Goal: Information Seeking & Learning: Learn about a topic

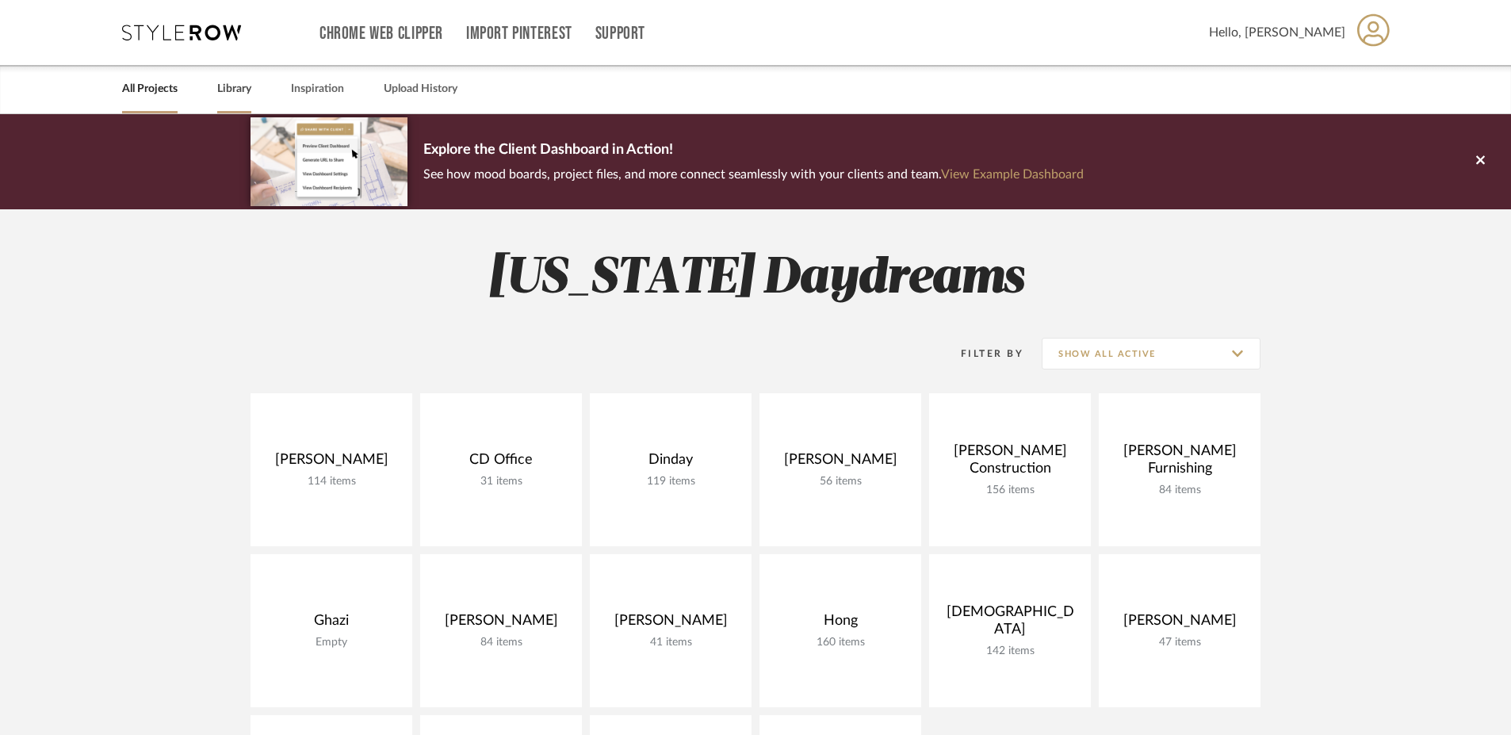
click at [243, 91] on link "Library" at bounding box center [234, 88] width 34 height 21
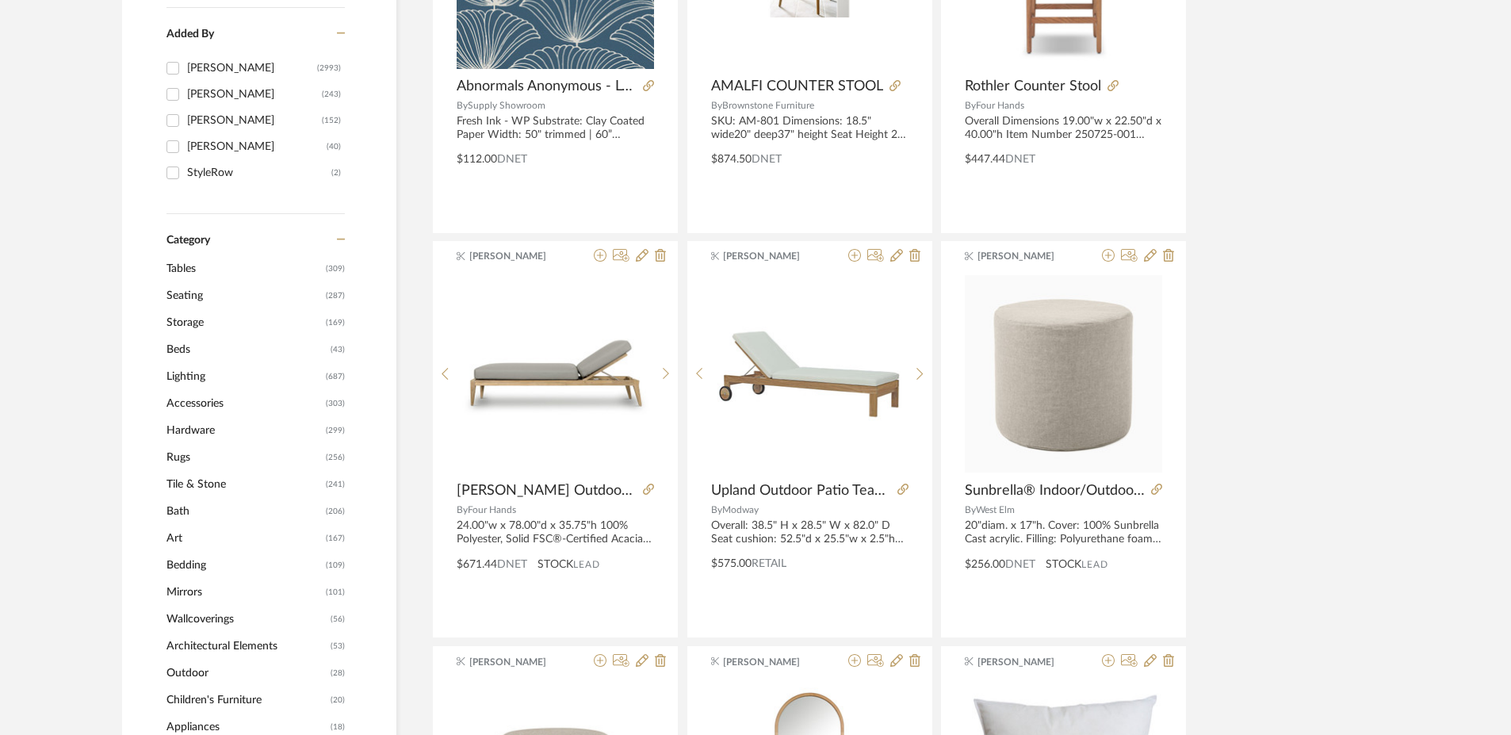
scroll to position [478, 0]
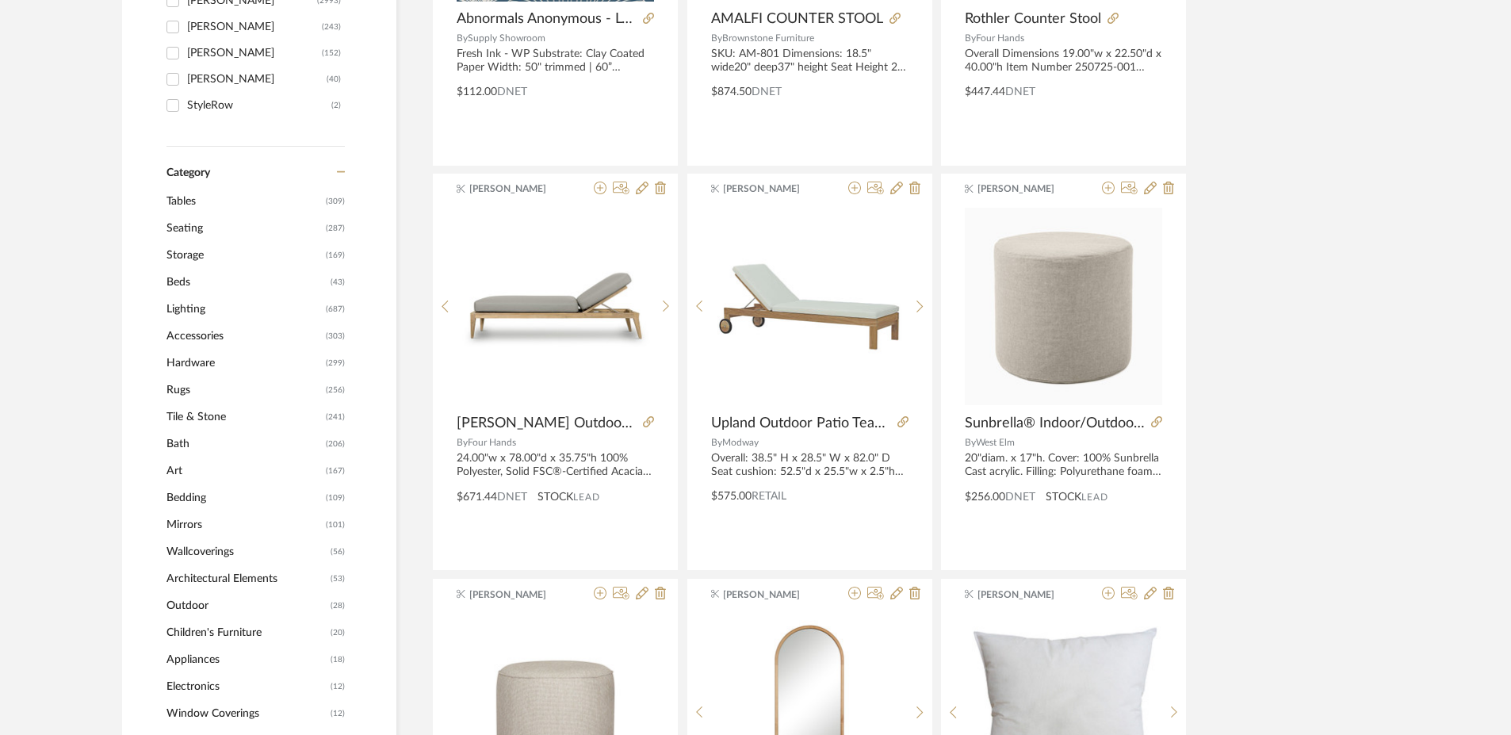
click at [179, 522] on span "Mirrors" at bounding box center [243, 524] width 155 height 27
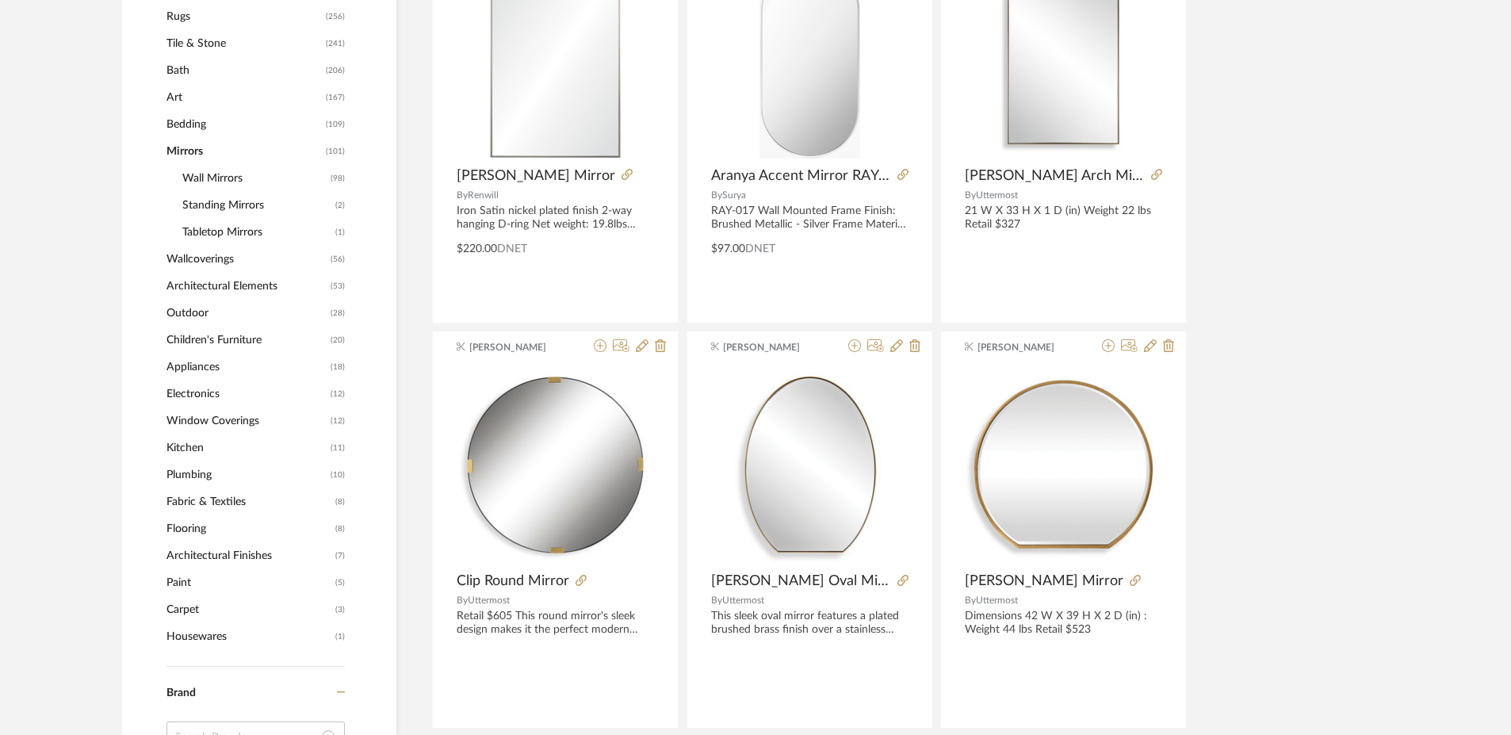
scroll to position [844, 0]
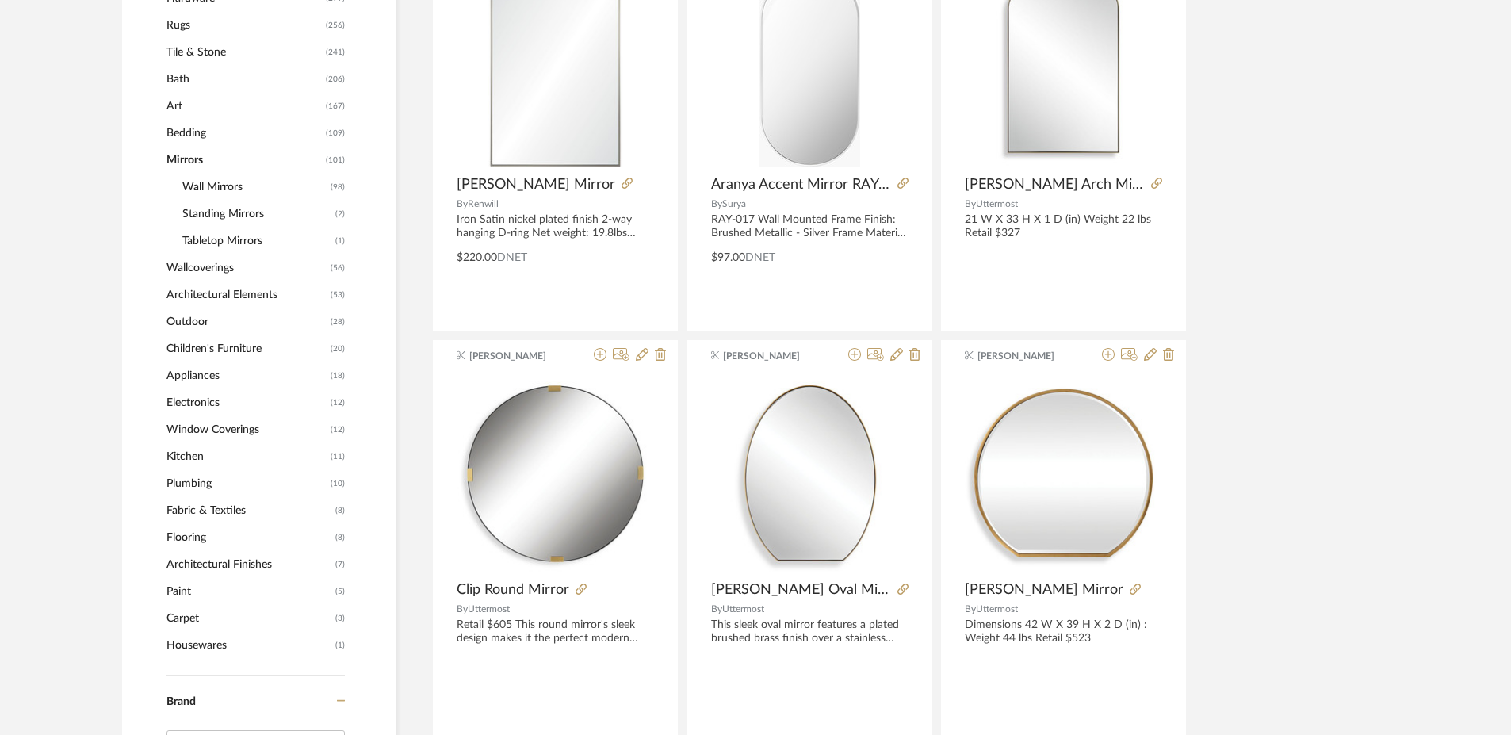
click at [227, 184] on span "Wall Mirrors" at bounding box center [254, 187] width 144 height 27
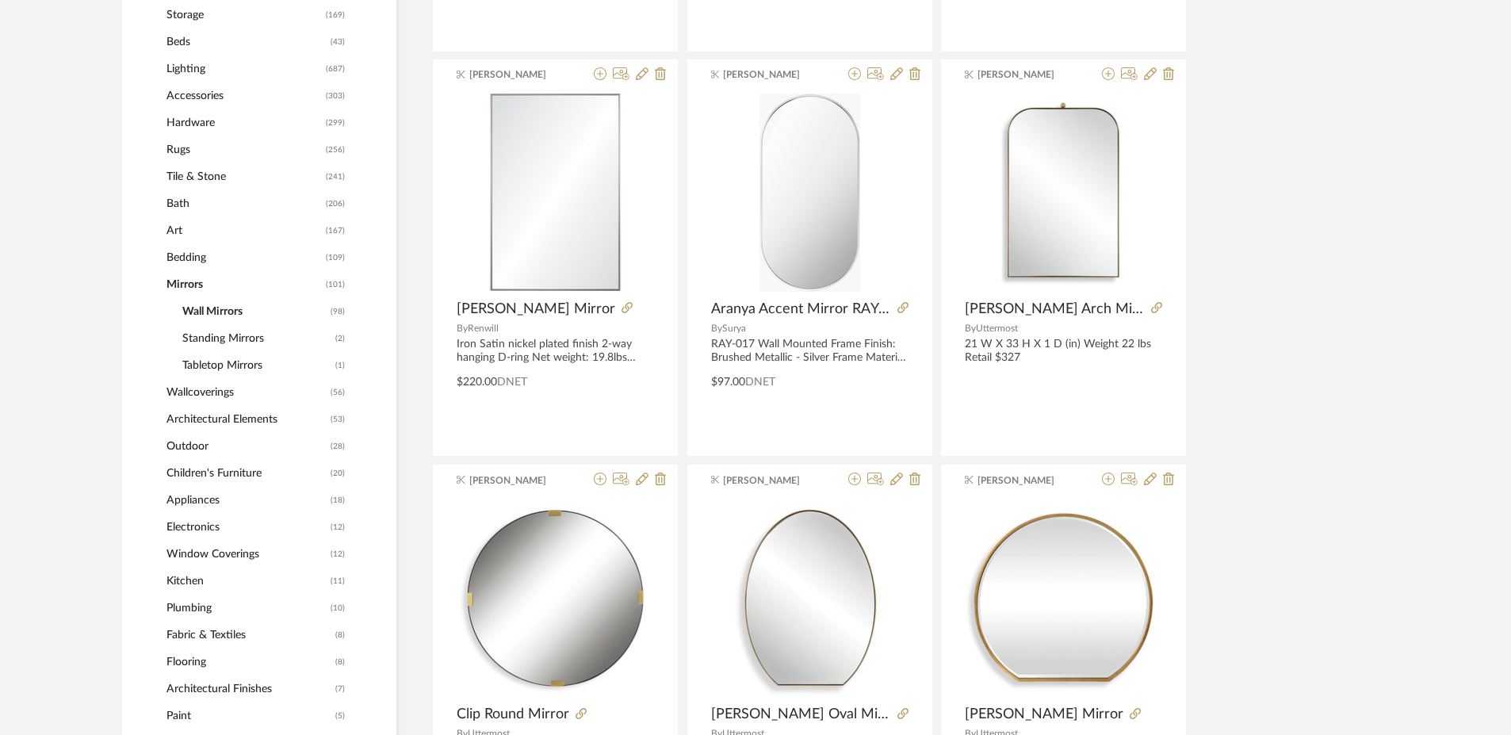
scroll to position [706, 0]
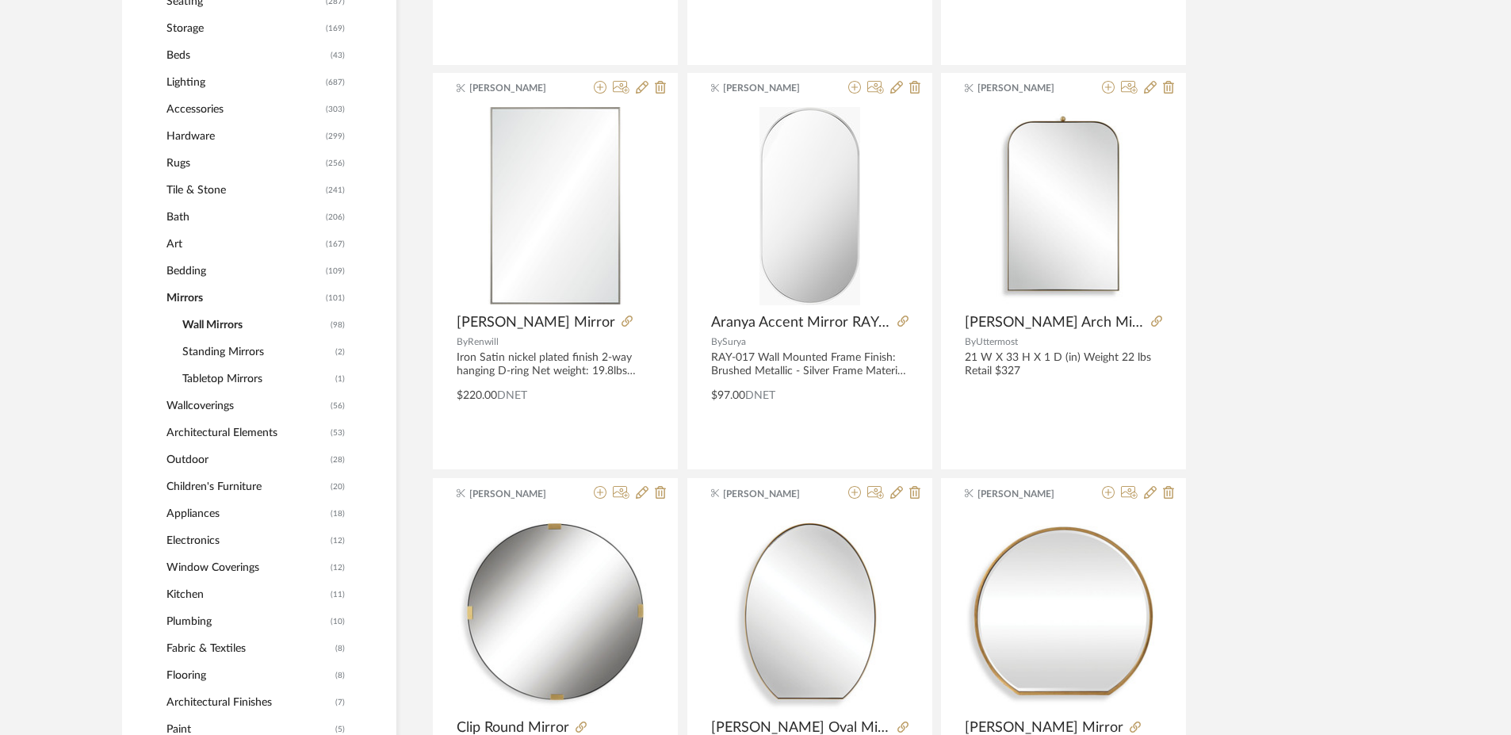
click at [174, 216] on span "Bath" at bounding box center [243, 217] width 155 height 27
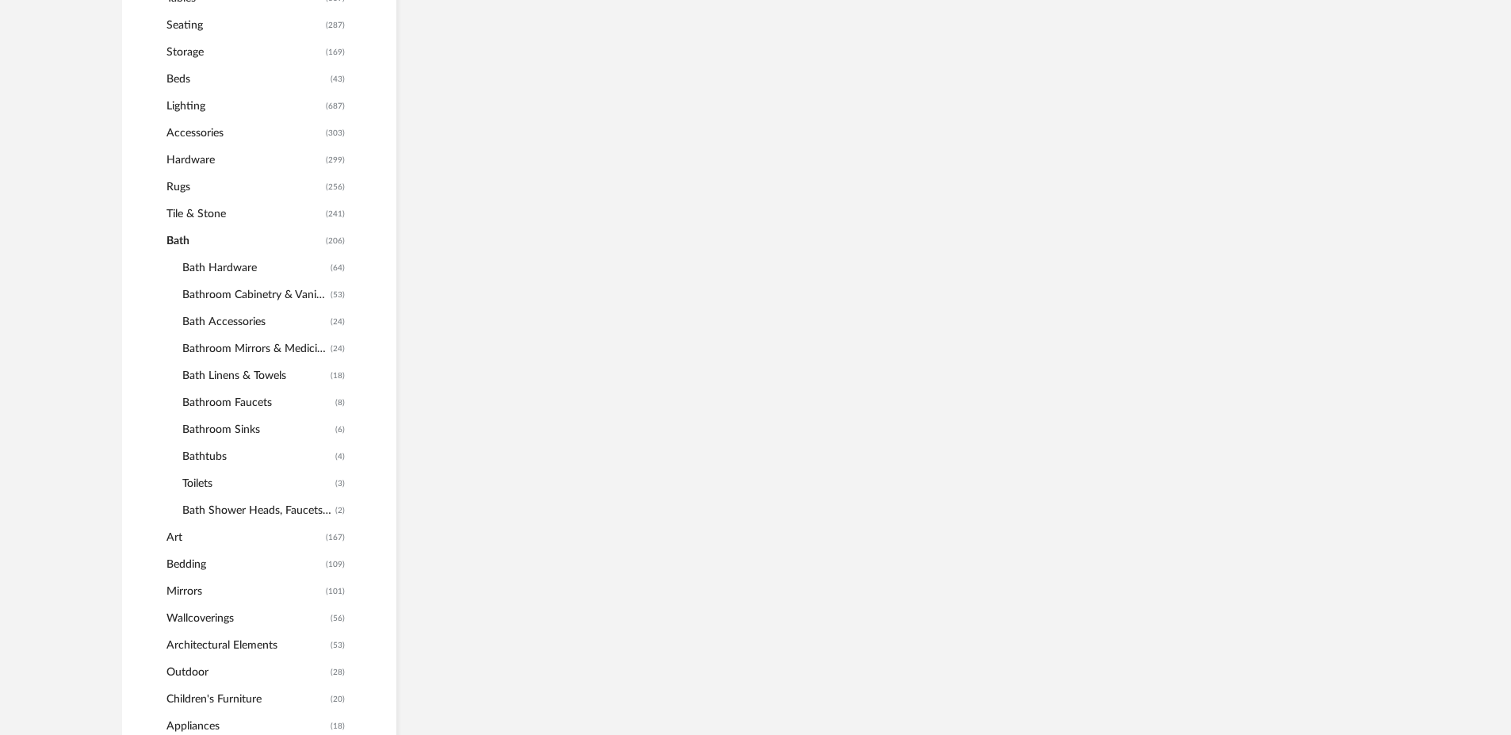
scroll to position [730, 0]
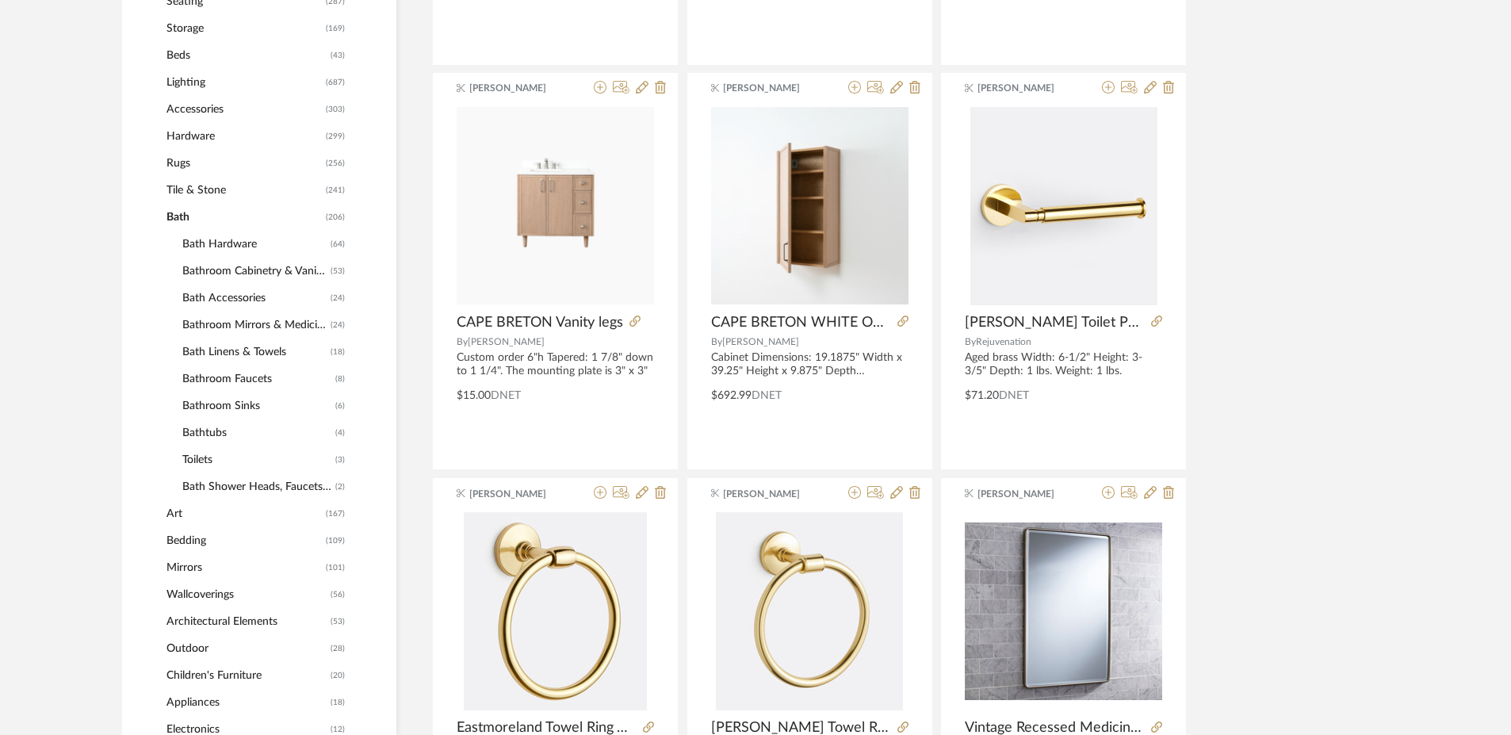
click at [265, 329] on span "Bathroom Mirrors & Medicine Cabinets" at bounding box center [254, 324] width 144 height 27
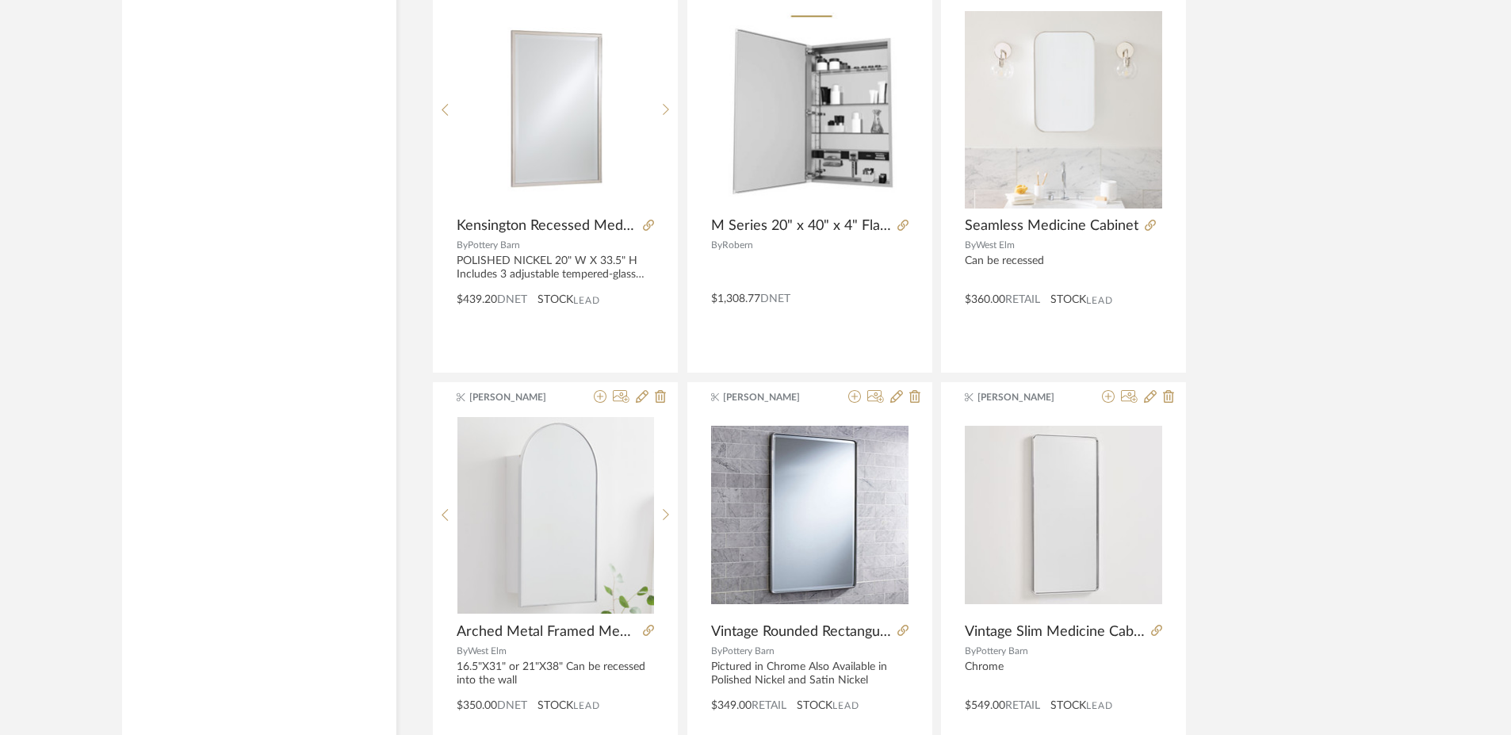
scroll to position [3002, 0]
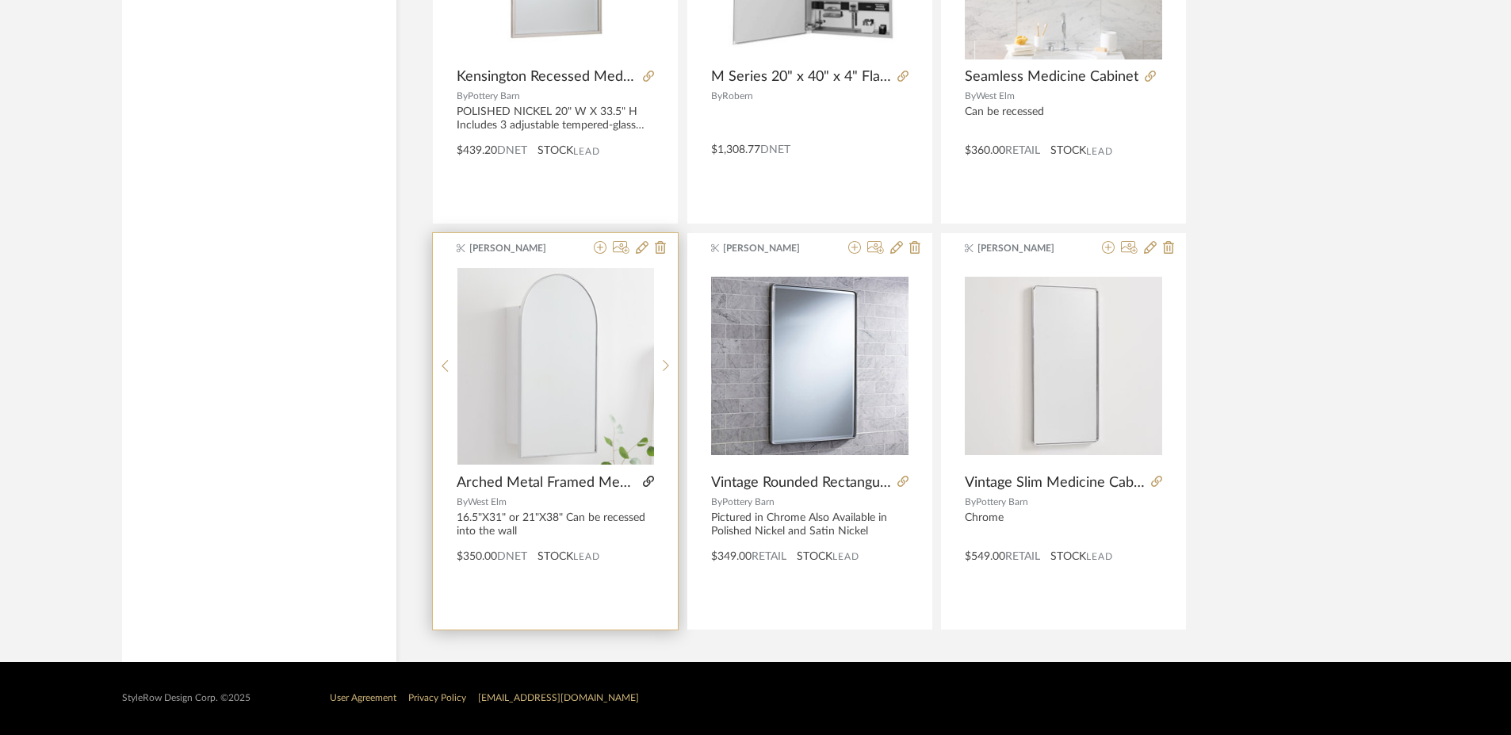
click at [648, 482] on icon at bounding box center [648, 481] width 11 height 11
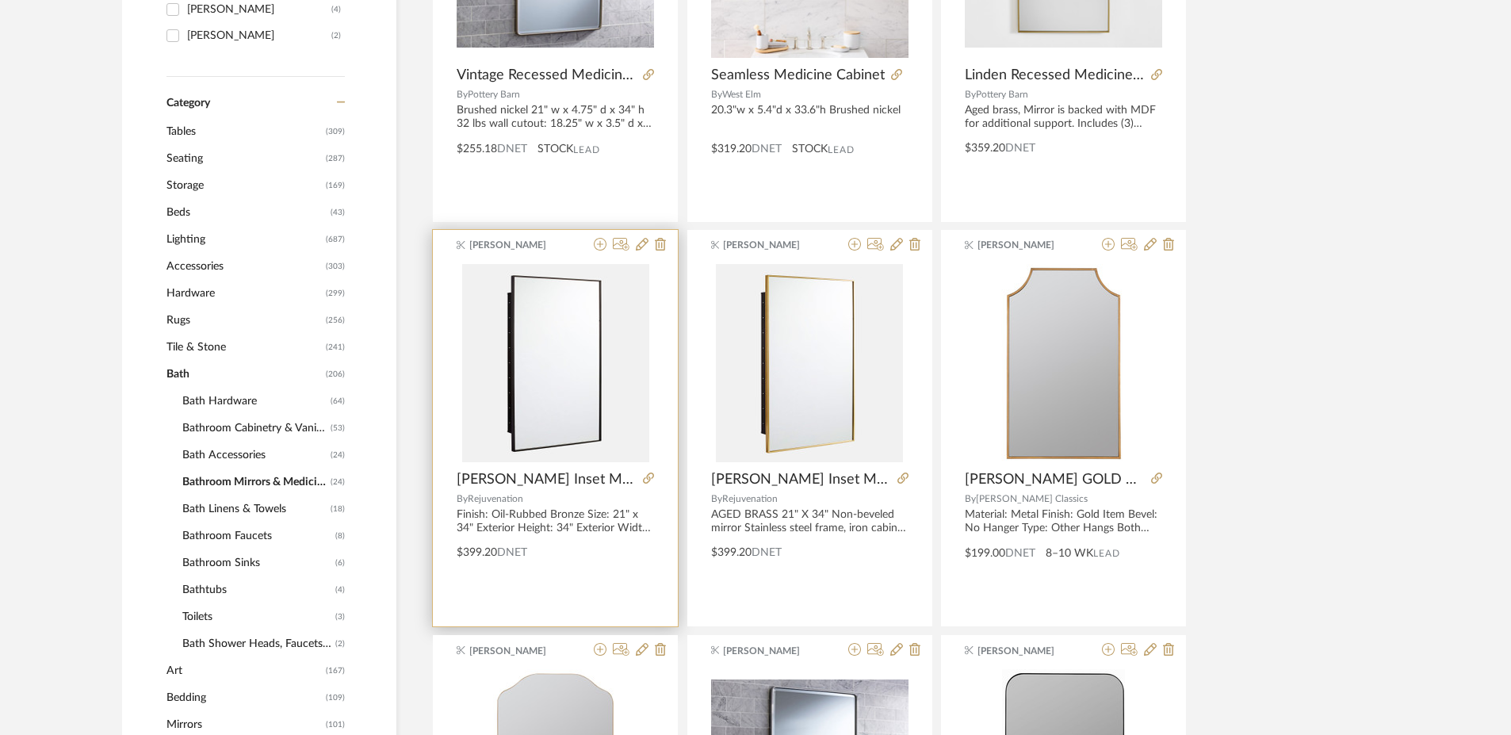
scroll to position [511, 0]
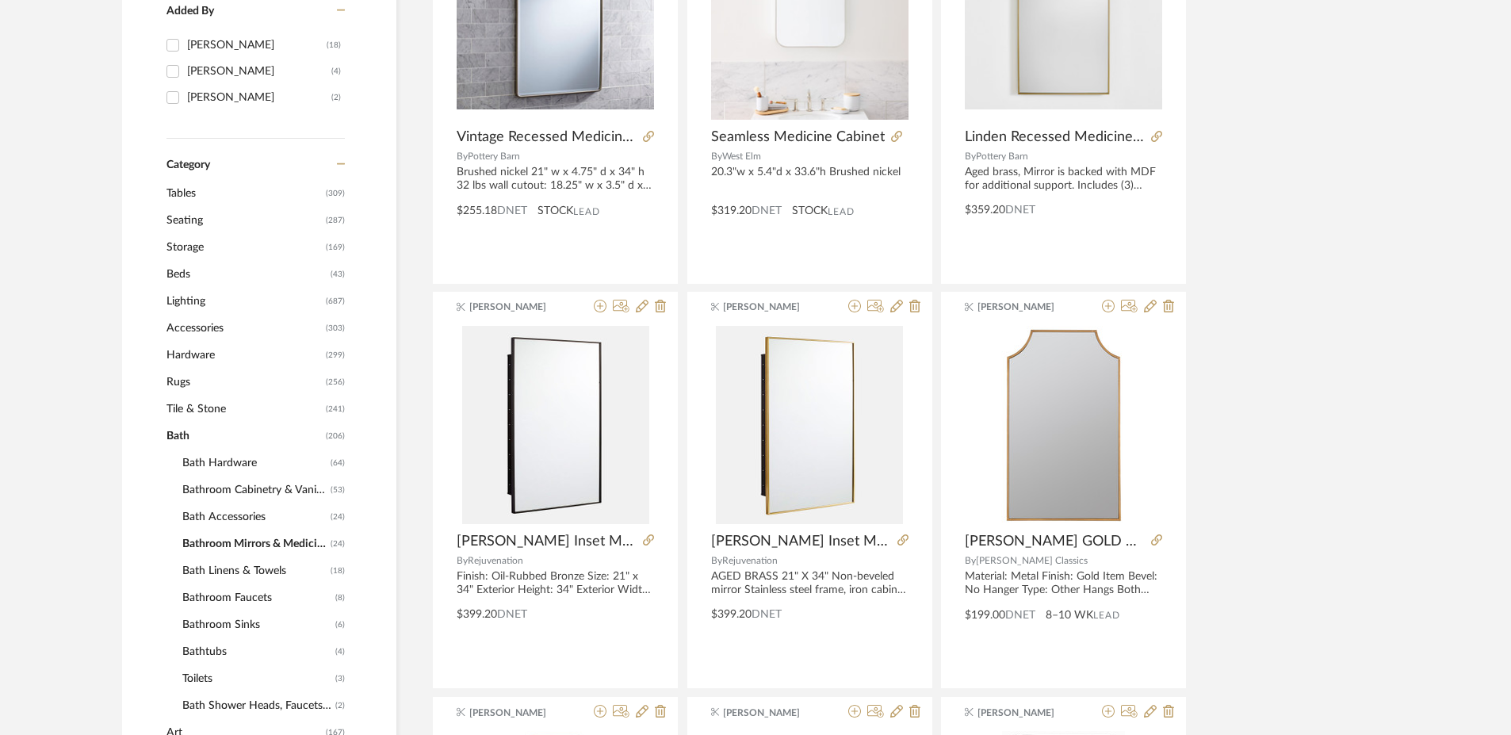
click at [191, 352] on span "Hardware" at bounding box center [243, 355] width 155 height 27
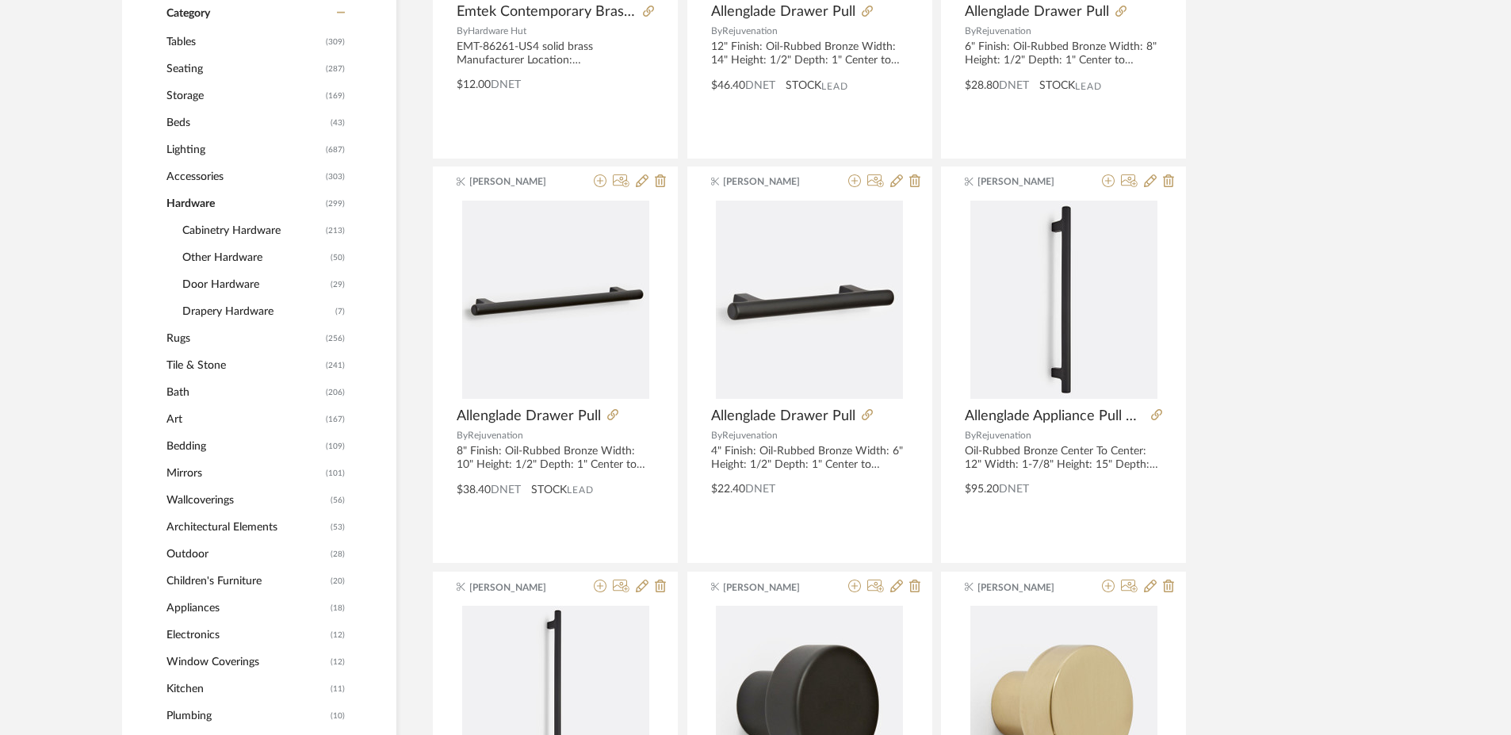
click at [174, 396] on span "Bath" at bounding box center [243, 392] width 155 height 27
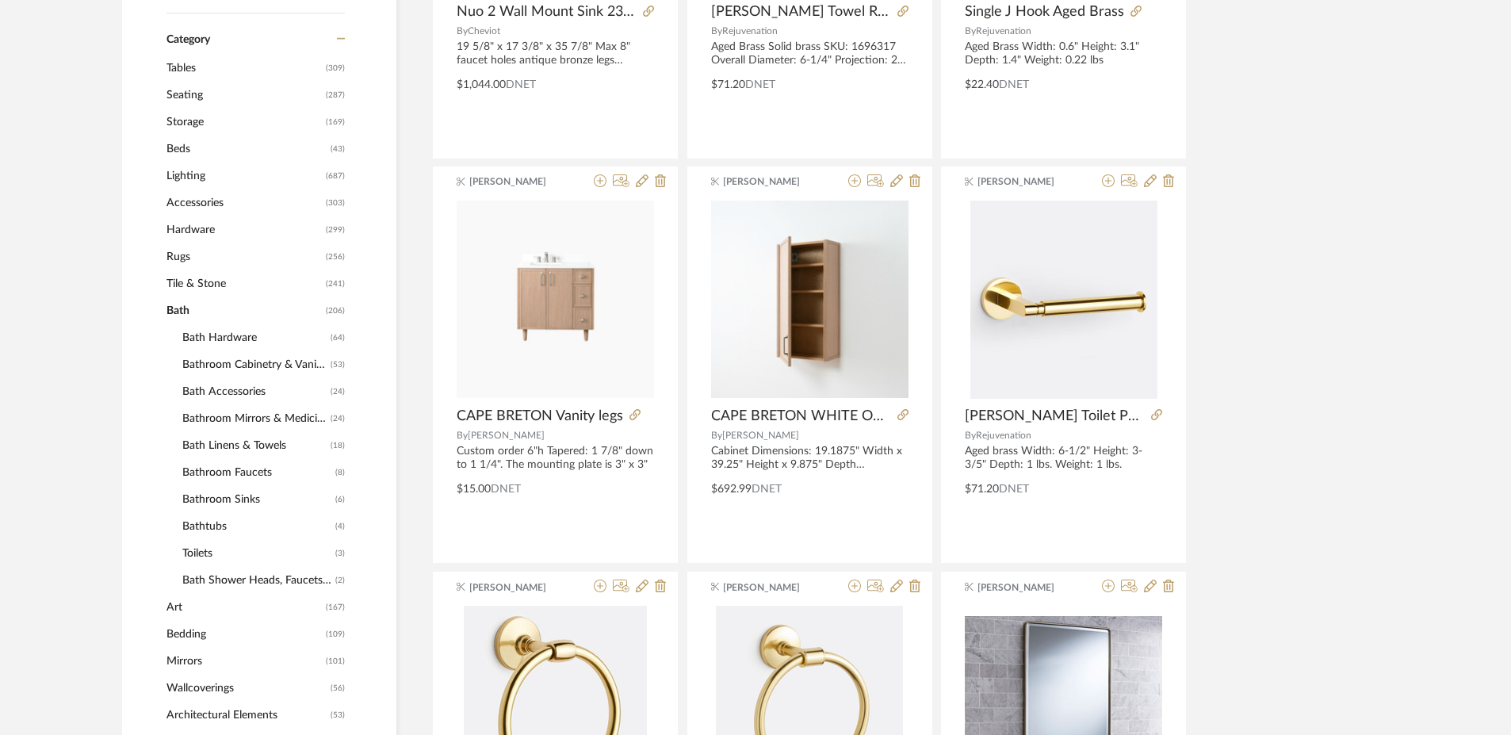
scroll to position [663, 0]
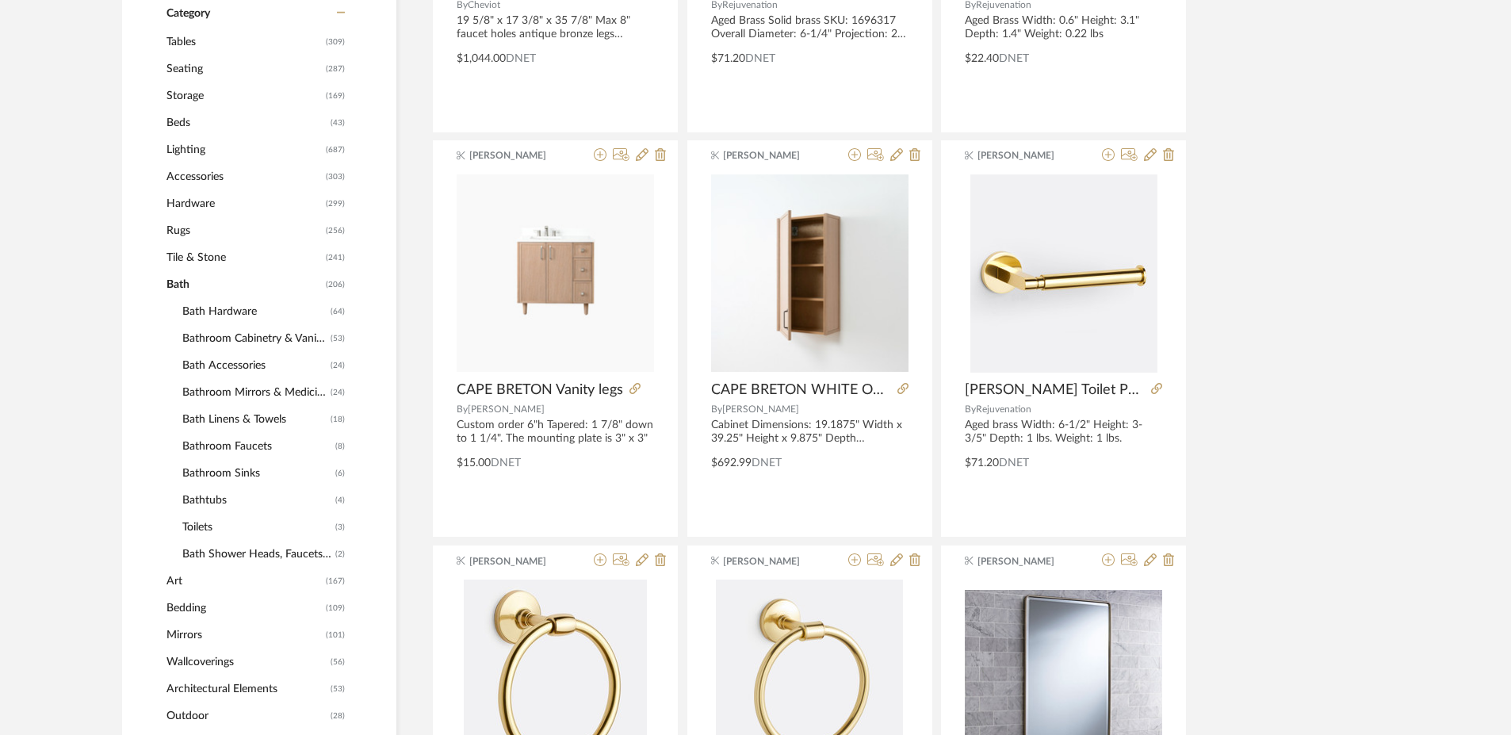
click at [238, 369] on span "Bath Accessories" at bounding box center [254, 365] width 144 height 27
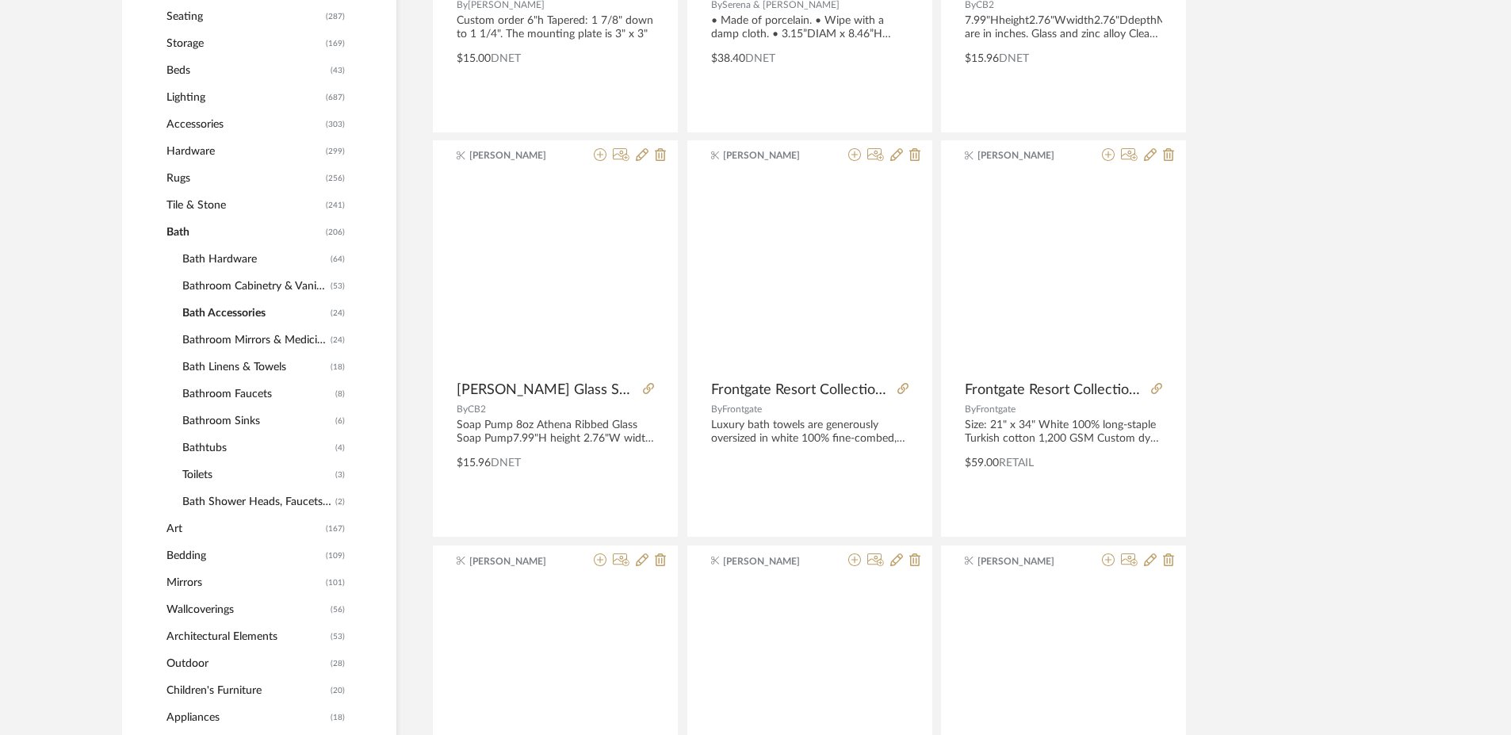
scroll to position [610, 0]
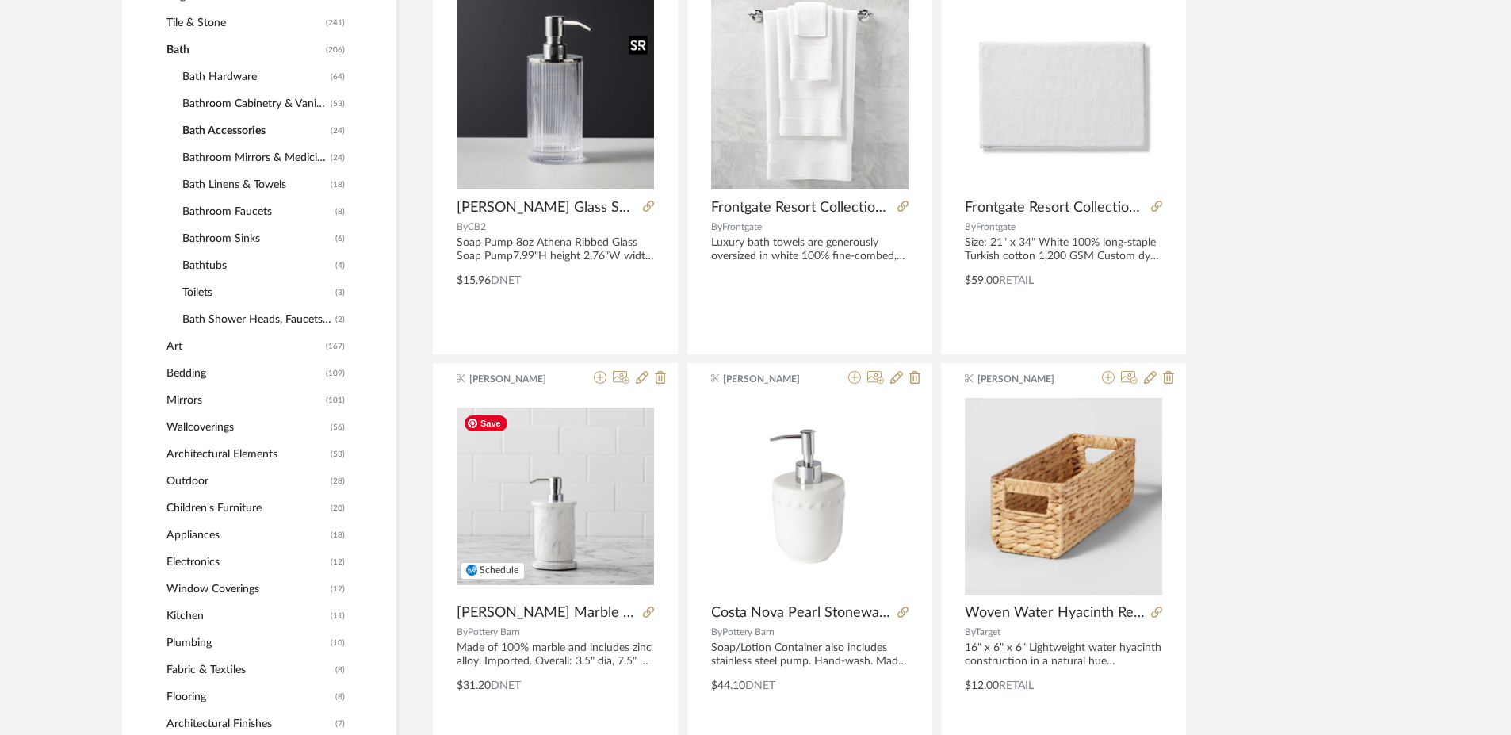
scroll to position [839, 0]
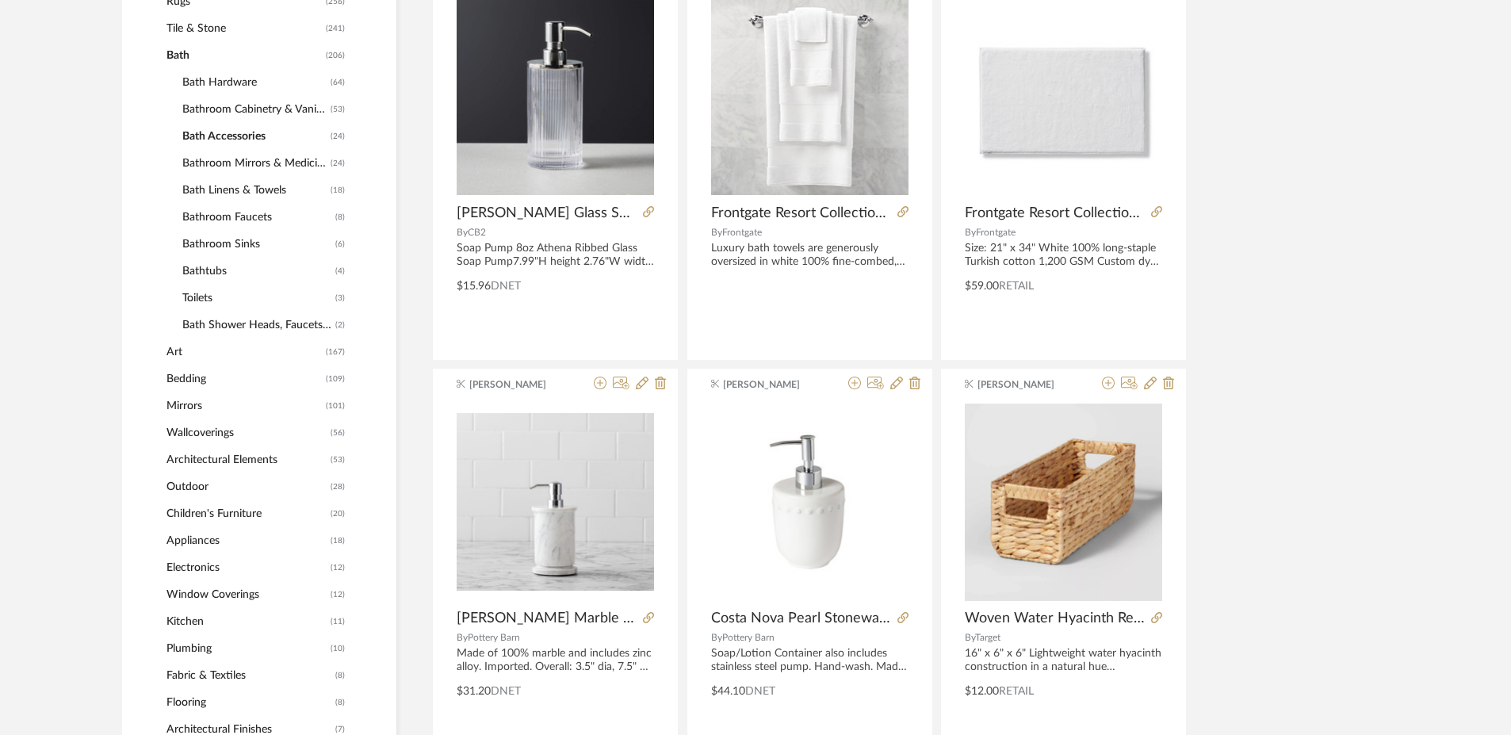
click at [246, 85] on span "Bath Hardware" at bounding box center [254, 82] width 144 height 27
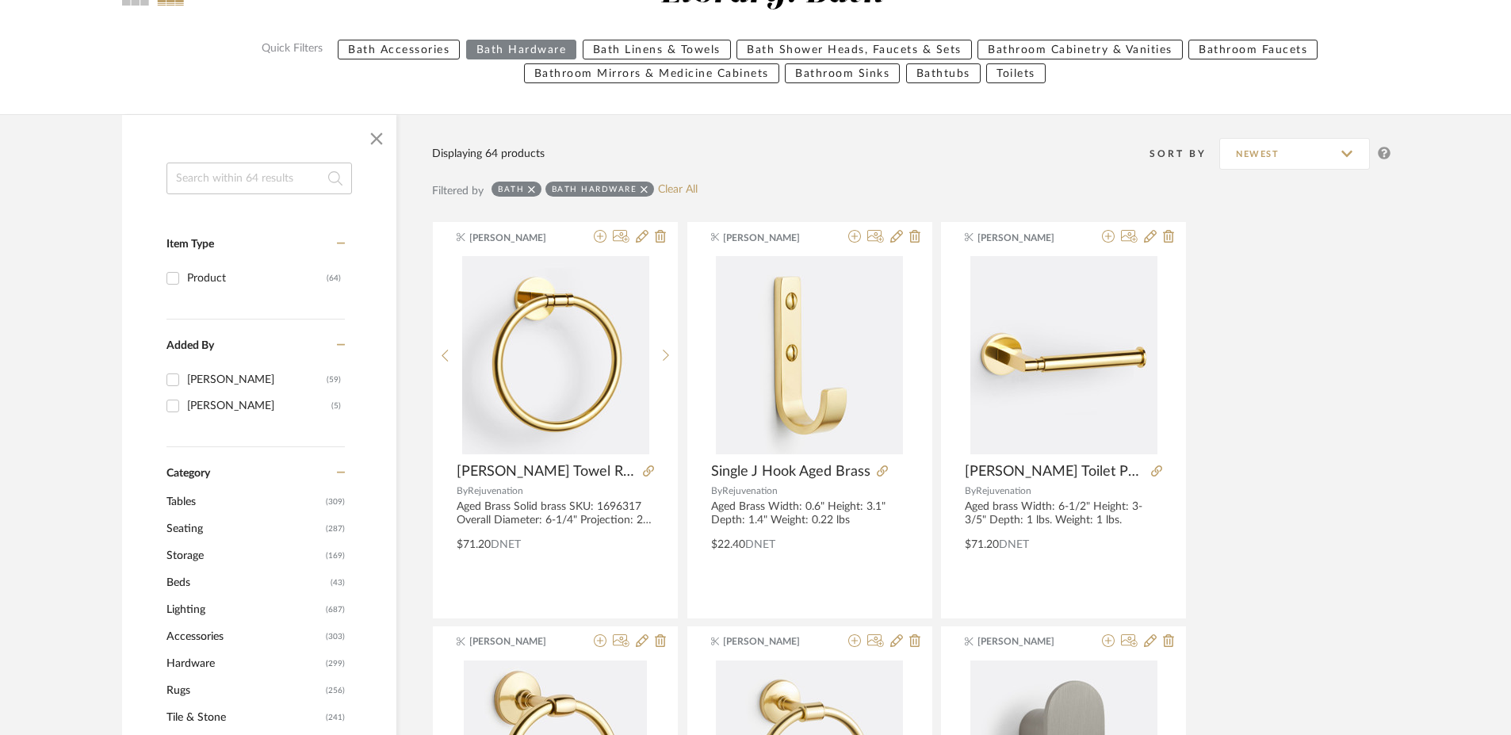
scroll to position [83, 0]
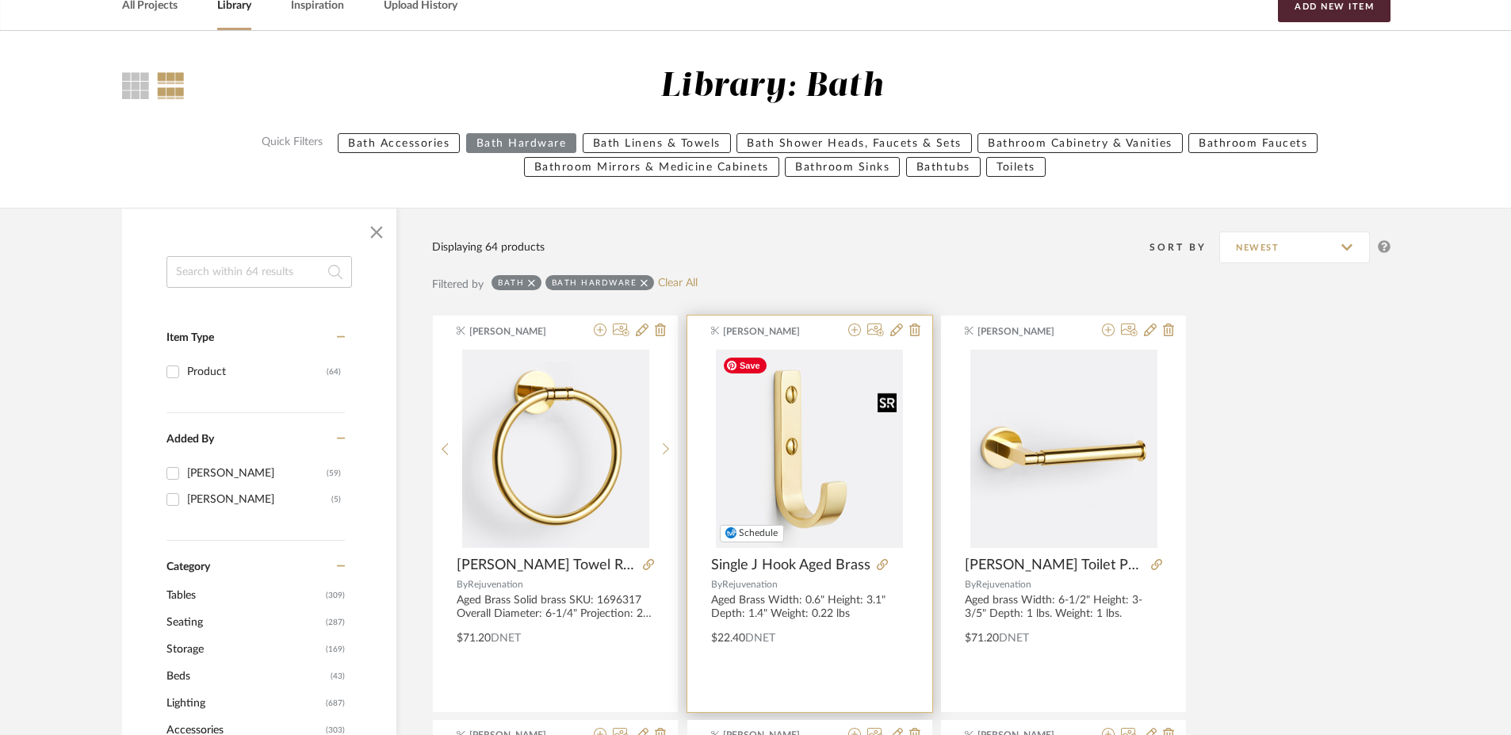
click at [831, 476] on img "0" at bounding box center [809, 449] width 187 height 198
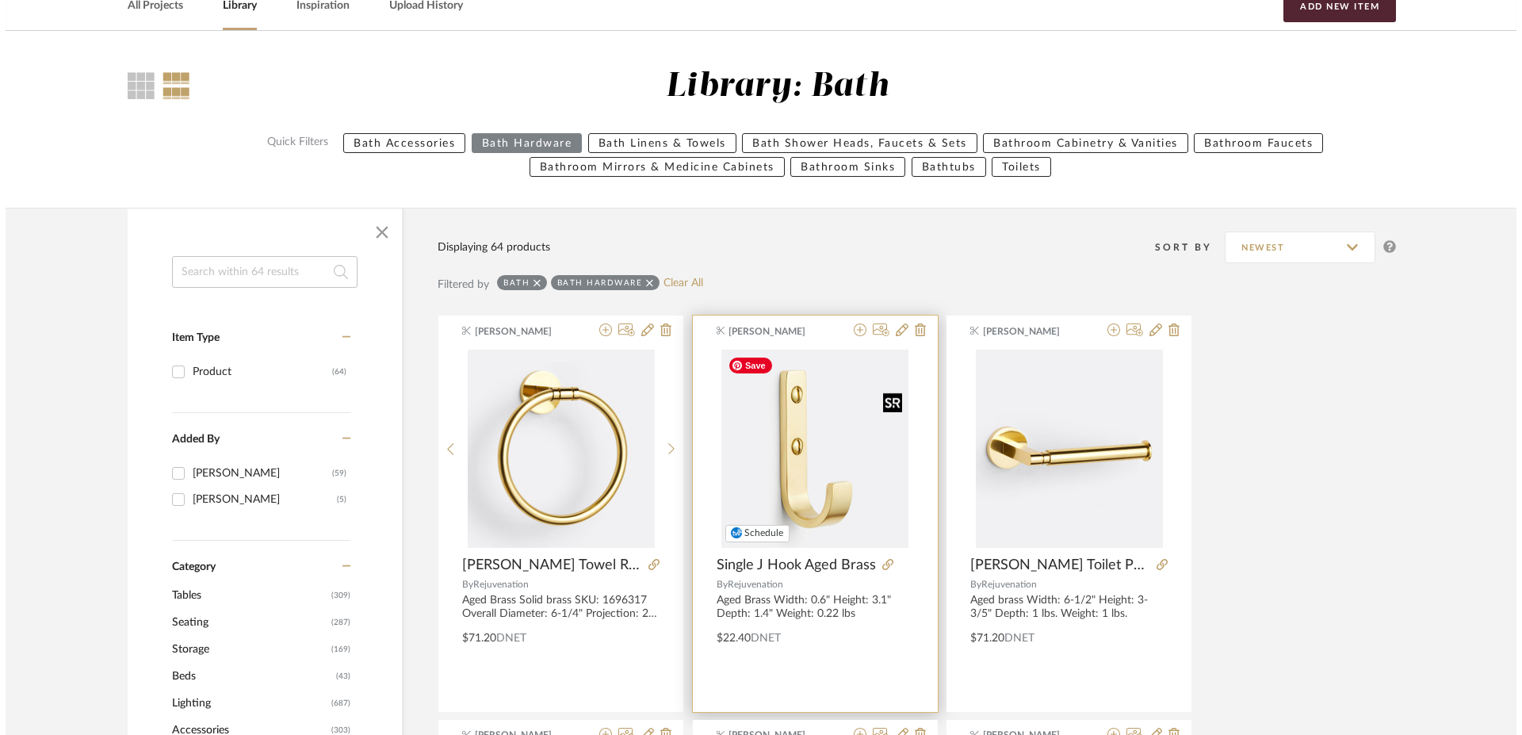
scroll to position [0, 0]
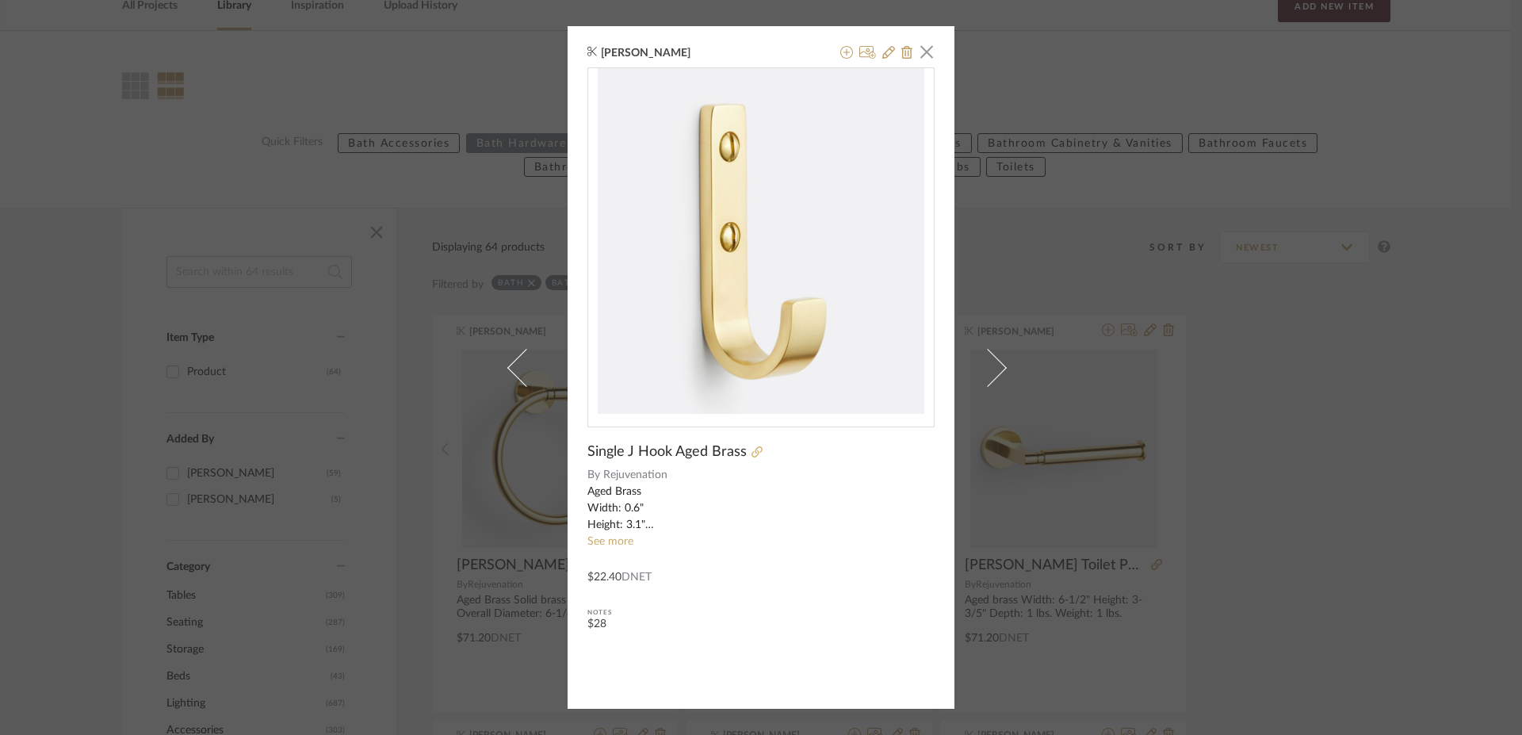
click at [751, 452] on icon at bounding box center [756, 451] width 11 height 11
click at [919, 53] on span "button" at bounding box center [927, 52] width 32 height 32
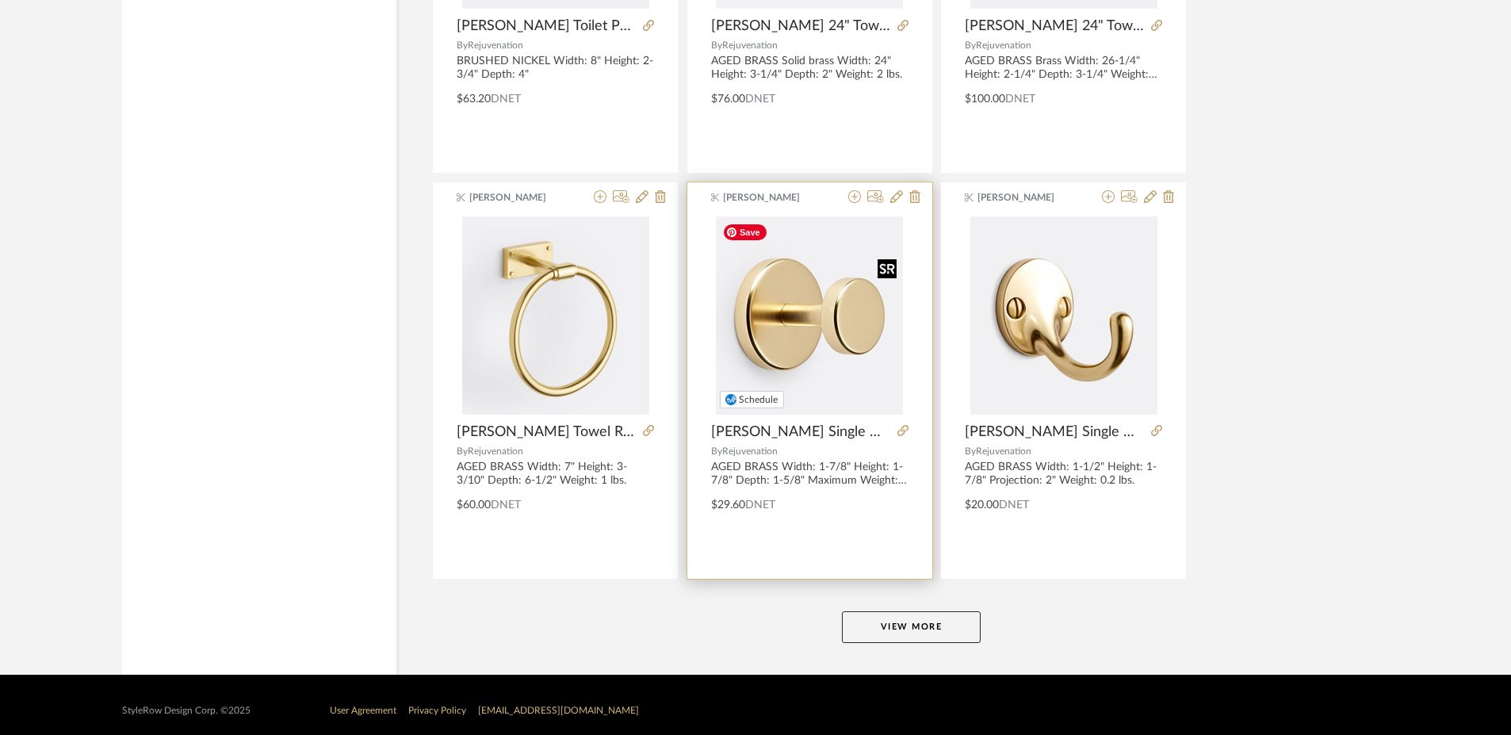
scroll to position [4687, 0]
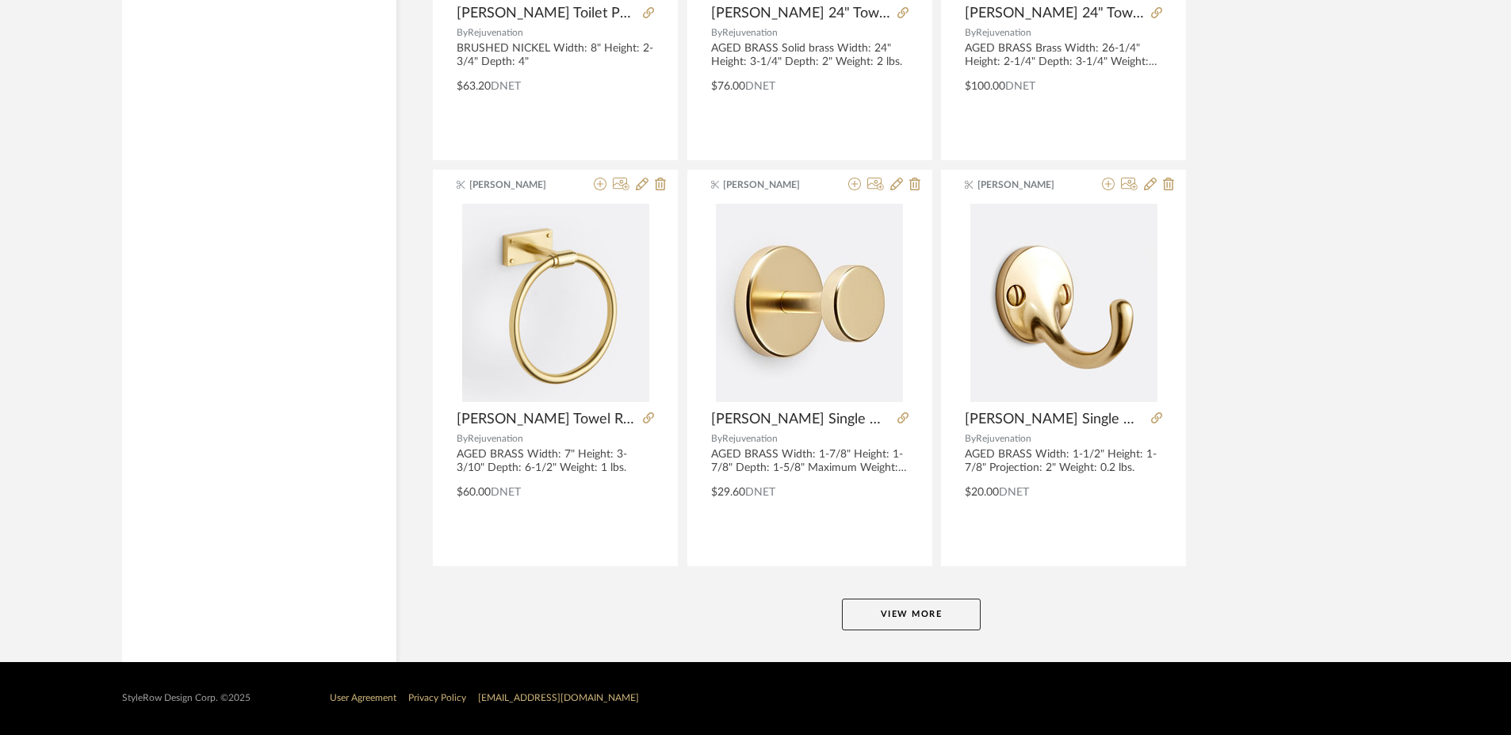
click at [899, 623] on button "View More" at bounding box center [911, 614] width 139 height 32
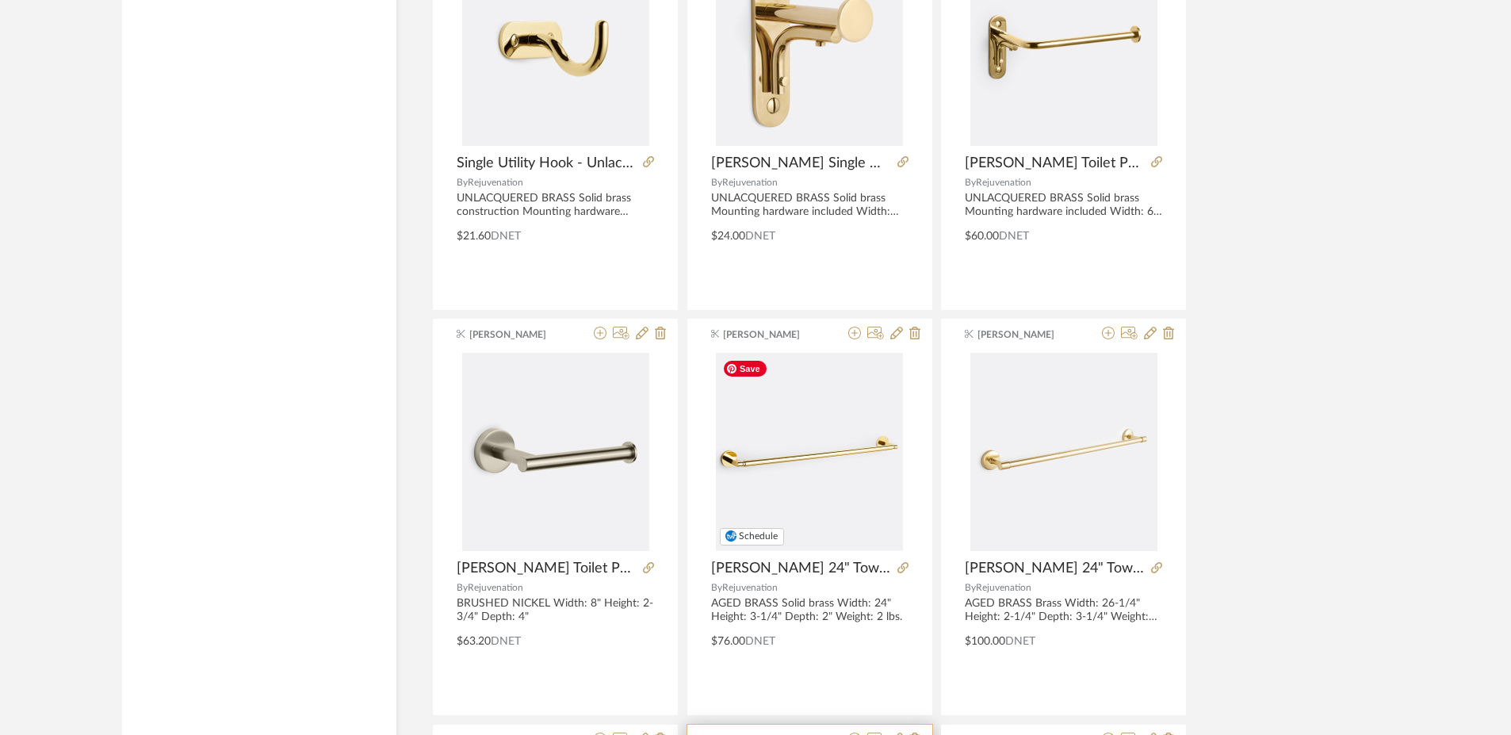
scroll to position [4131, 0]
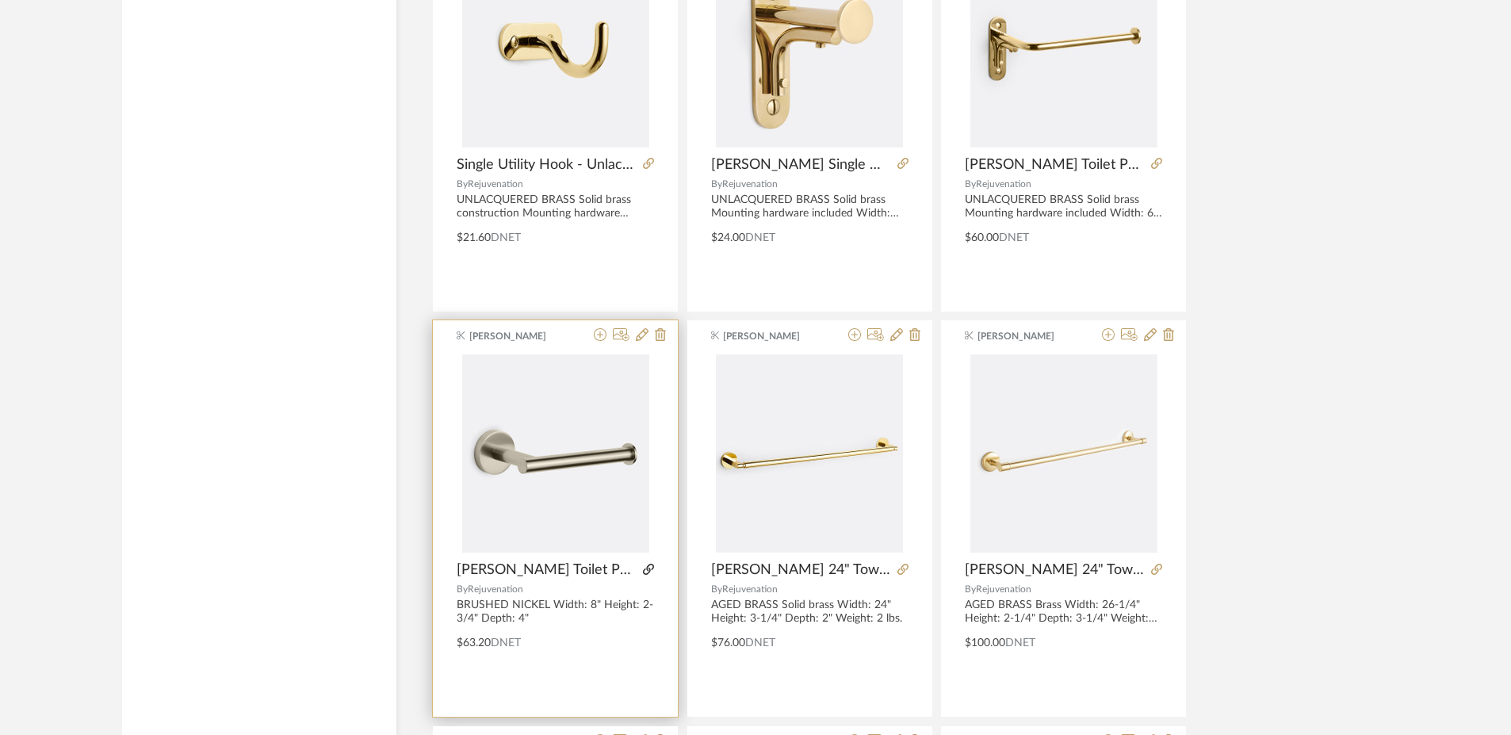
click at [653, 568] on icon at bounding box center [648, 569] width 11 height 11
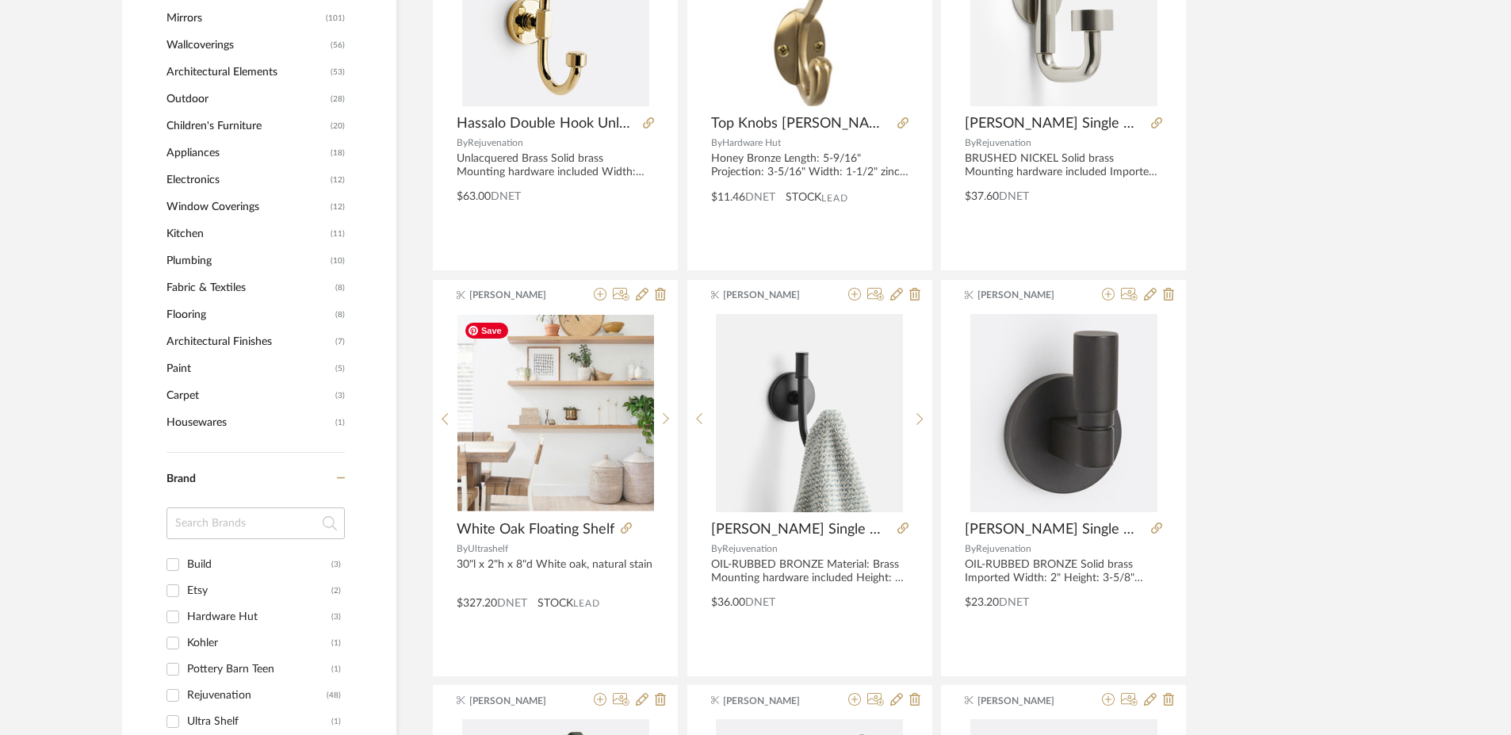
scroll to position [1350, 0]
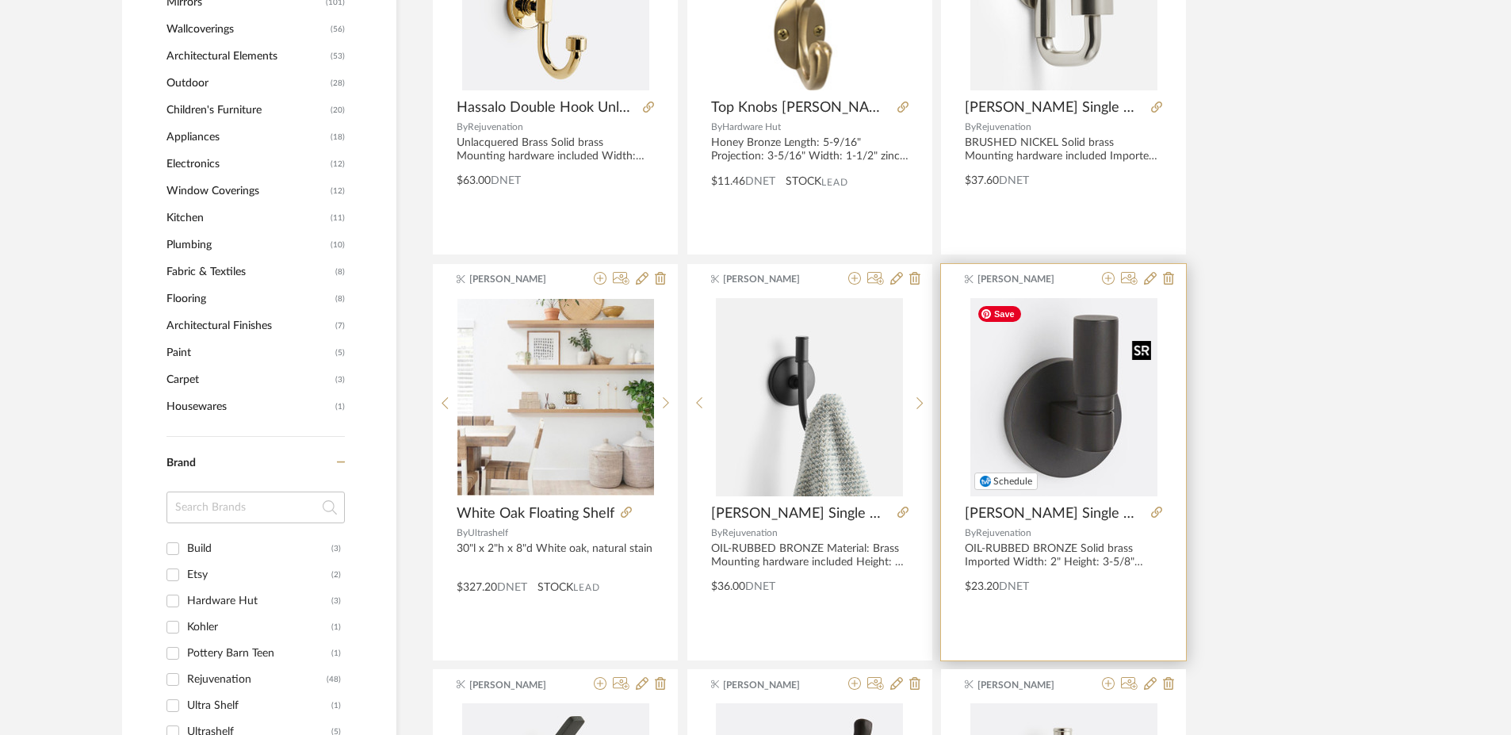
click at [1057, 423] on img "0" at bounding box center [1063, 397] width 187 height 198
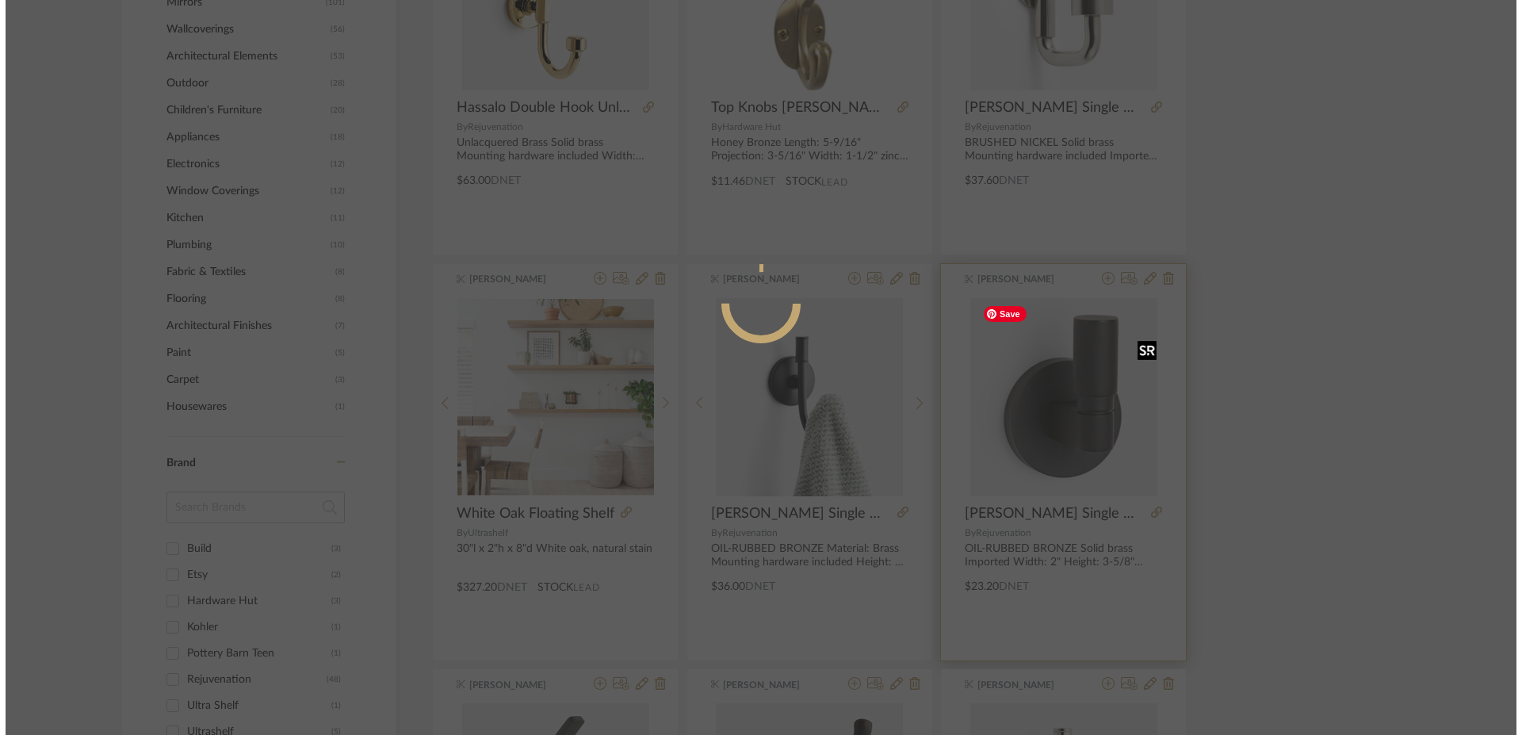
scroll to position [0, 0]
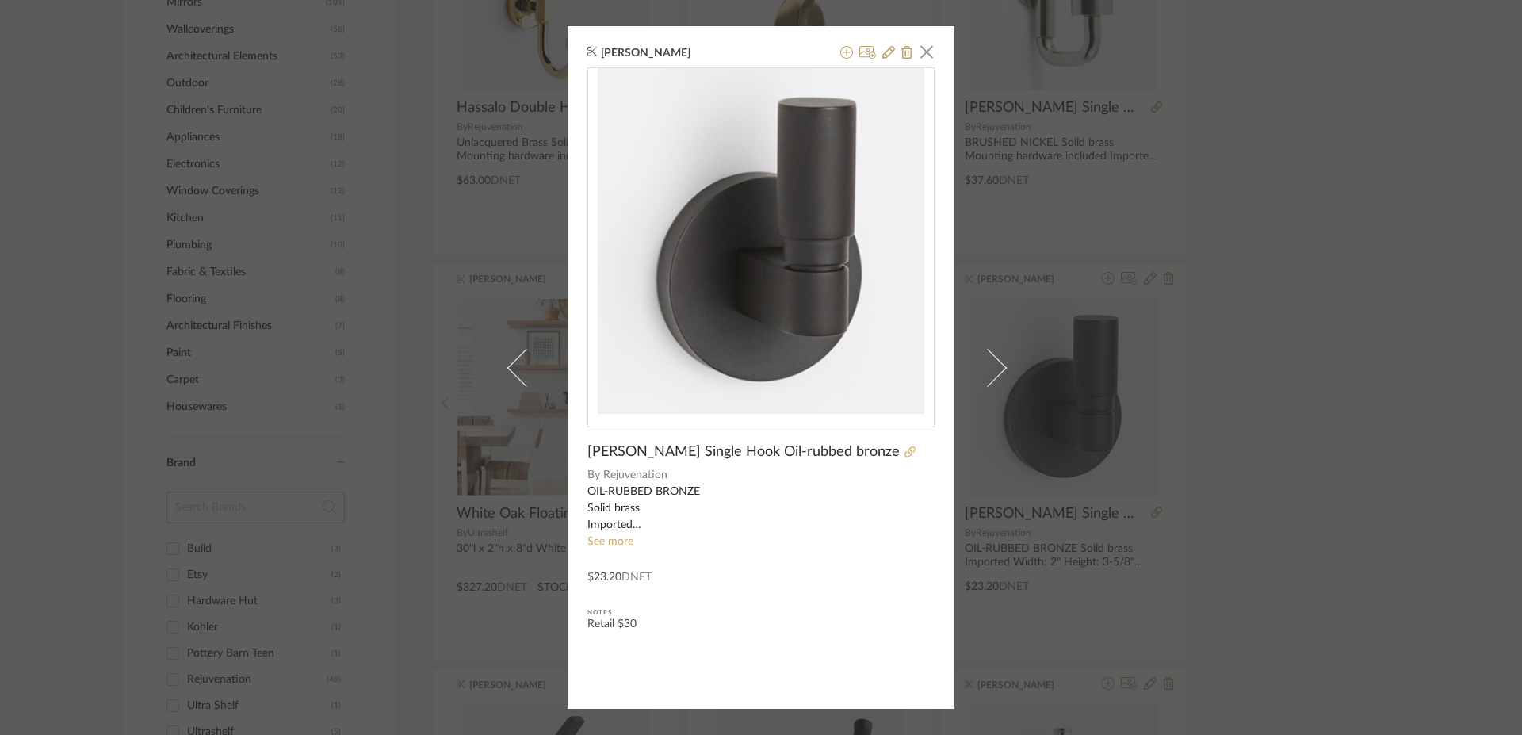
click at [904, 451] on icon at bounding box center [909, 451] width 11 height 11
click at [936, 52] on div "[PERSON_NAME] × [PERSON_NAME] Single Hook Oil-rubbed bronze By Rejuvenation OIL…" at bounding box center [761, 367] width 387 height 682
click at [925, 59] on span "button" at bounding box center [927, 52] width 32 height 32
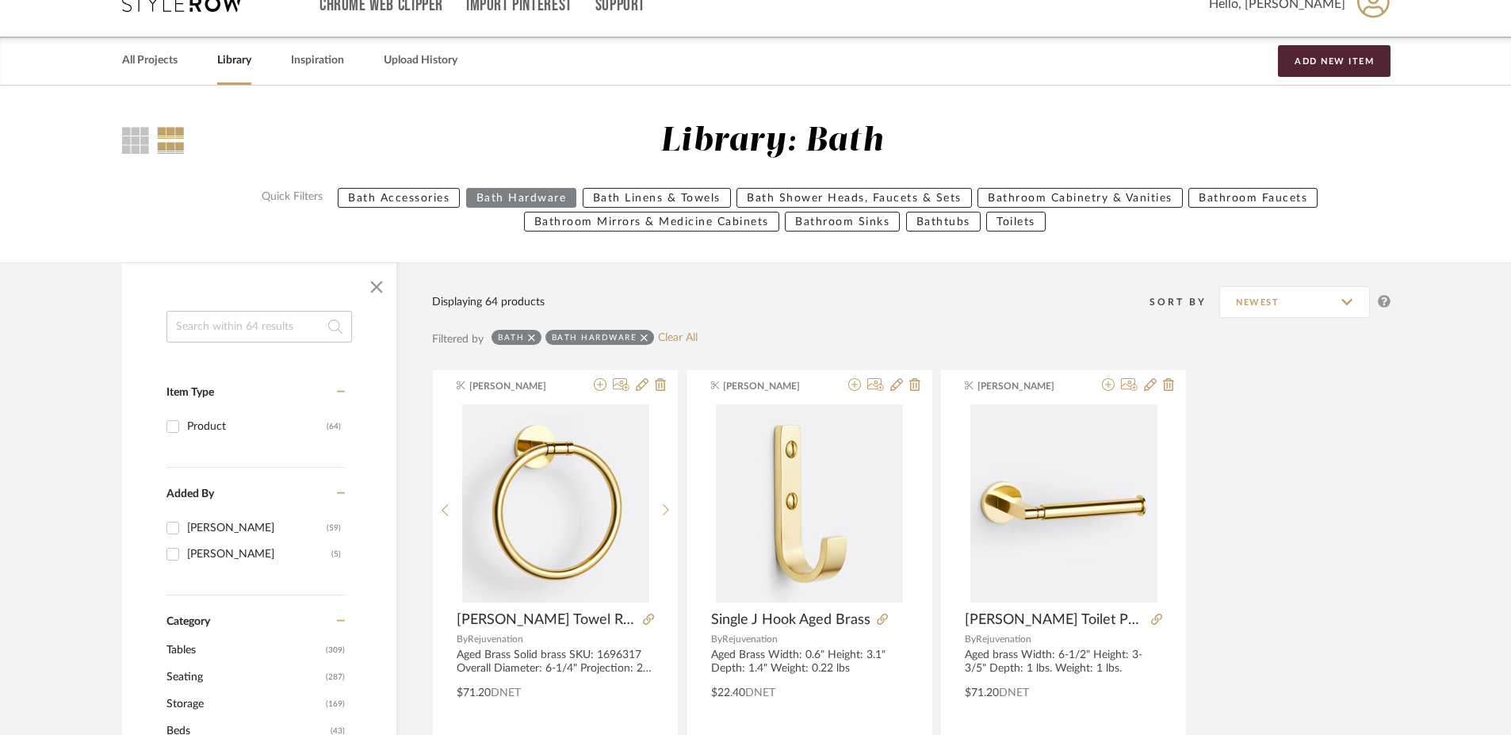
scroll to position [30, 0]
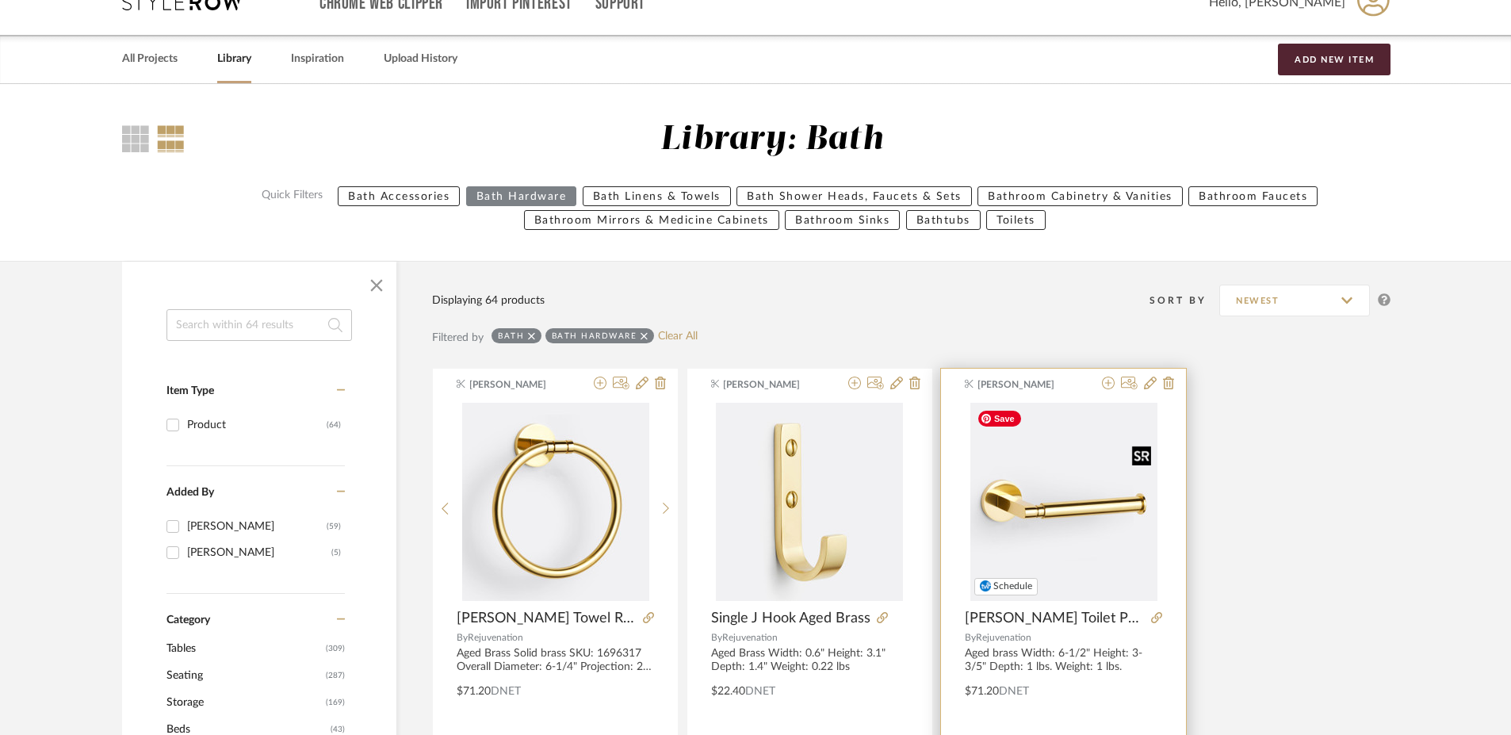
click at [0, 0] on img at bounding box center [0, 0] width 0 height 0
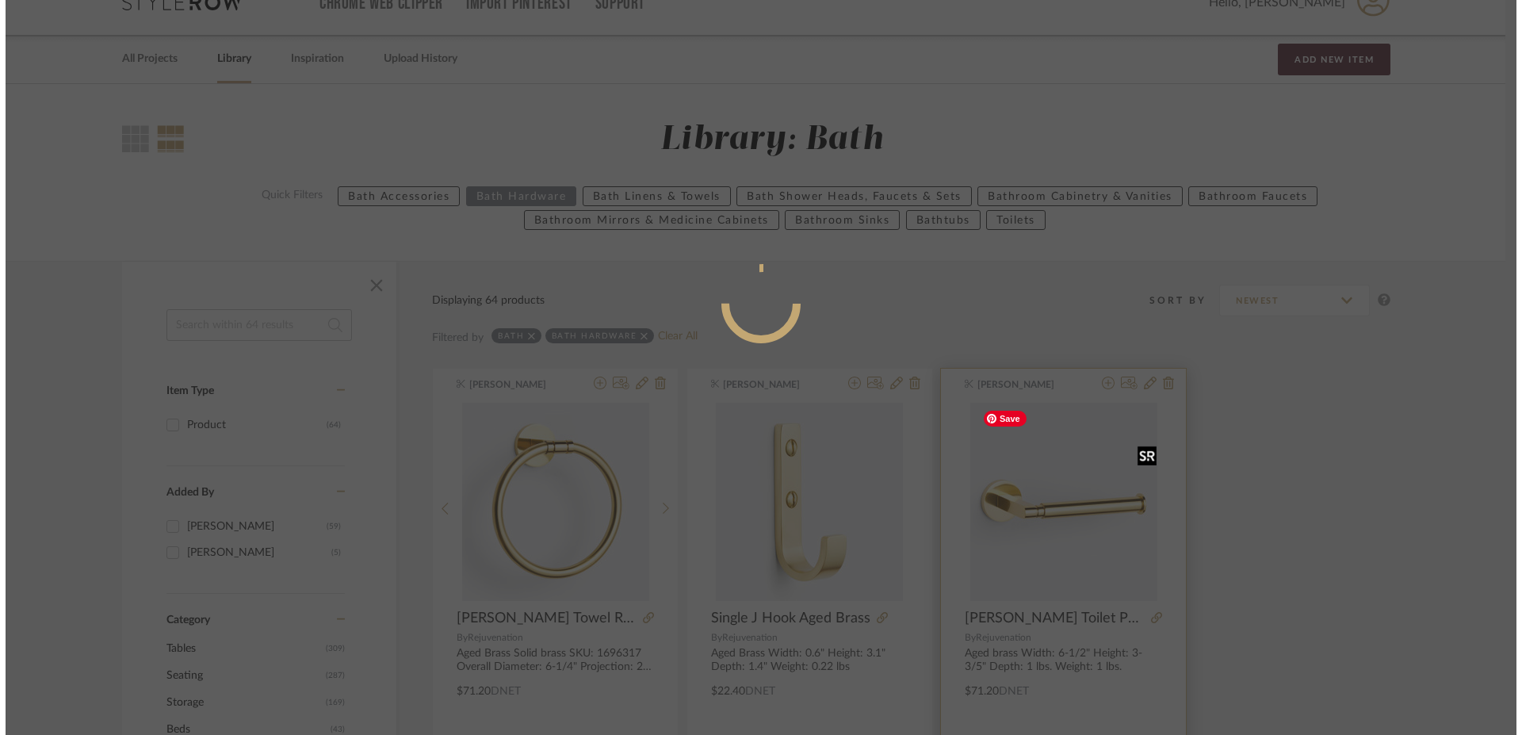
scroll to position [0, 0]
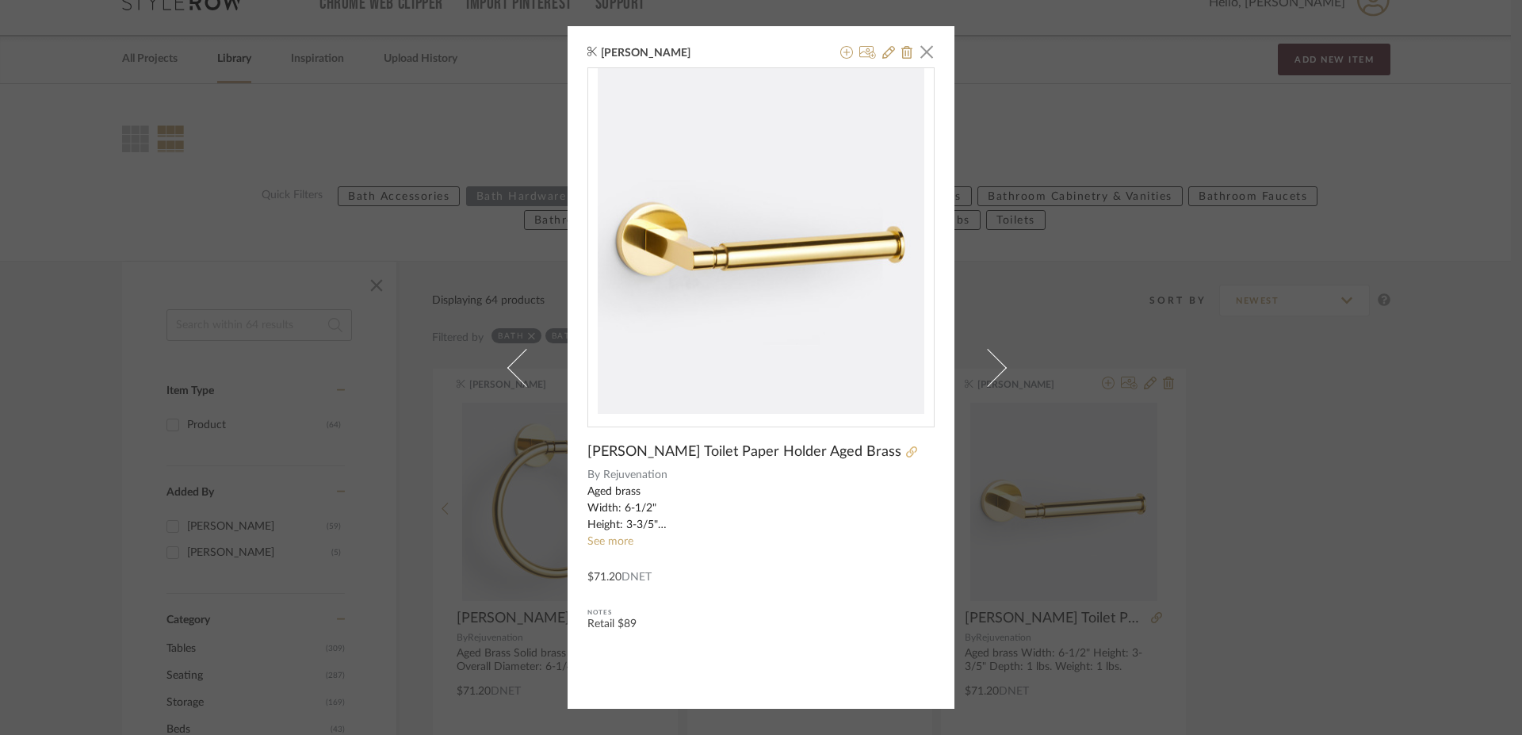
click at [906, 450] on icon at bounding box center [911, 451] width 11 height 11
click at [1092, 92] on div "[PERSON_NAME] × [PERSON_NAME] Toilet Paper Holder Aged Brass By Rejuvenation Ag…" at bounding box center [761, 367] width 1522 height 735
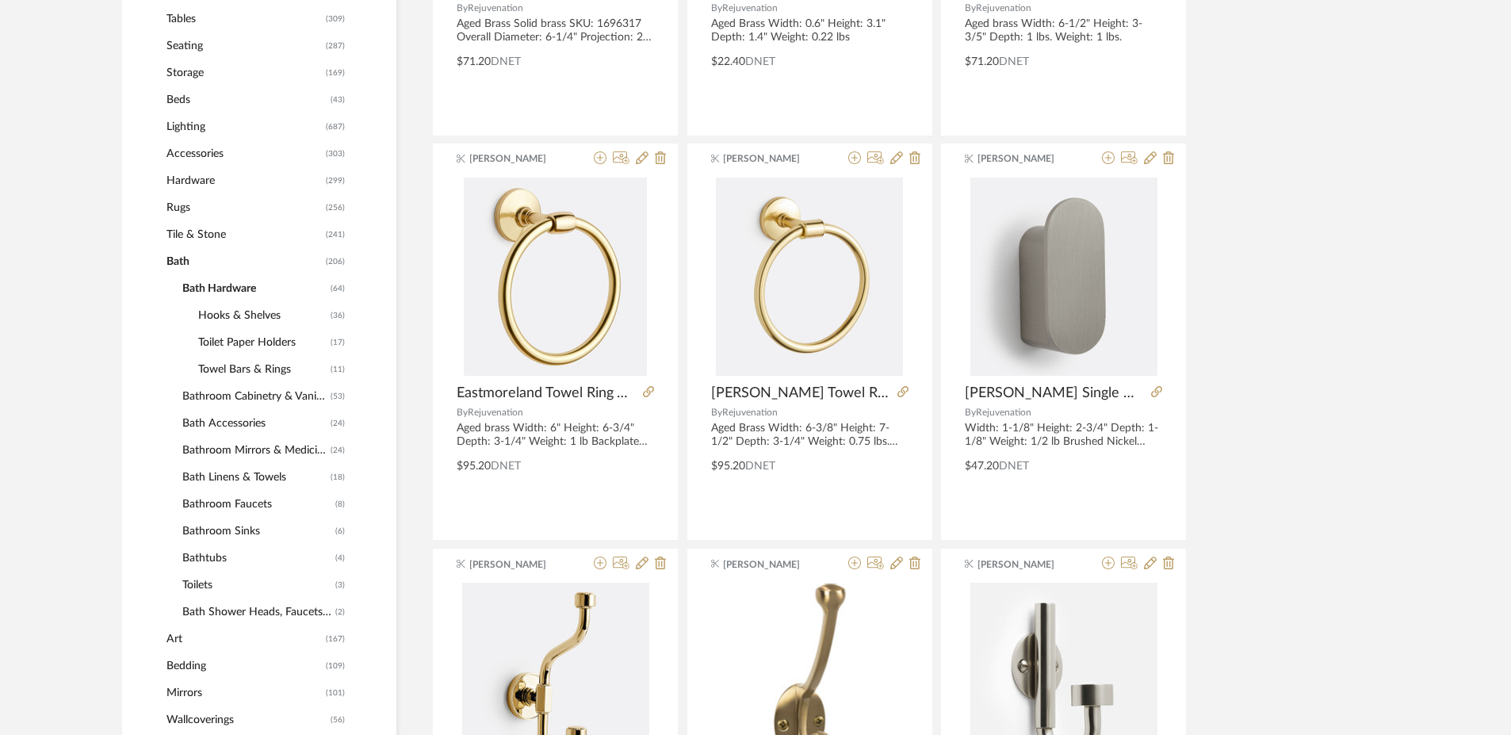
scroll to position [661, 0]
click at [239, 453] on span "Bathroom Mirrors & Medicine Cabinets" at bounding box center [254, 448] width 144 height 27
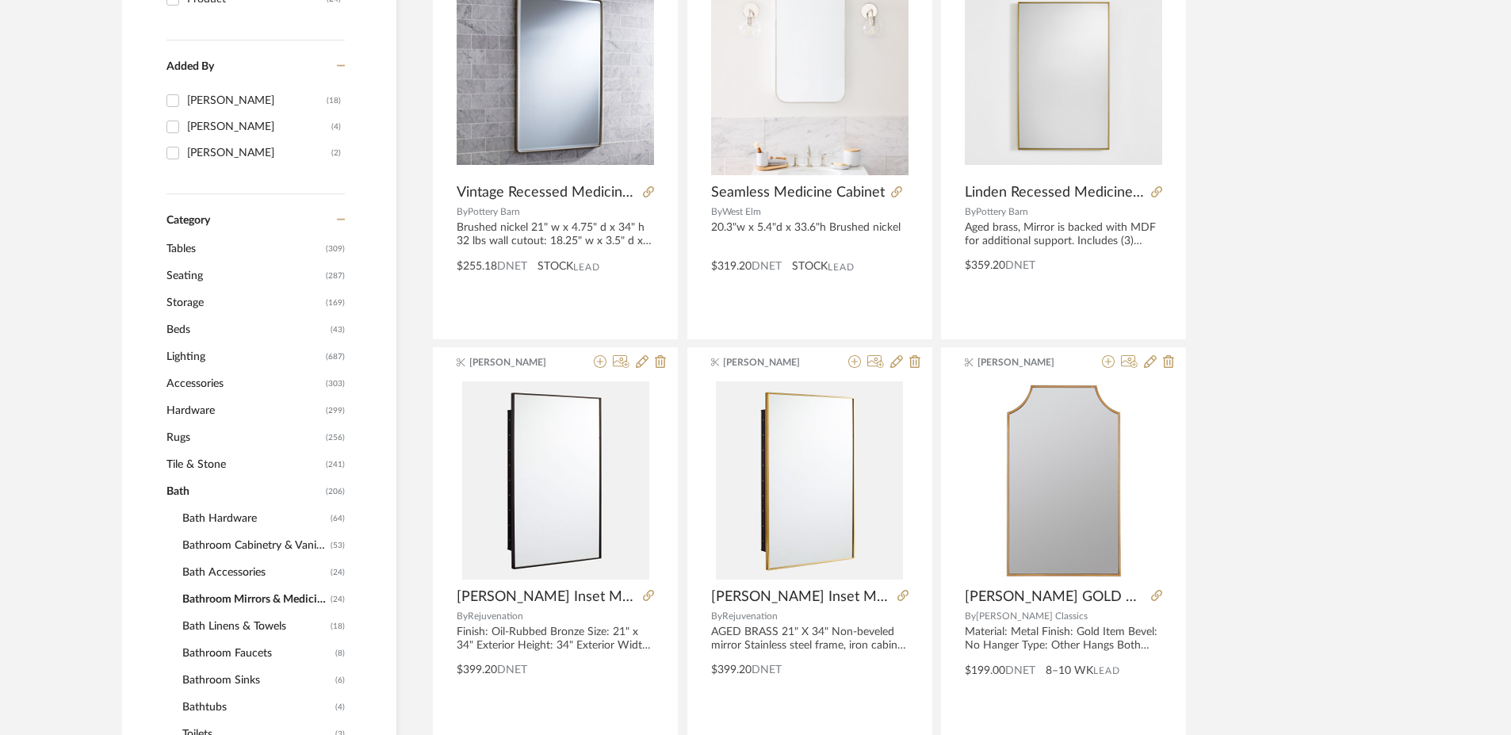
scroll to position [433, 0]
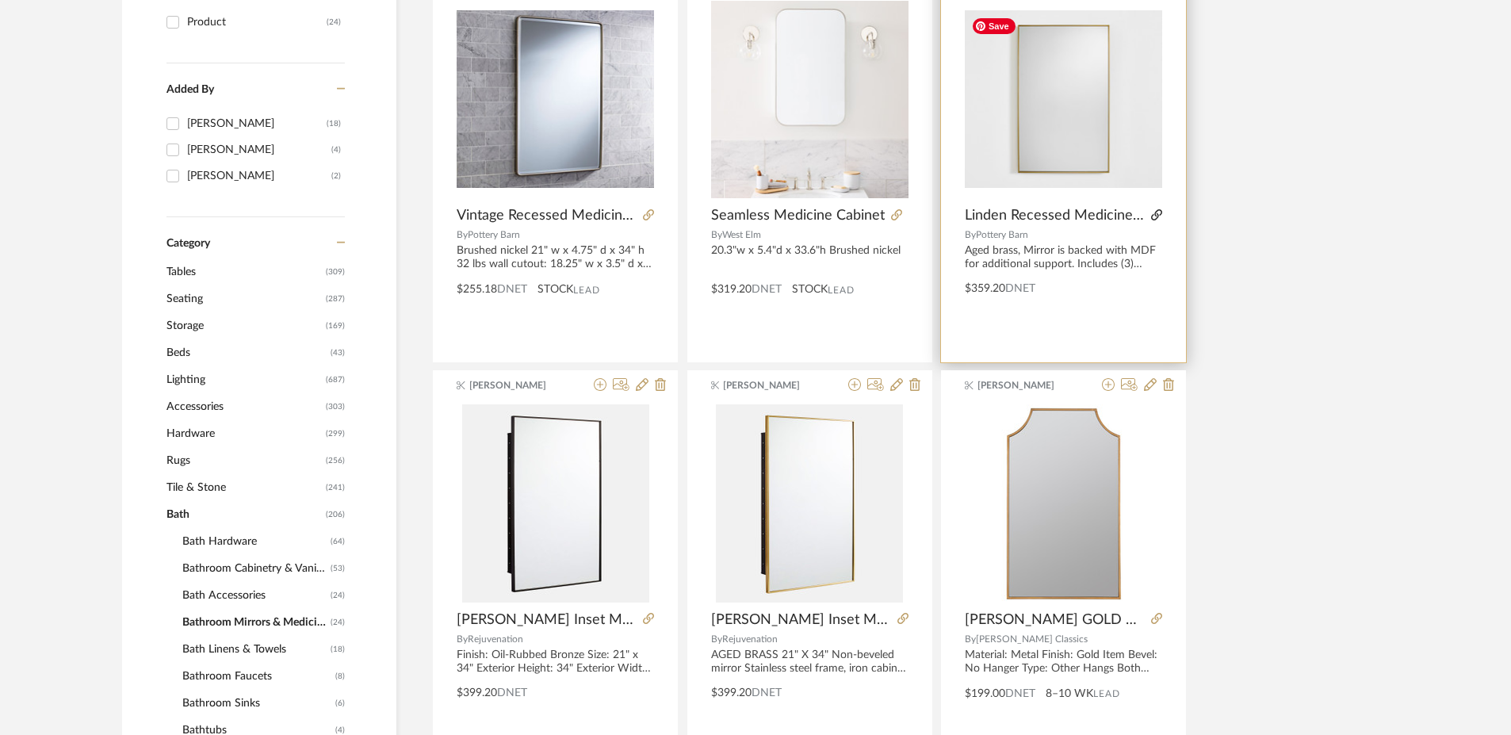
click at [1160, 215] on icon at bounding box center [1156, 214] width 11 height 11
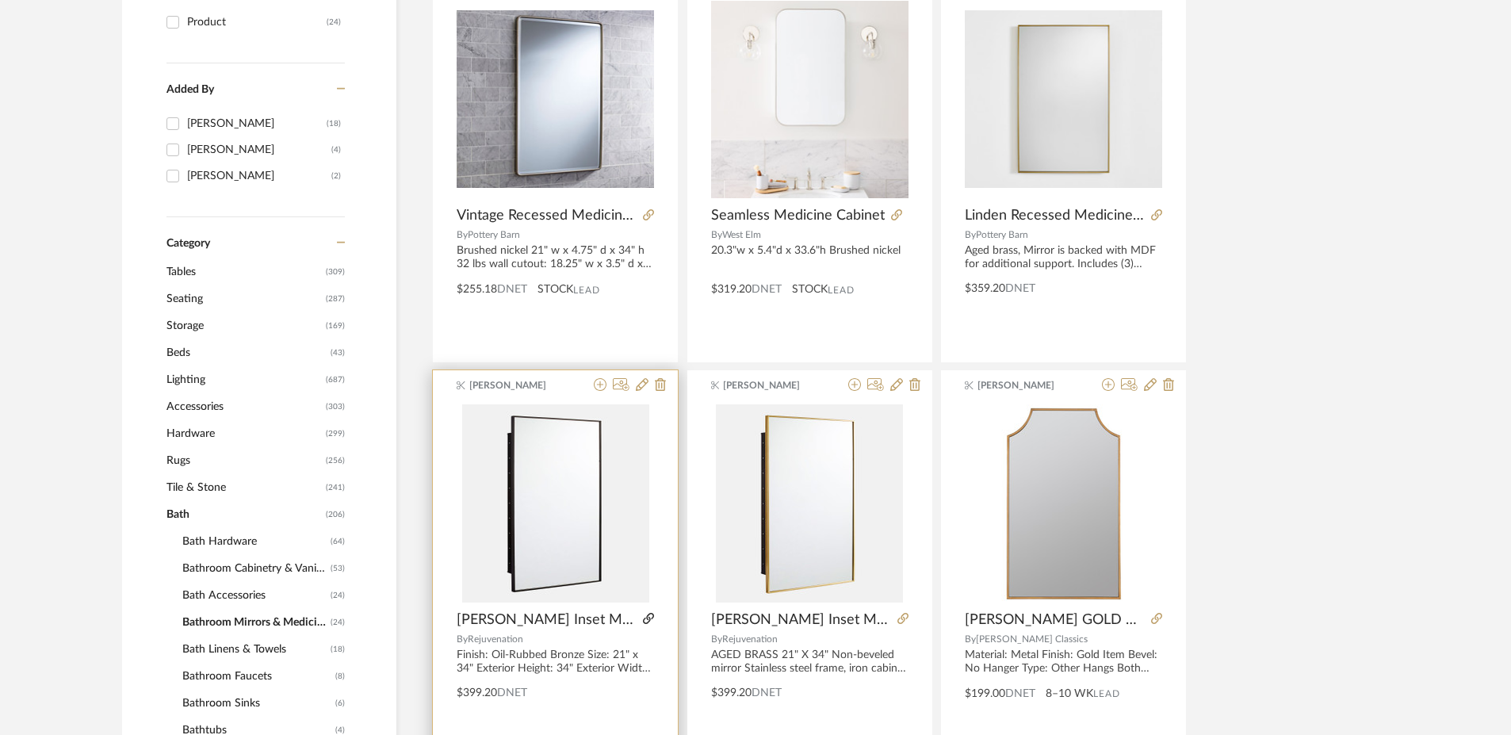
click at [644, 618] on icon at bounding box center [648, 618] width 11 height 11
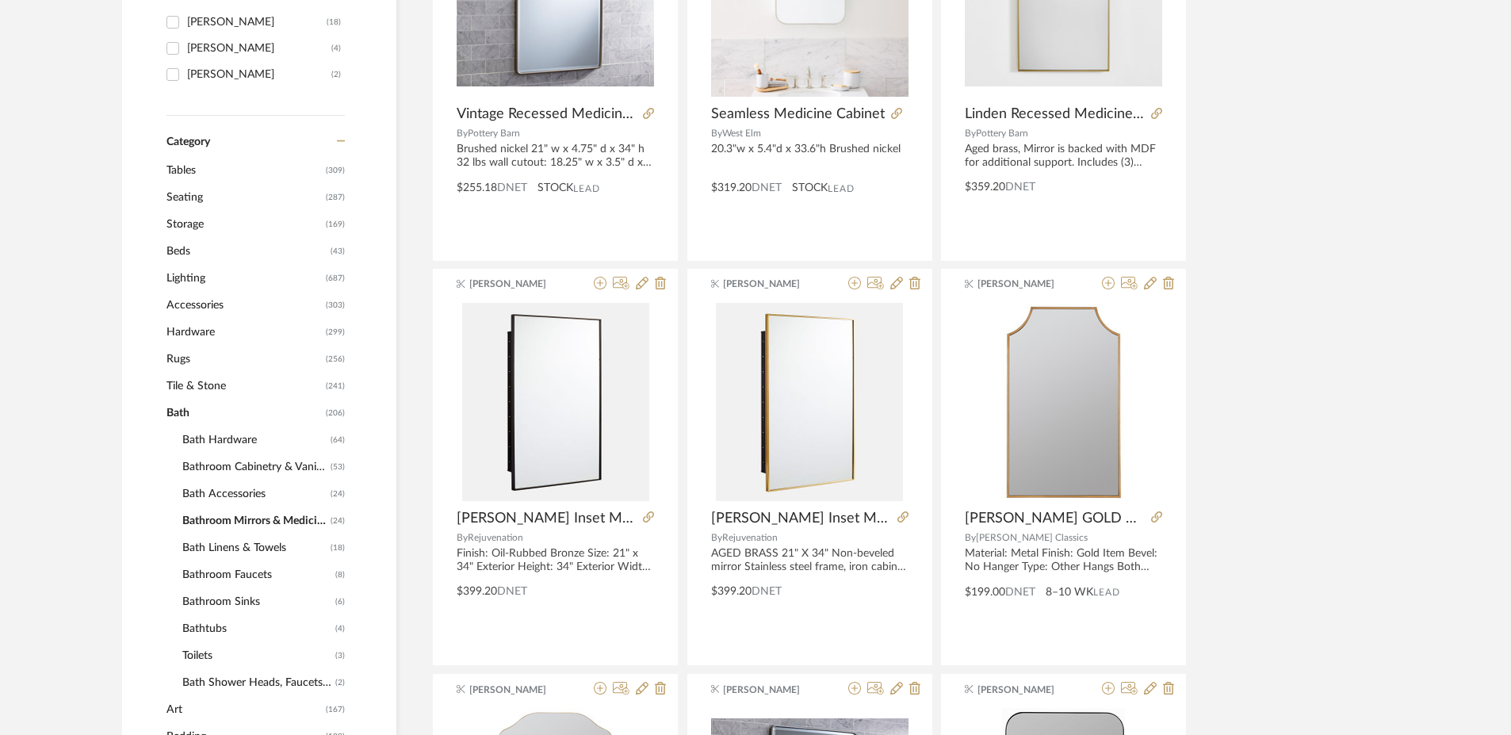
scroll to position [539, 0]
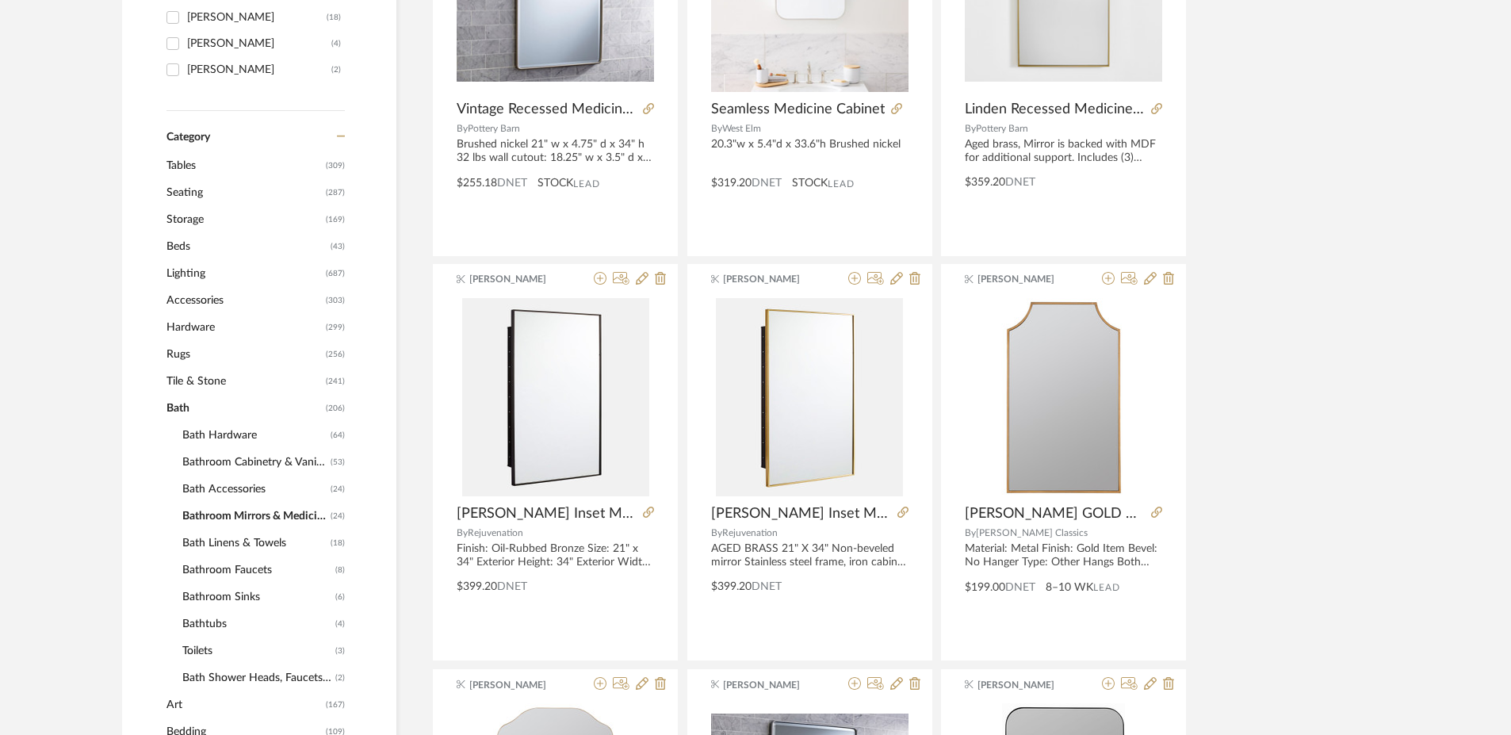
click at [230, 595] on span "Bathroom Sinks" at bounding box center [256, 596] width 149 height 27
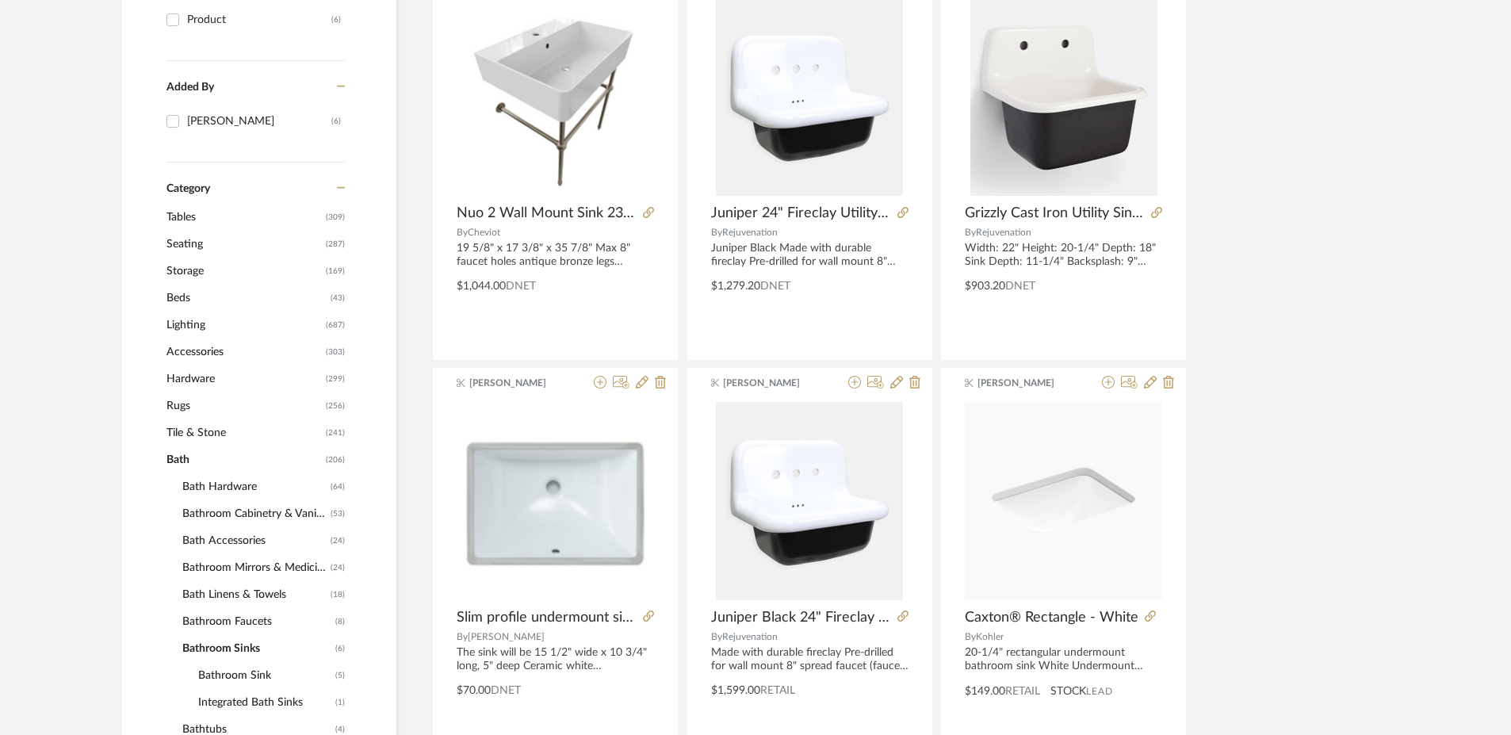
scroll to position [434, 0]
click at [248, 511] on span "Bathroom Cabinetry & Vanities" at bounding box center [254, 514] width 144 height 27
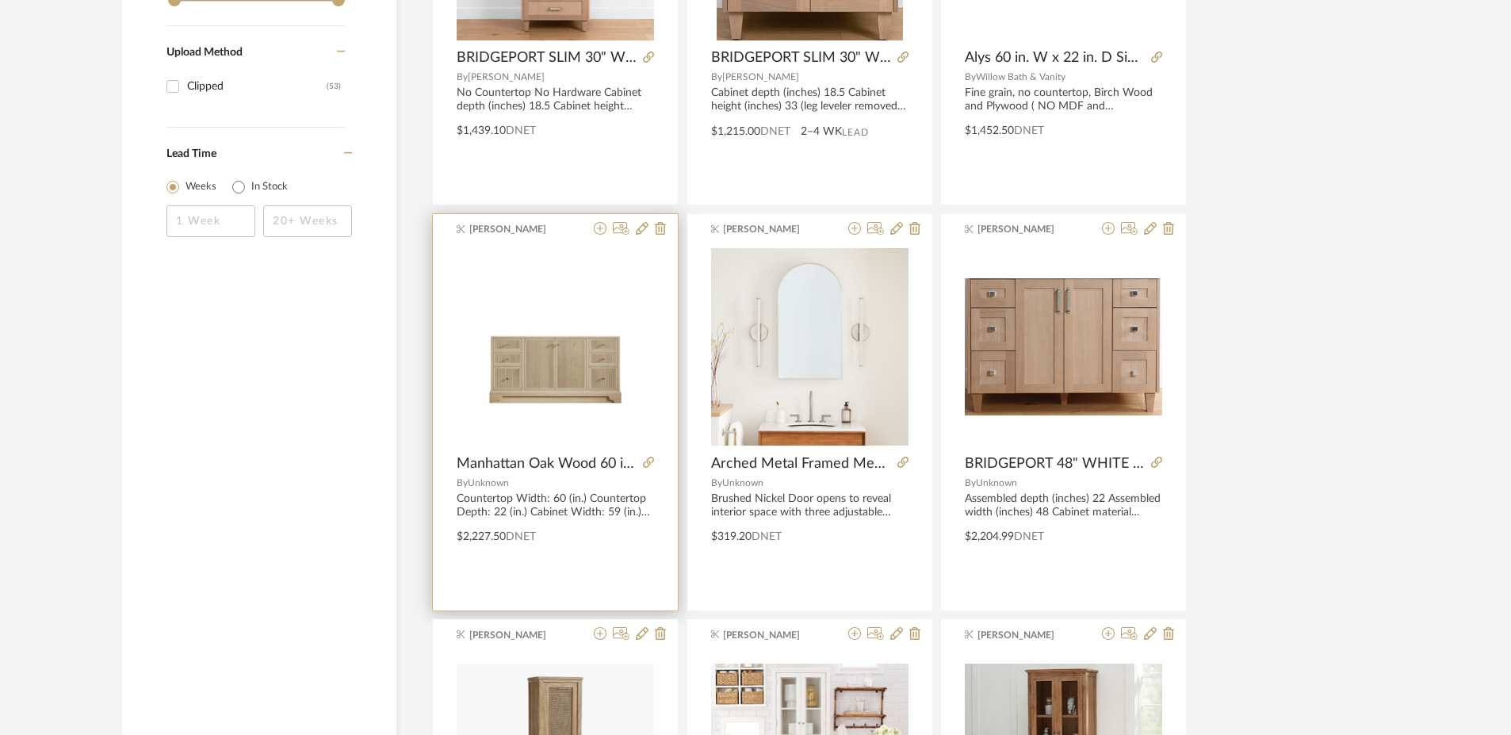
scroll to position [2203, 0]
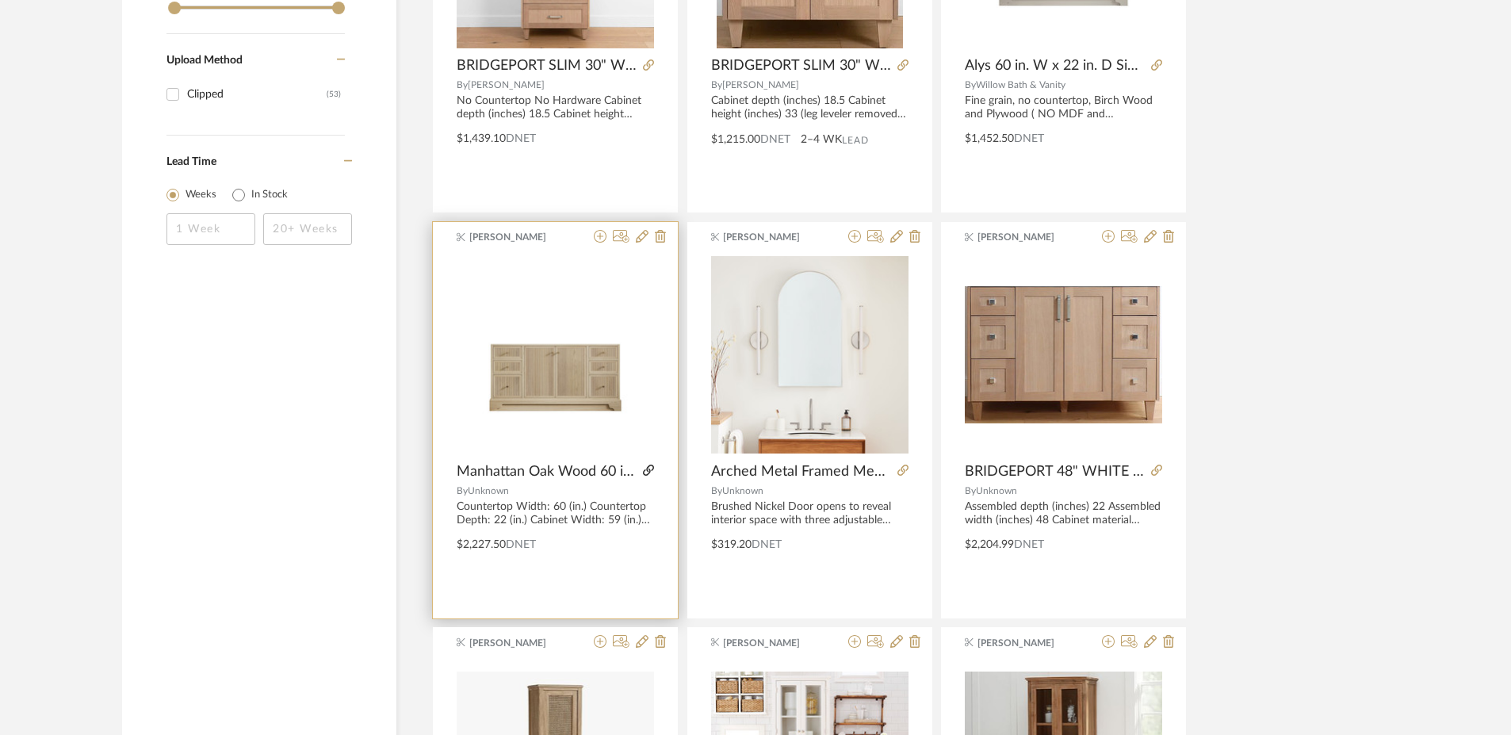
click at [652, 471] on icon at bounding box center [648, 469] width 11 height 11
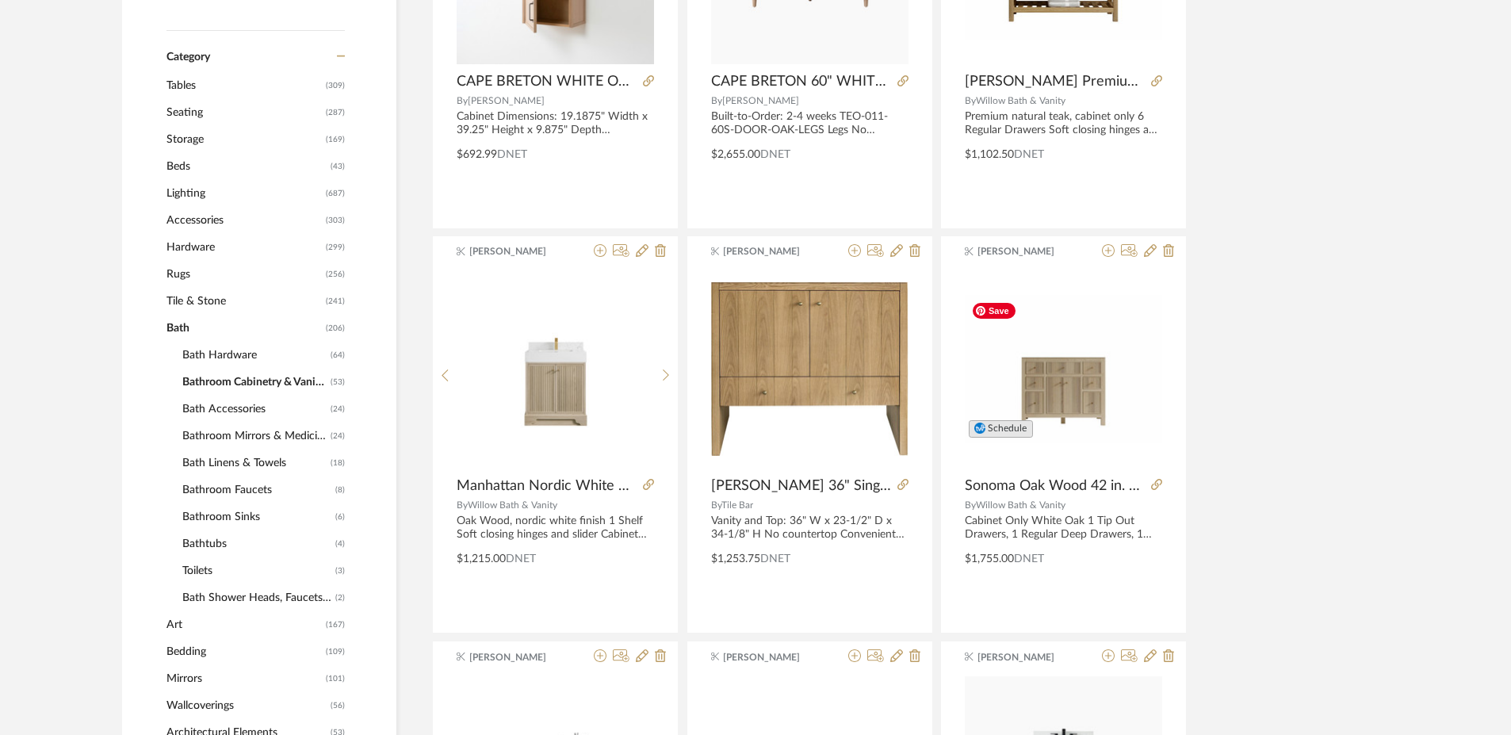
scroll to position [558, 0]
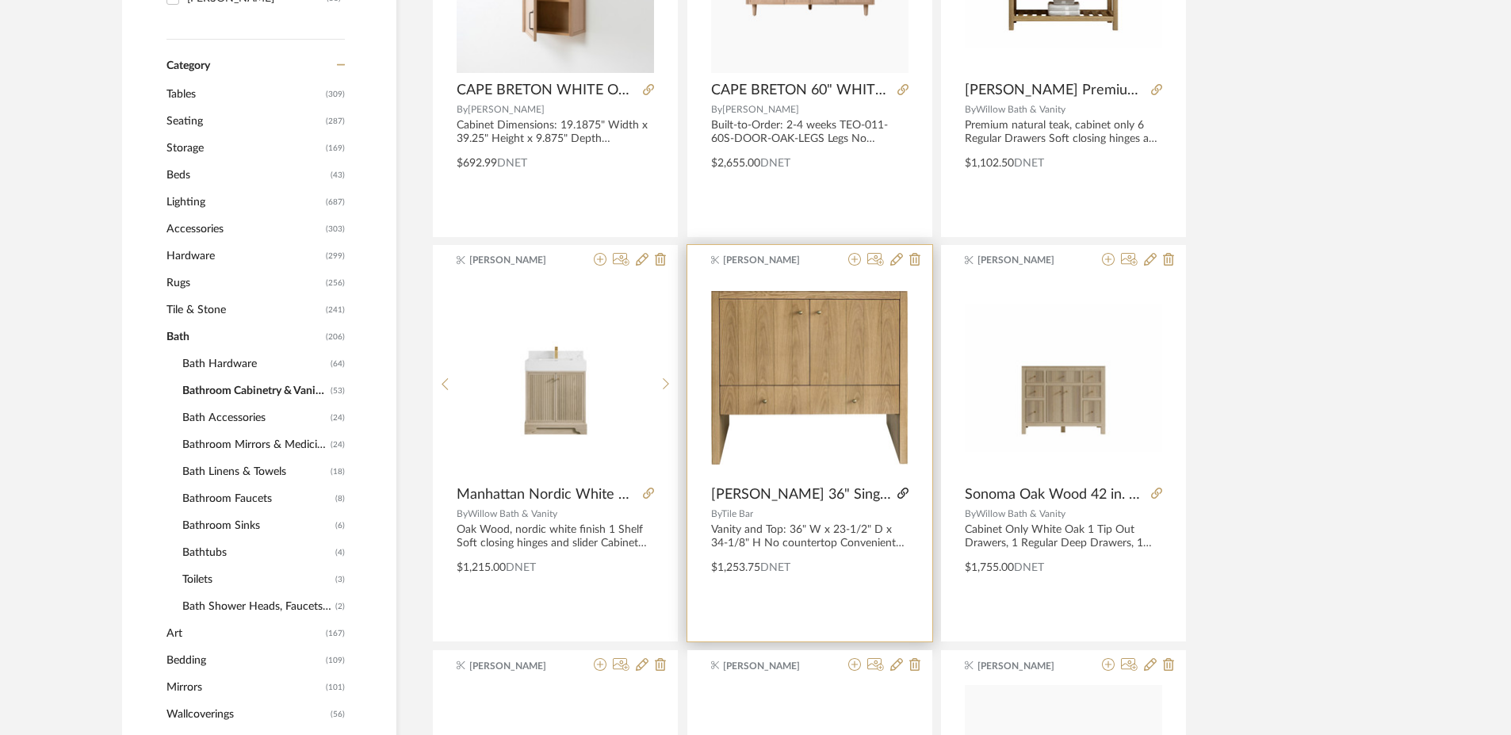
click at [903, 492] on icon at bounding box center [902, 492] width 11 height 11
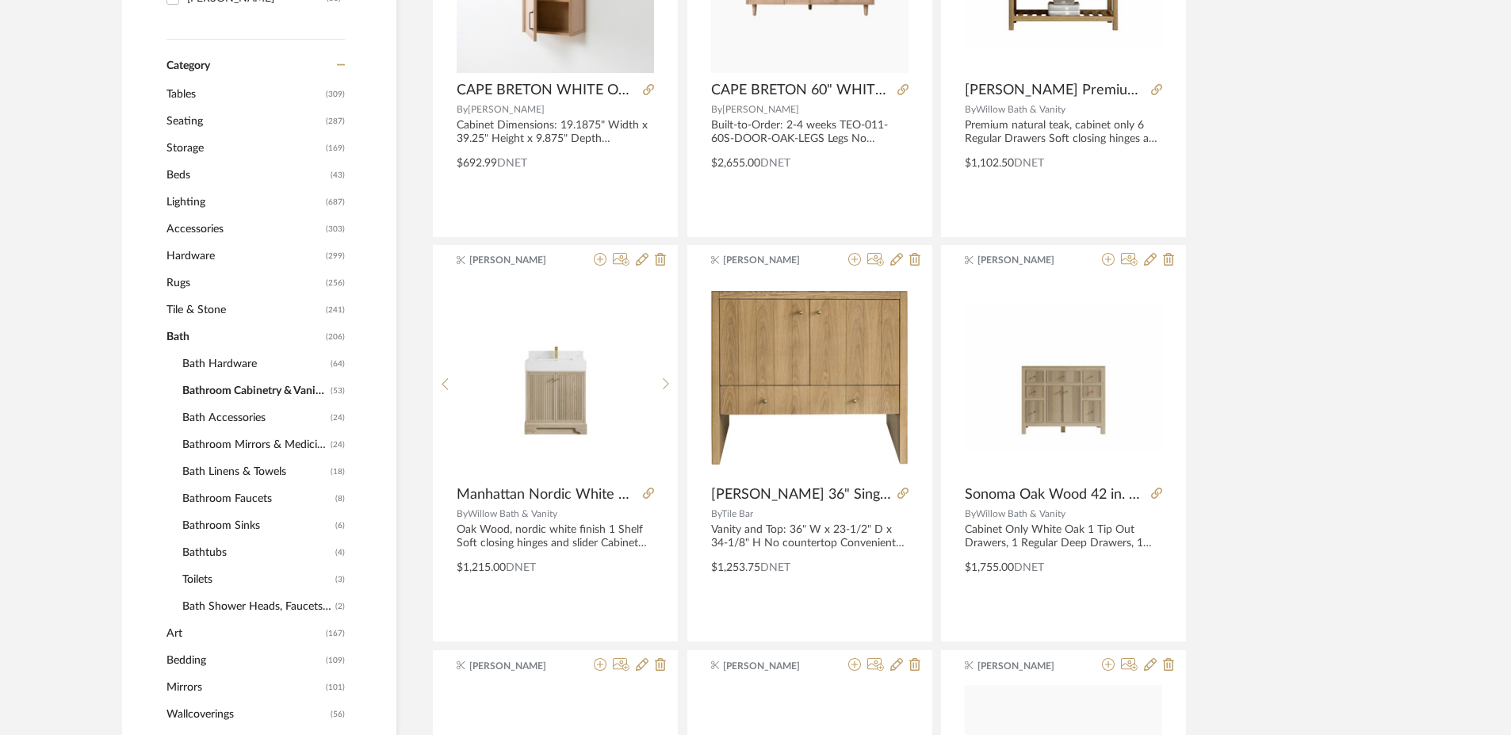
click at [186, 202] on span "Lighting" at bounding box center [243, 202] width 155 height 27
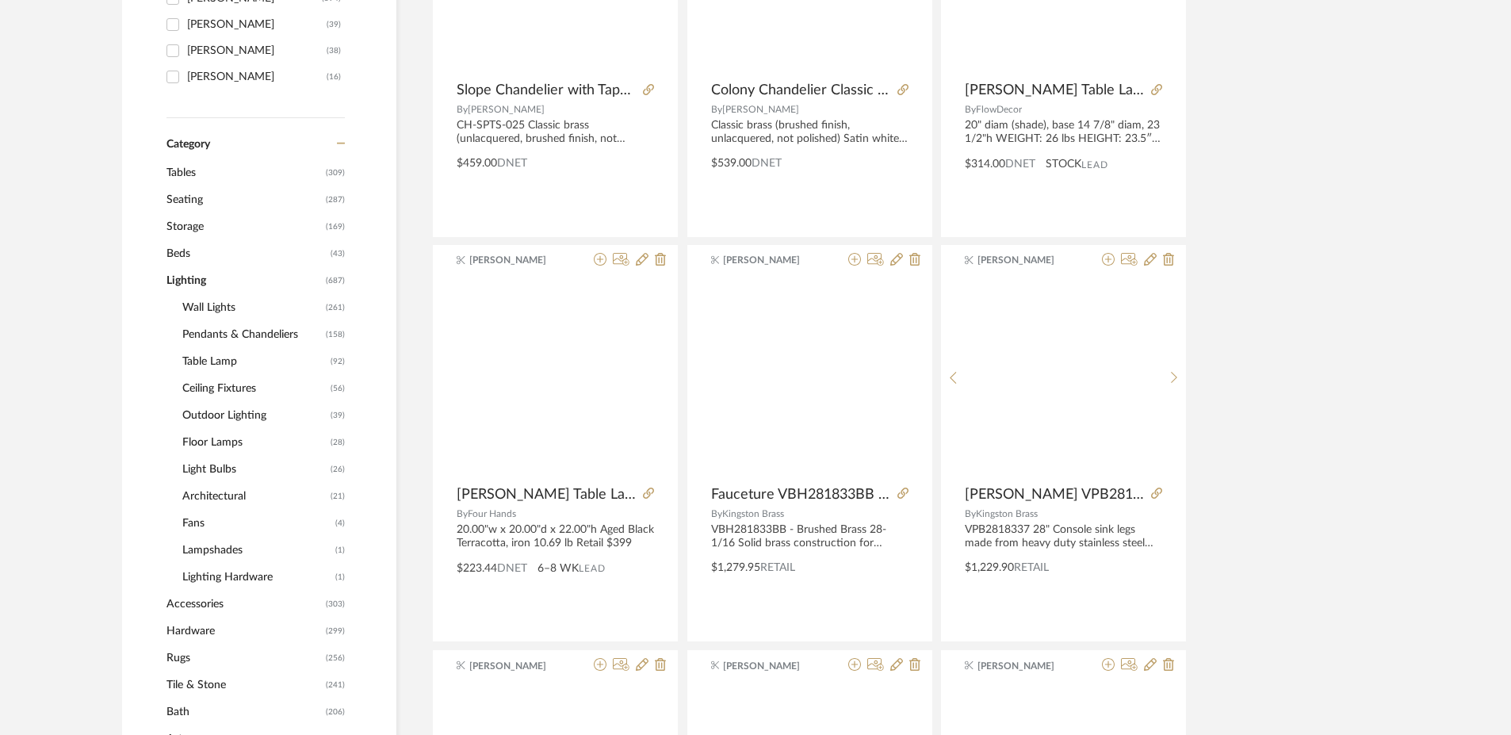
click at [204, 224] on span "Storage" at bounding box center [243, 226] width 155 height 27
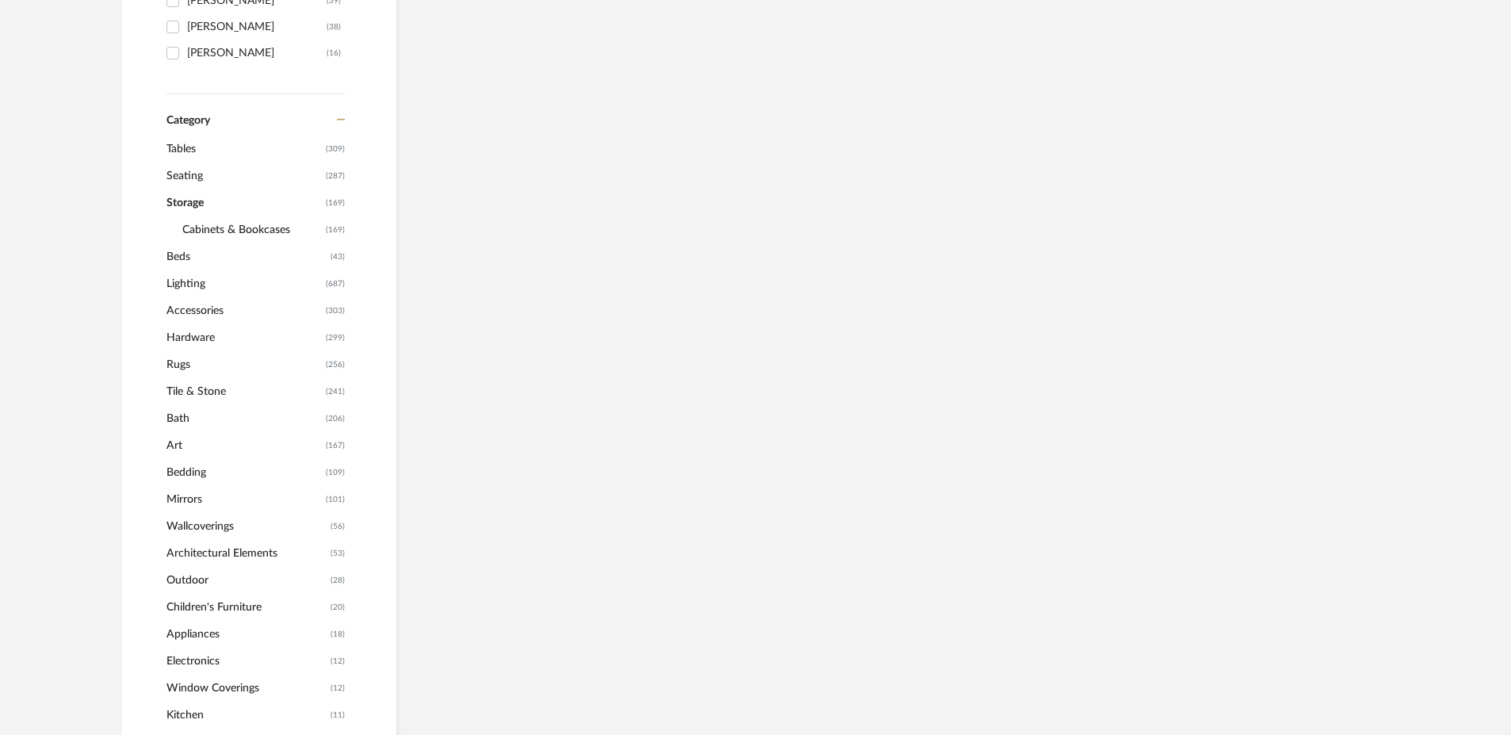
scroll to position [534, 0]
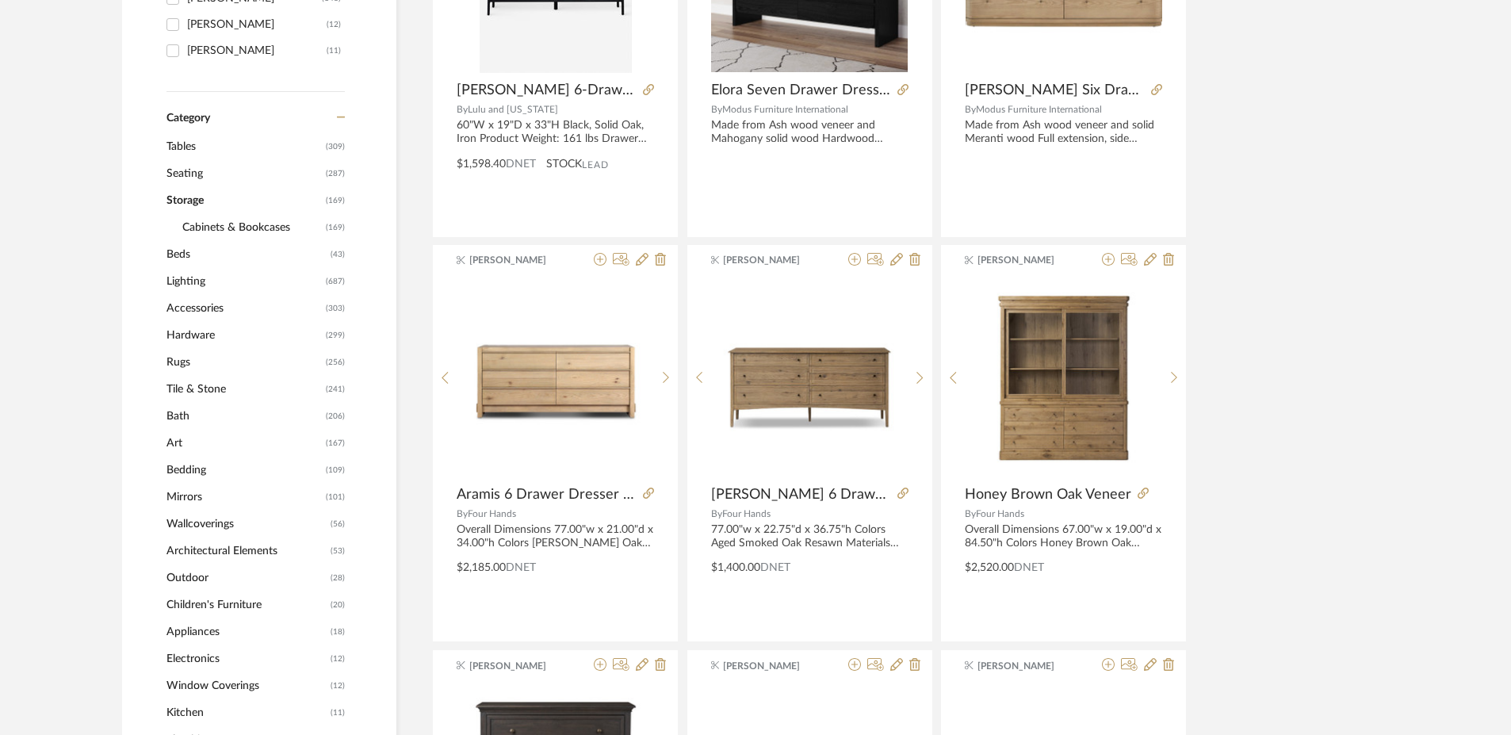
click at [188, 277] on span "Lighting" at bounding box center [243, 281] width 155 height 27
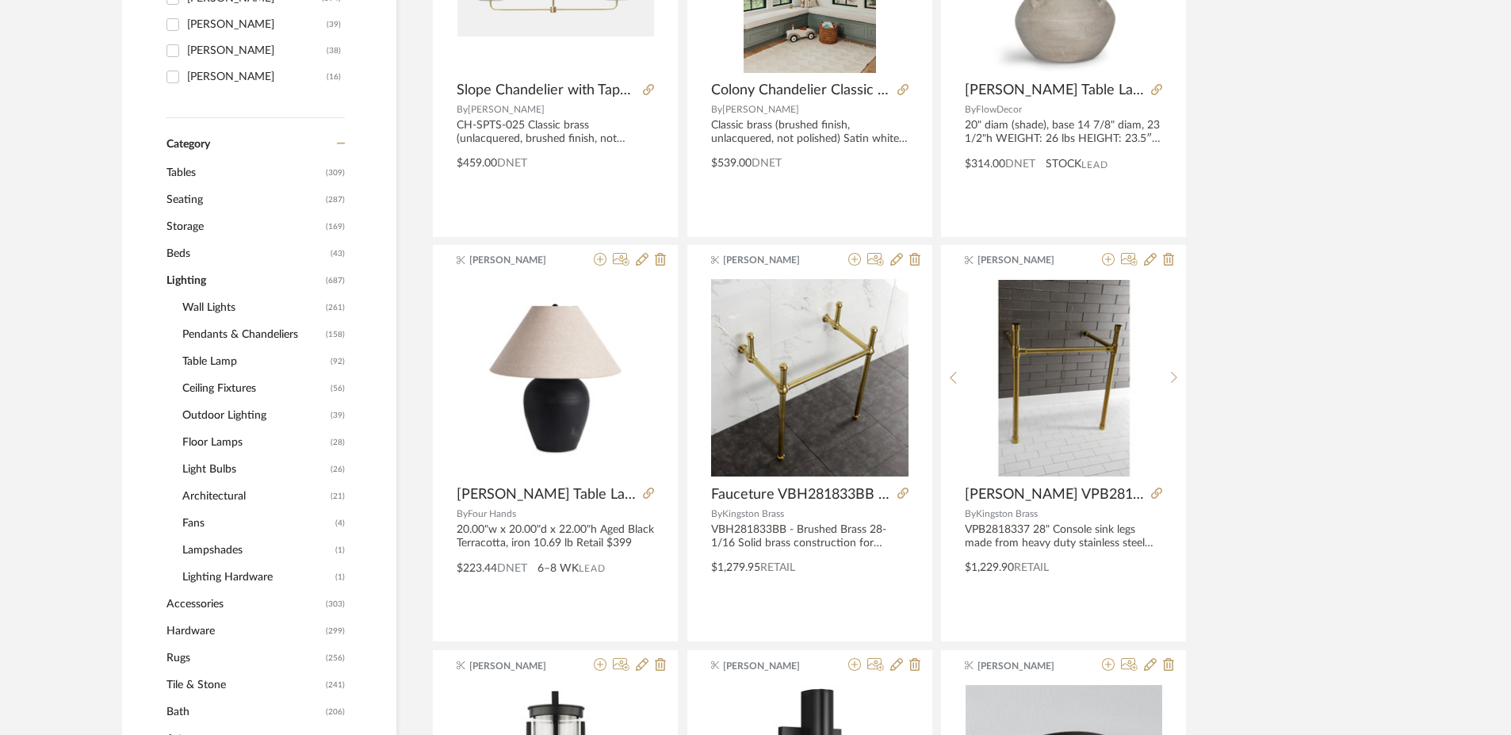
click at [206, 307] on span "Wall Lights" at bounding box center [251, 307] width 139 height 27
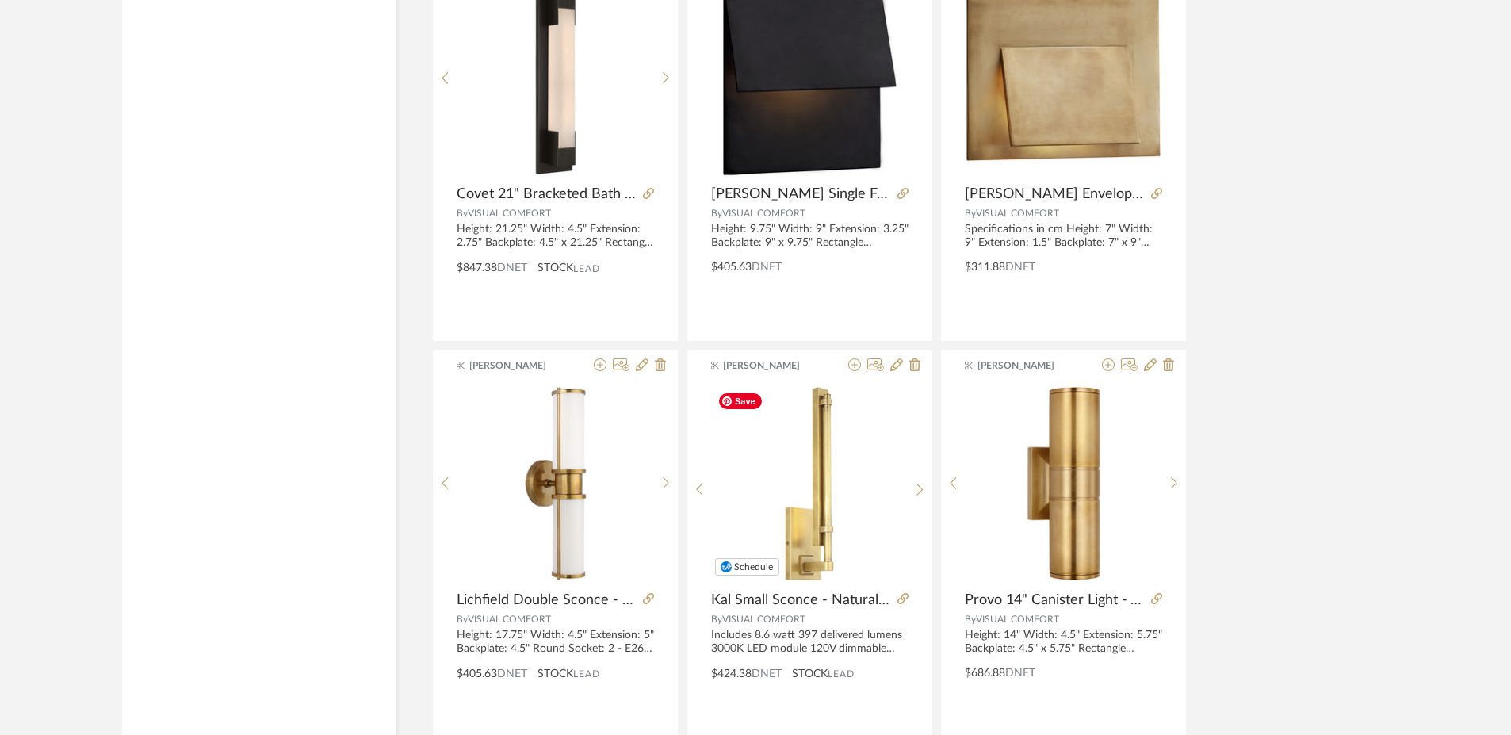
scroll to position [4687, 0]
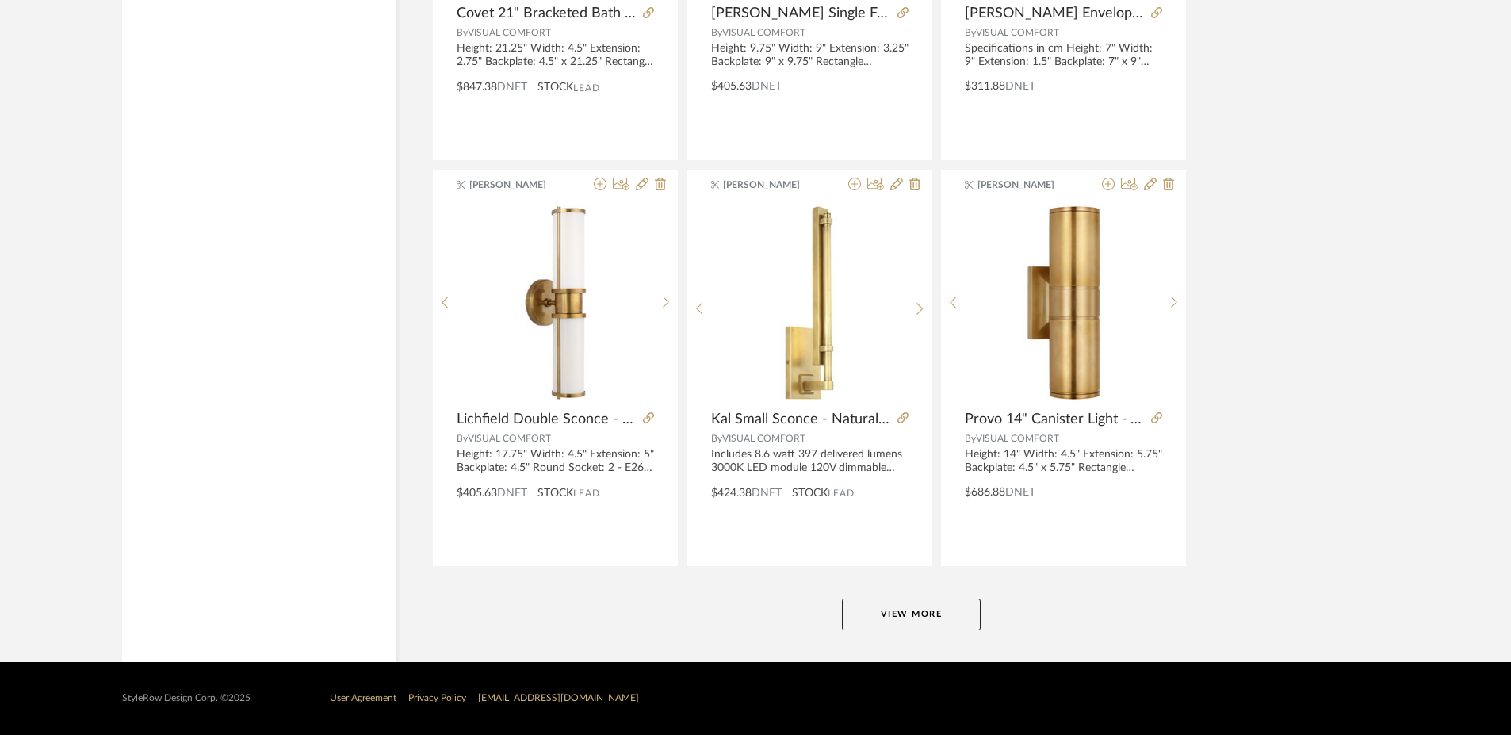
click at [901, 617] on button "View More" at bounding box center [911, 614] width 139 height 32
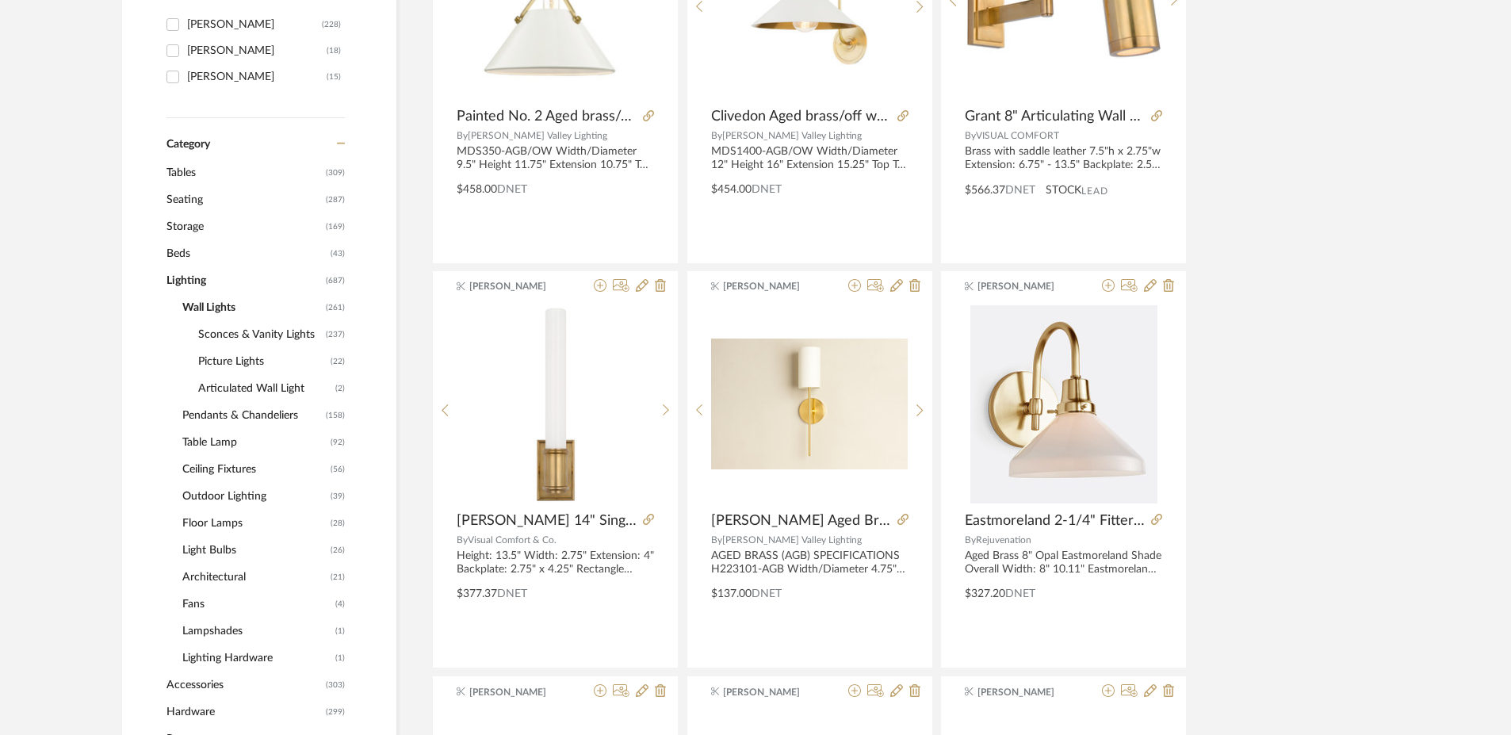
scroll to position [523, 0]
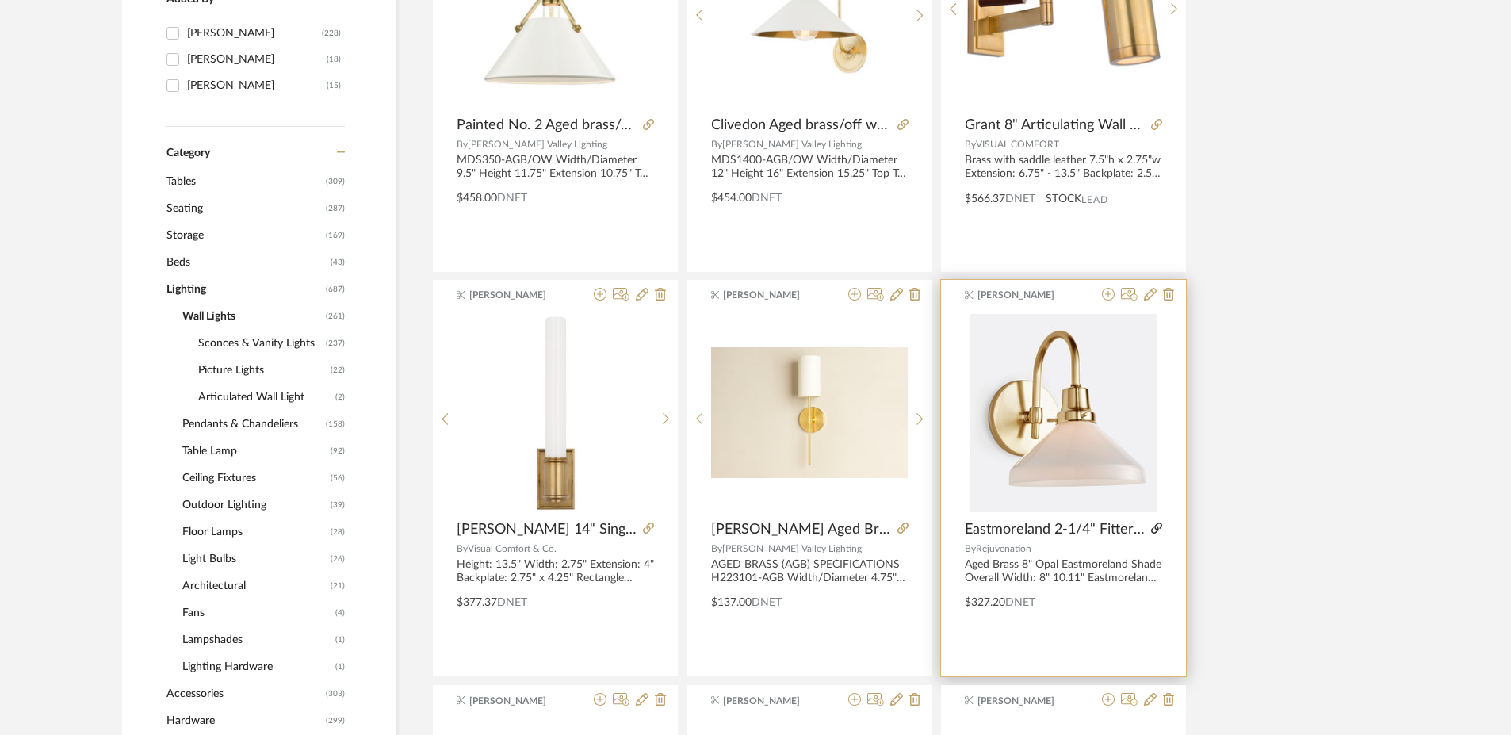
click at [1157, 525] on icon at bounding box center [1156, 527] width 11 height 11
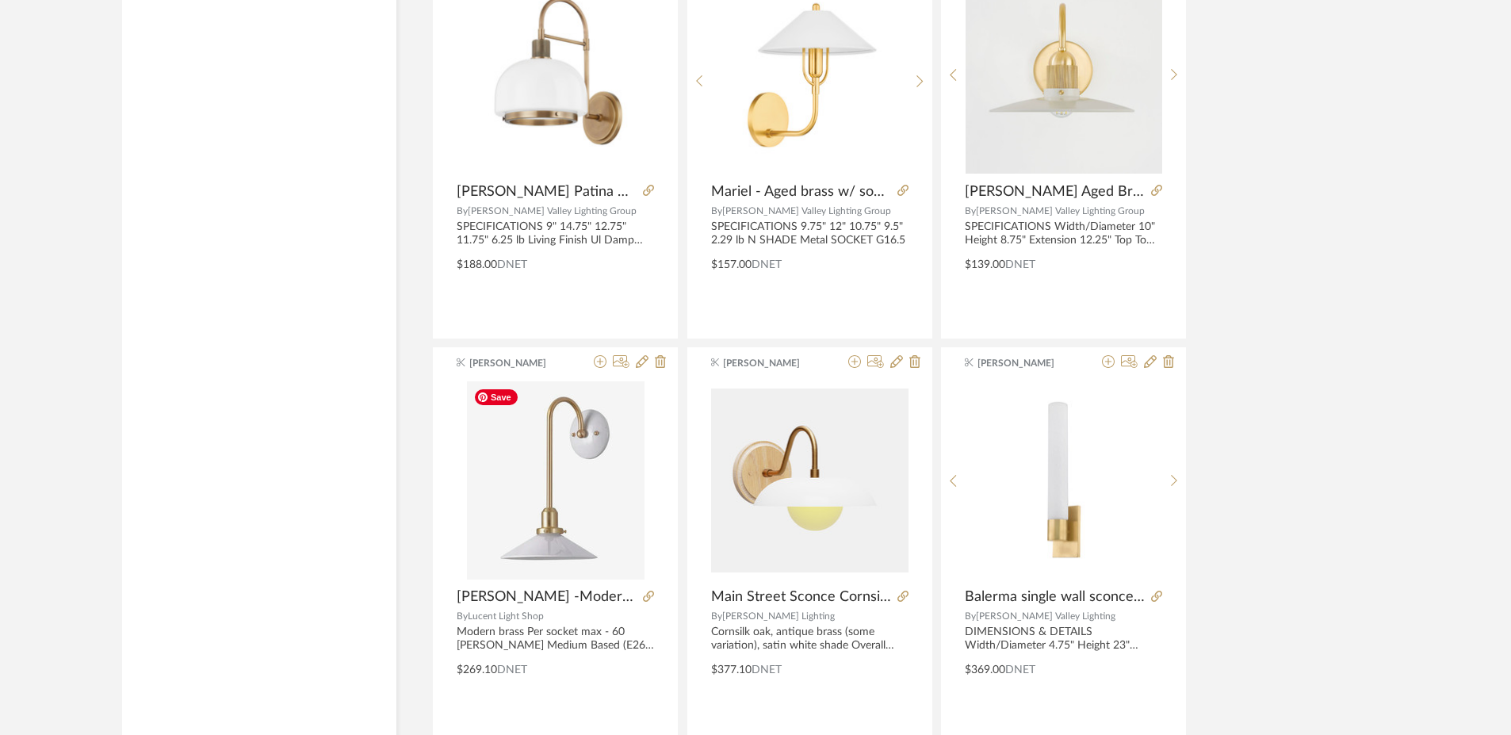
scroll to position [9552, 0]
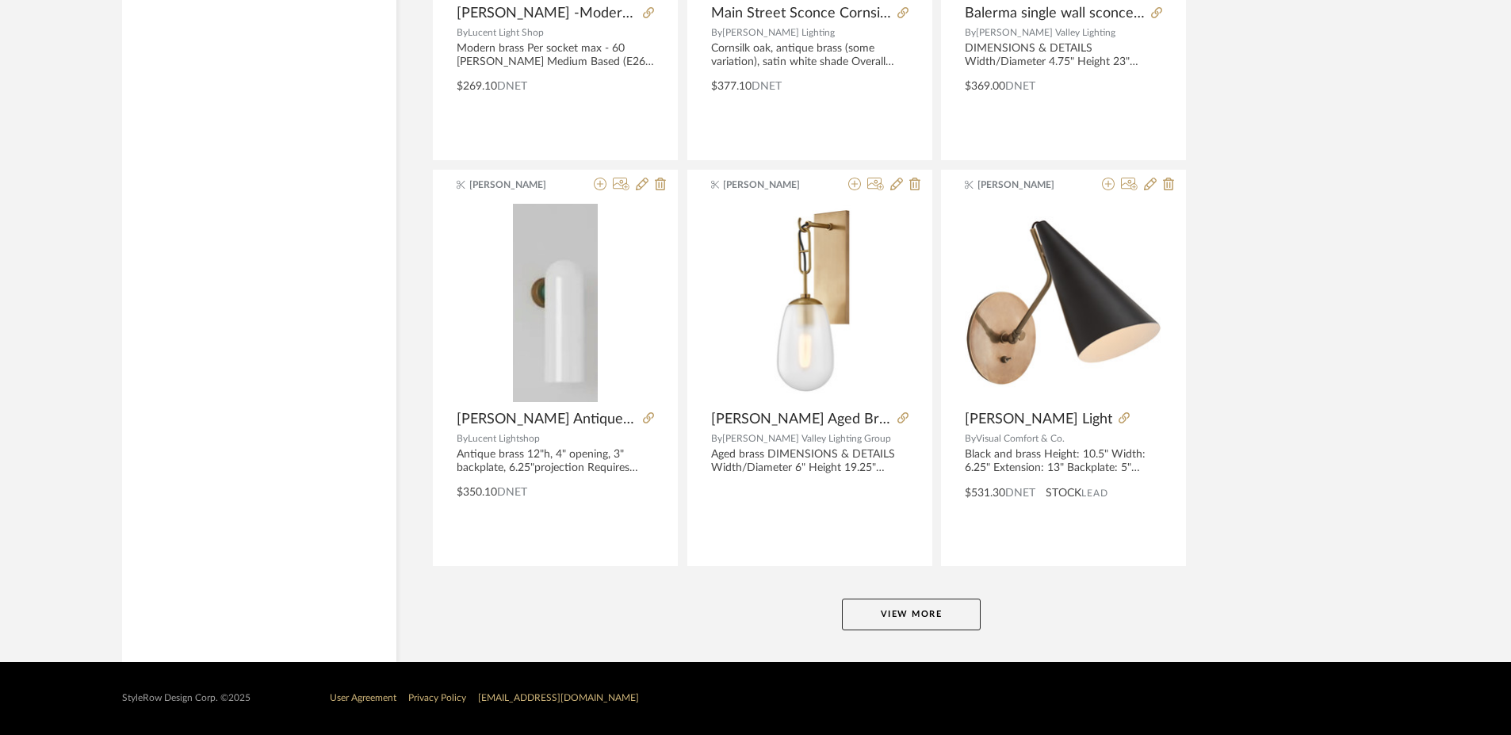
click at [922, 616] on button "View More" at bounding box center [911, 614] width 139 height 32
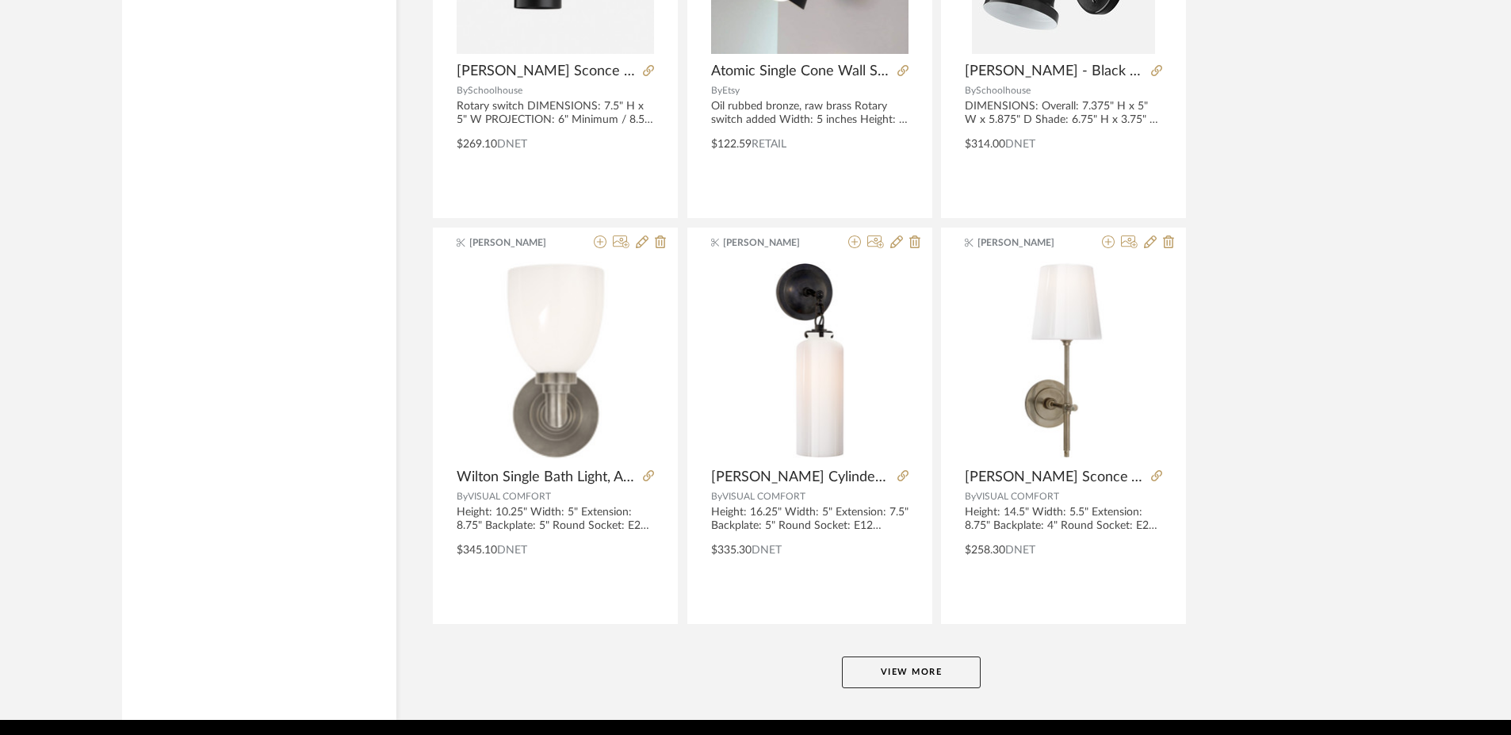
scroll to position [14417, 0]
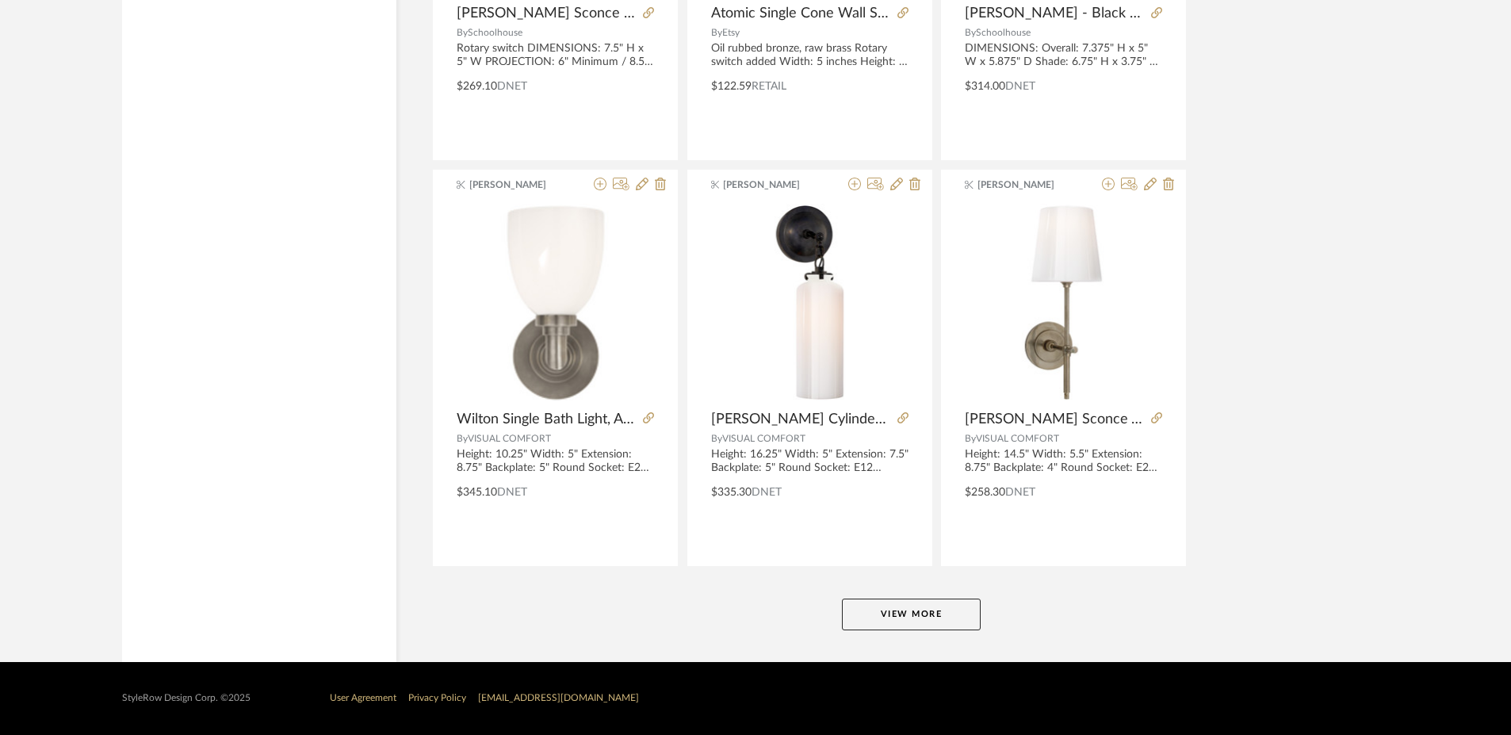
click at [914, 615] on button "View More" at bounding box center [911, 614] width 139 height 32
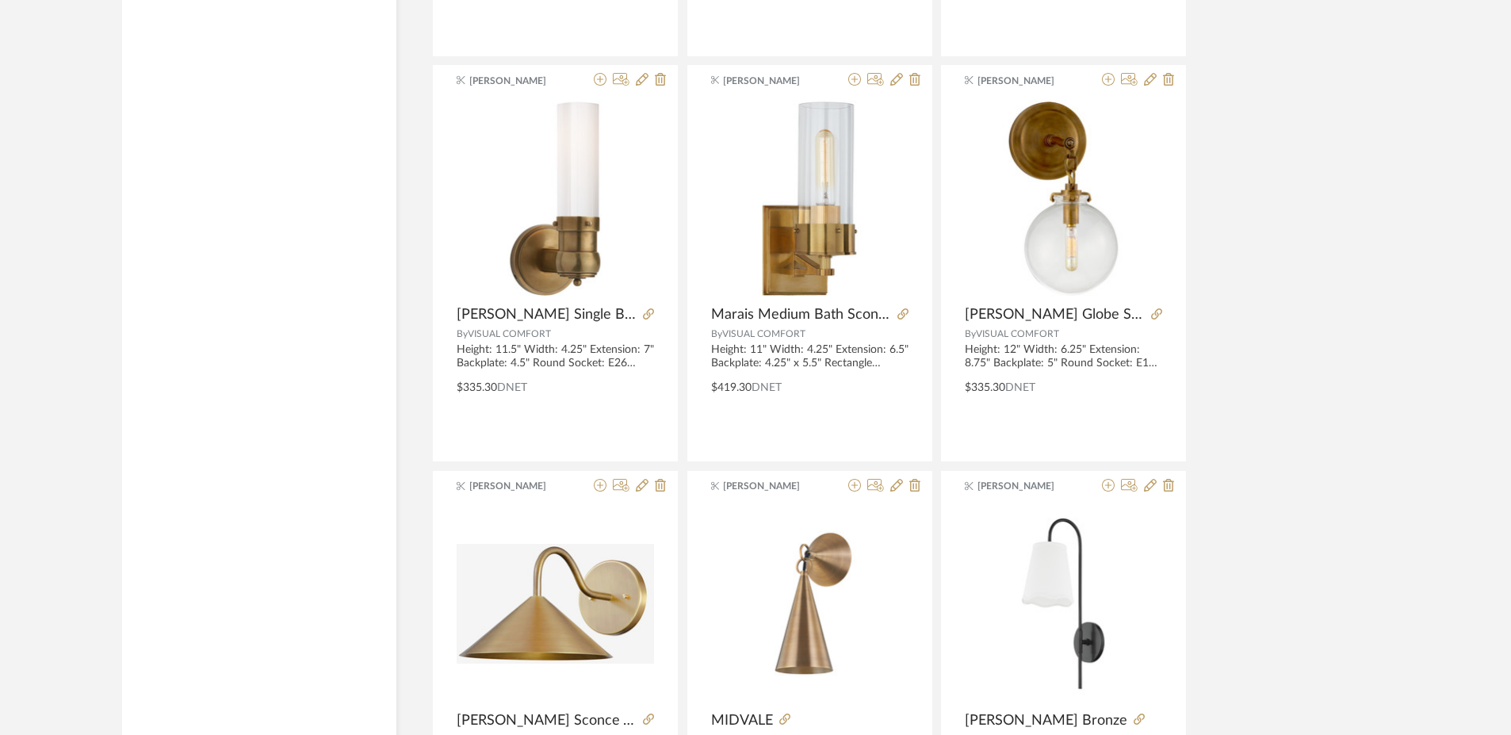
scroll to position [16548, 0]
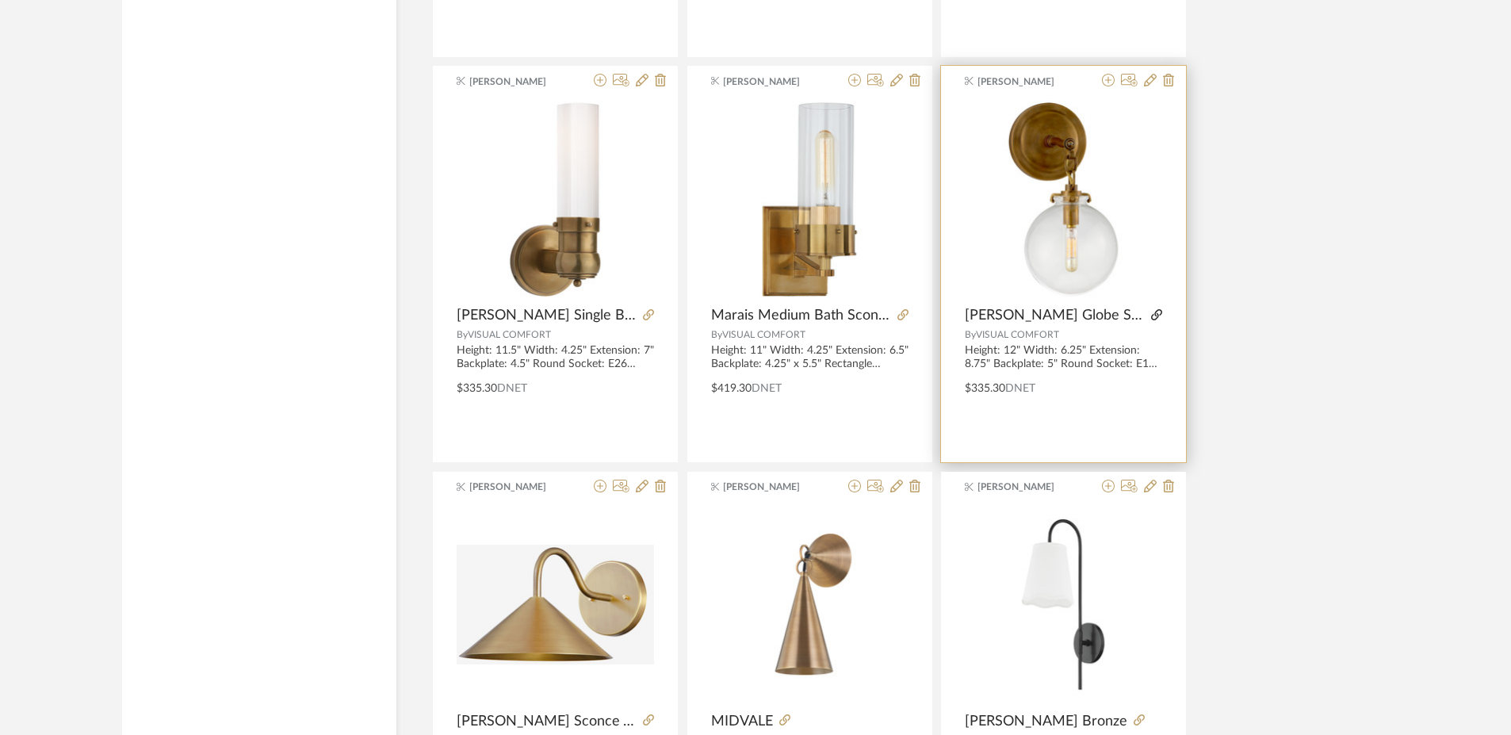
click at [1158, 316] on icon at bounding box center [1156, 314] width 11 height 11
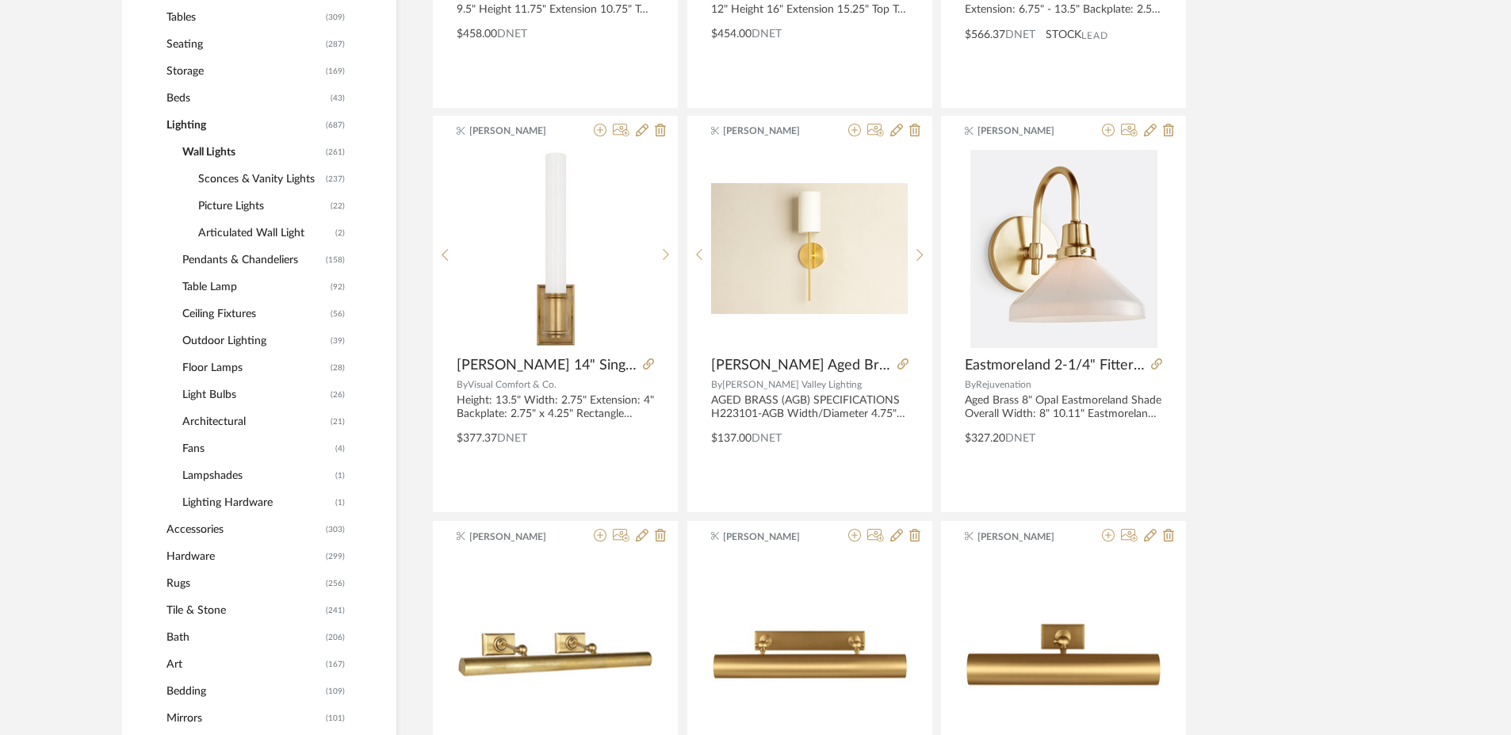
scroll to position [690, 0]
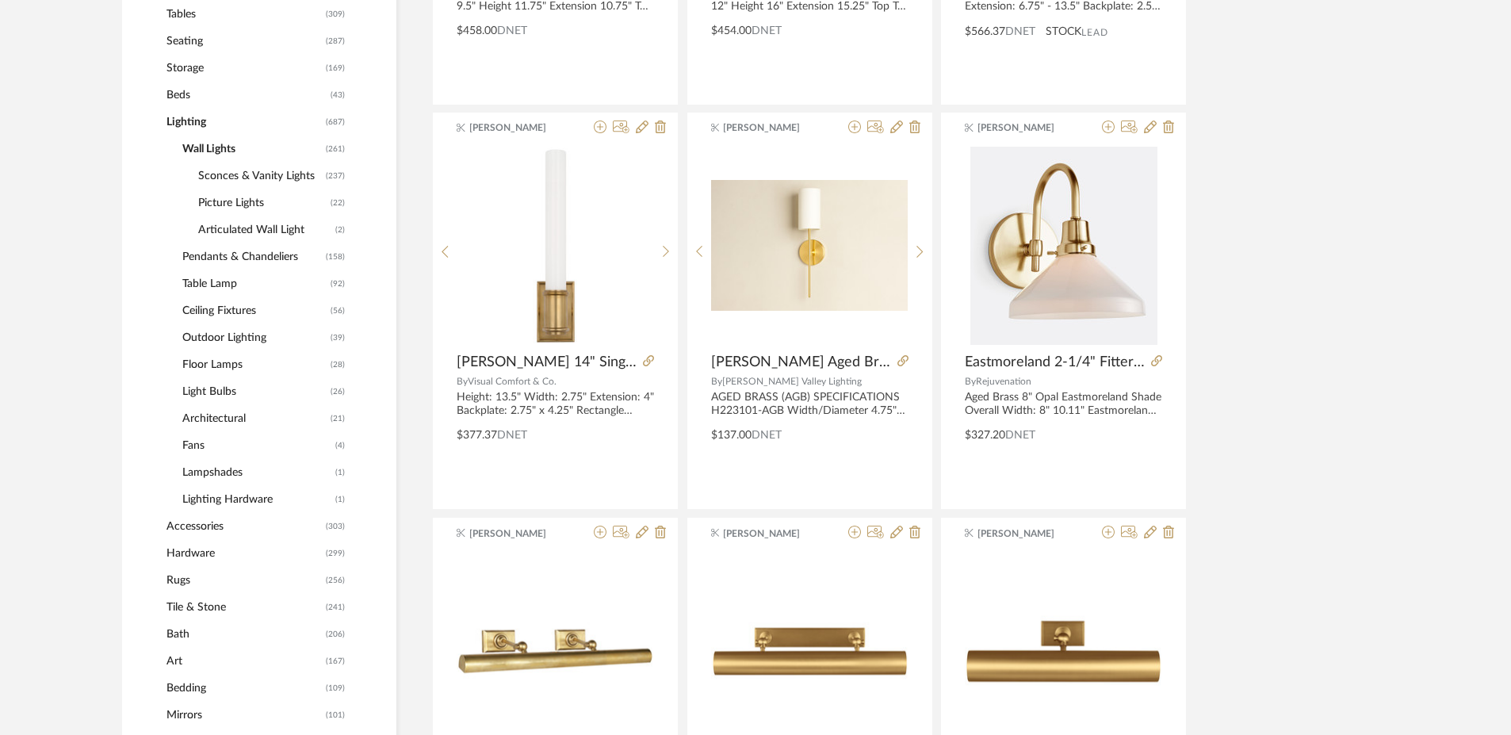
click at [197, 550] on span "Hardware" at bounding box center [243, 553] width 155 height 27
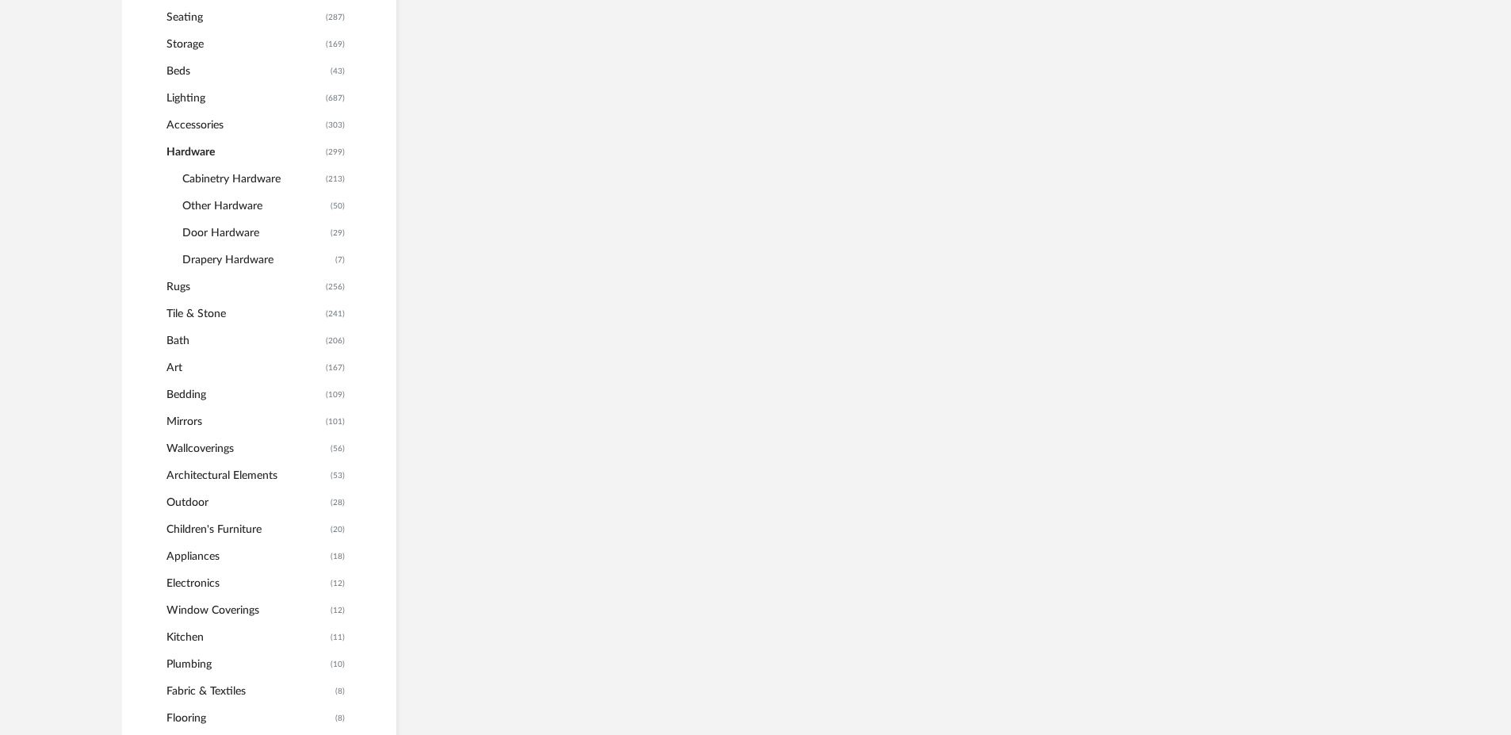
scroll to position [667, 0]
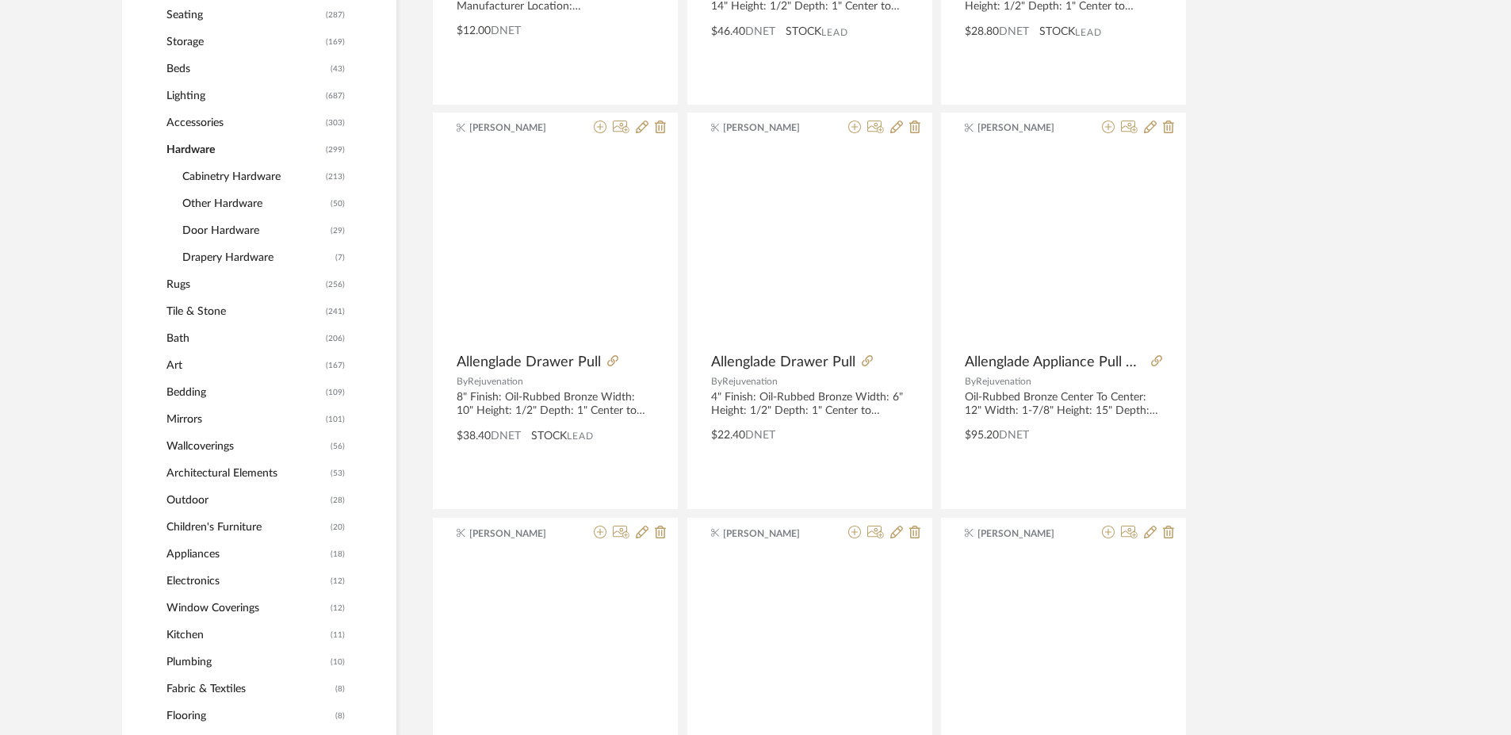
scroll to position [640, 0]
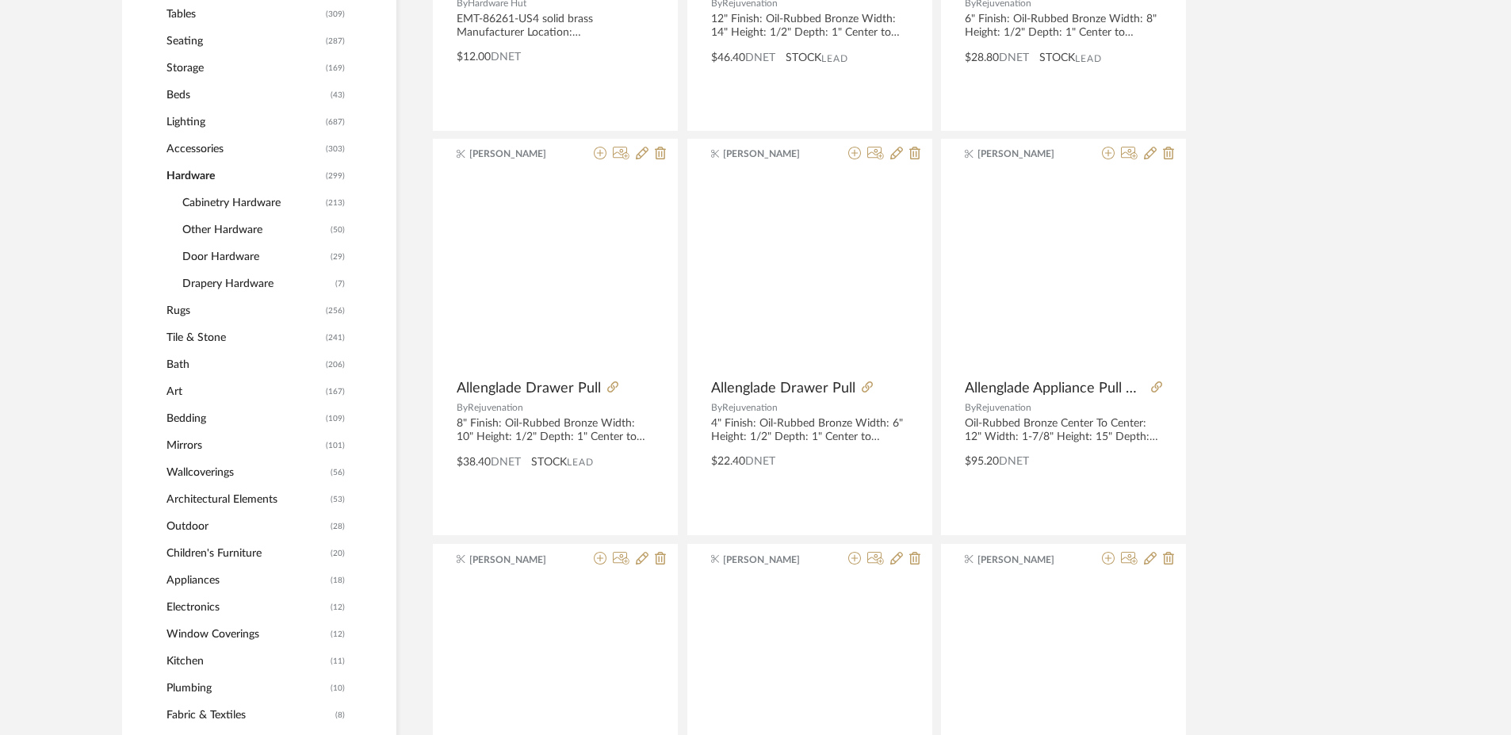
click at [257, 205] on span "Cabinetry Hardware" at bounding box center [251, 202] width 139 height 27
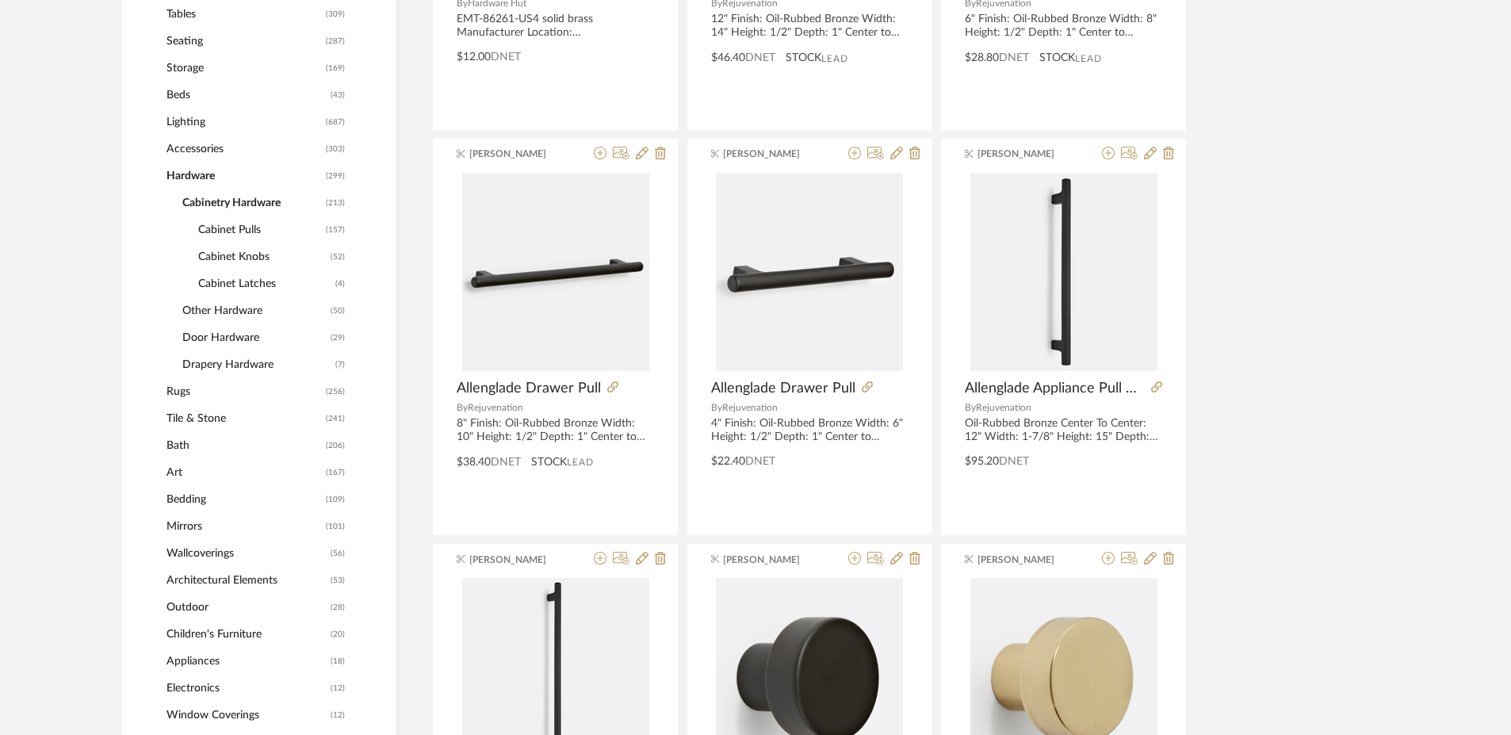
click at [254, 258] on span "Cabinet Knobs" at bounding box center [262, 256] width 128 height 27
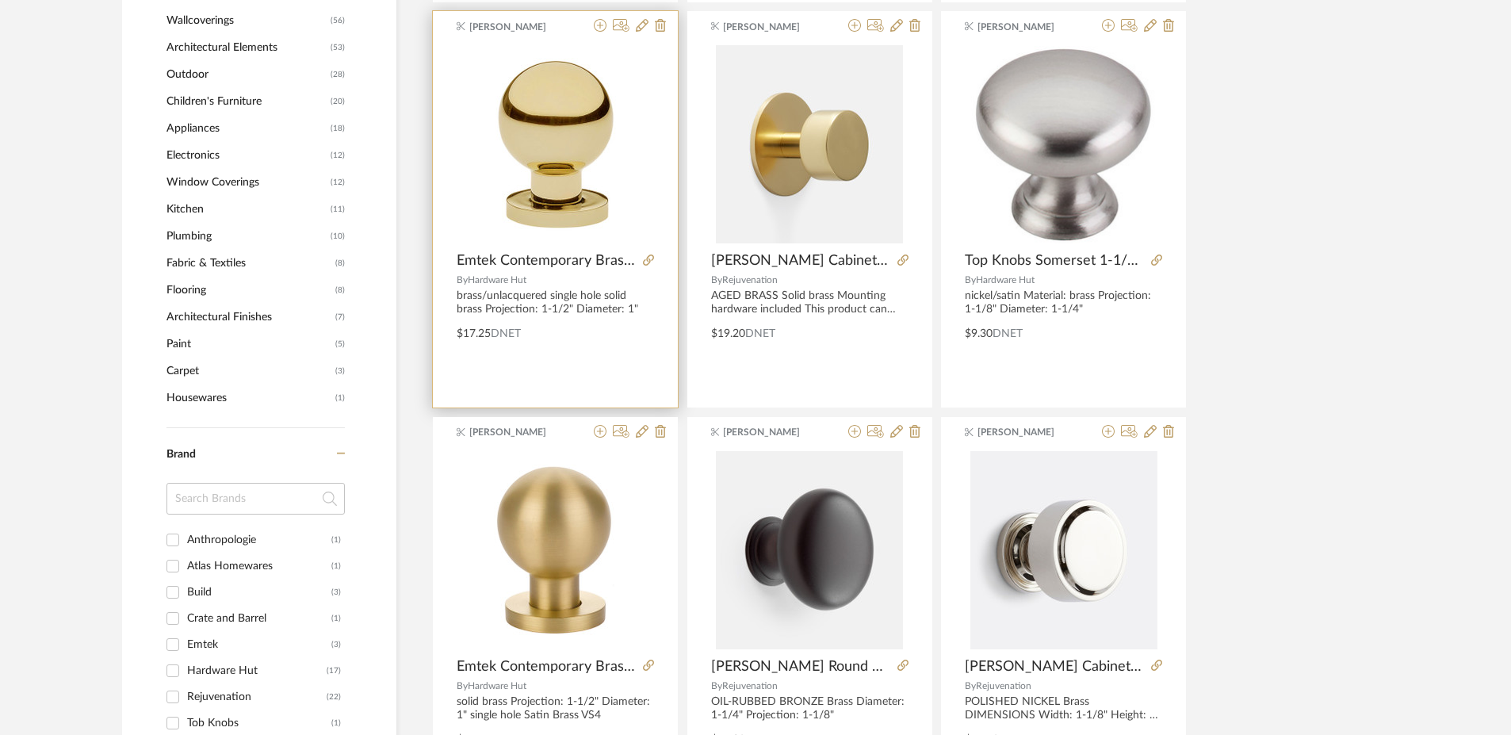
scroll to position [1201, 0]
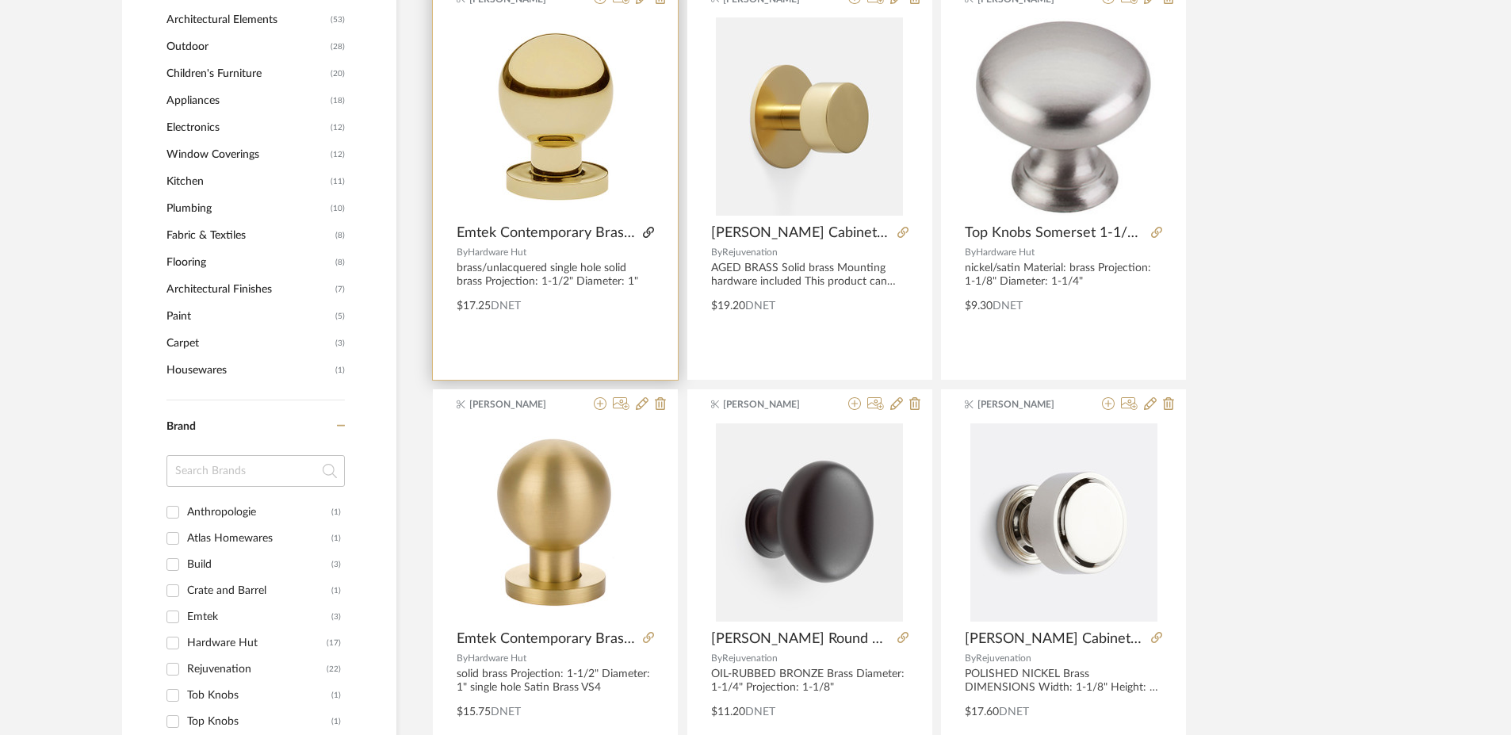
click at [648, 235] on icon at bounding box center [648, 232] width 11 height 11
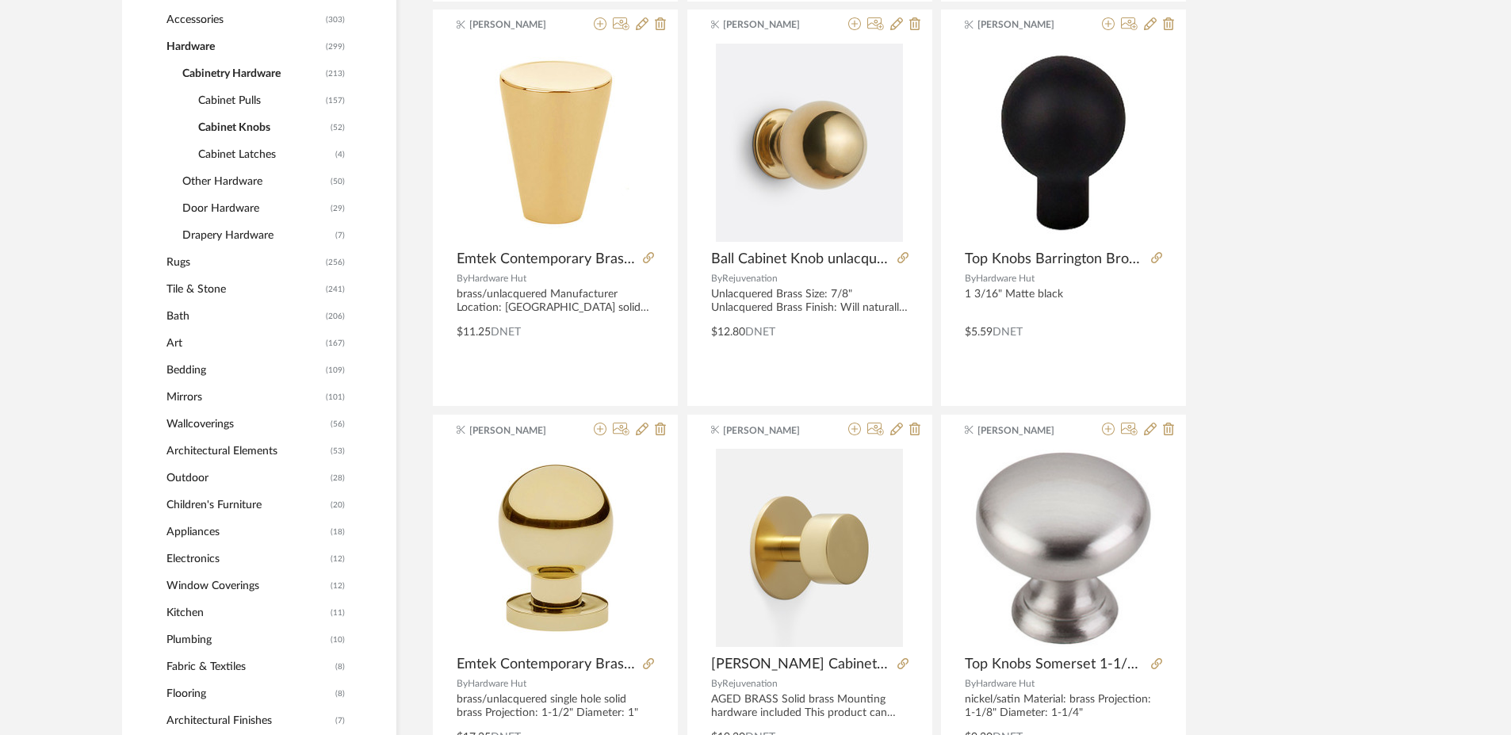
scroll to position [766, 0]
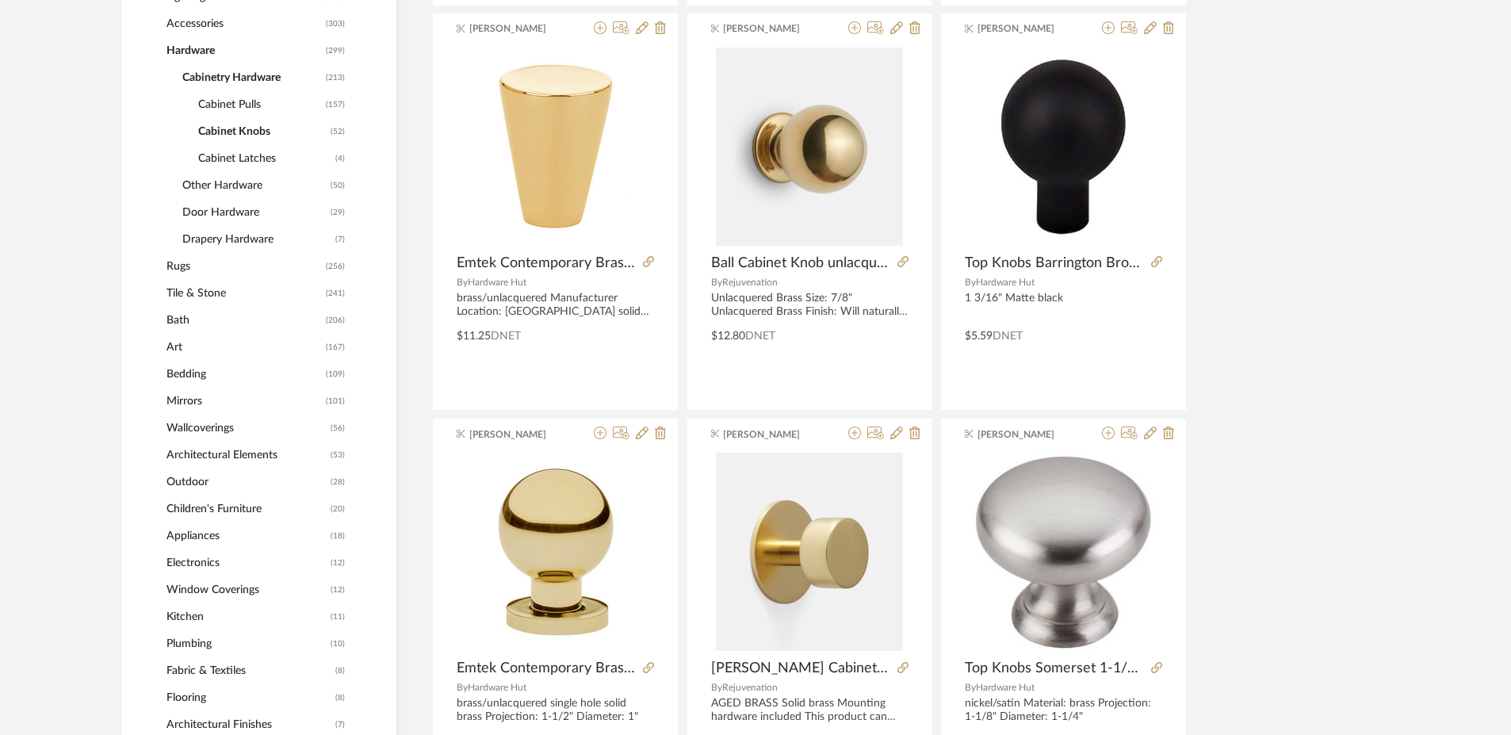
click at [179, 402] on span "Mirrors" at bounding box center [243, 401] width 155 height 27
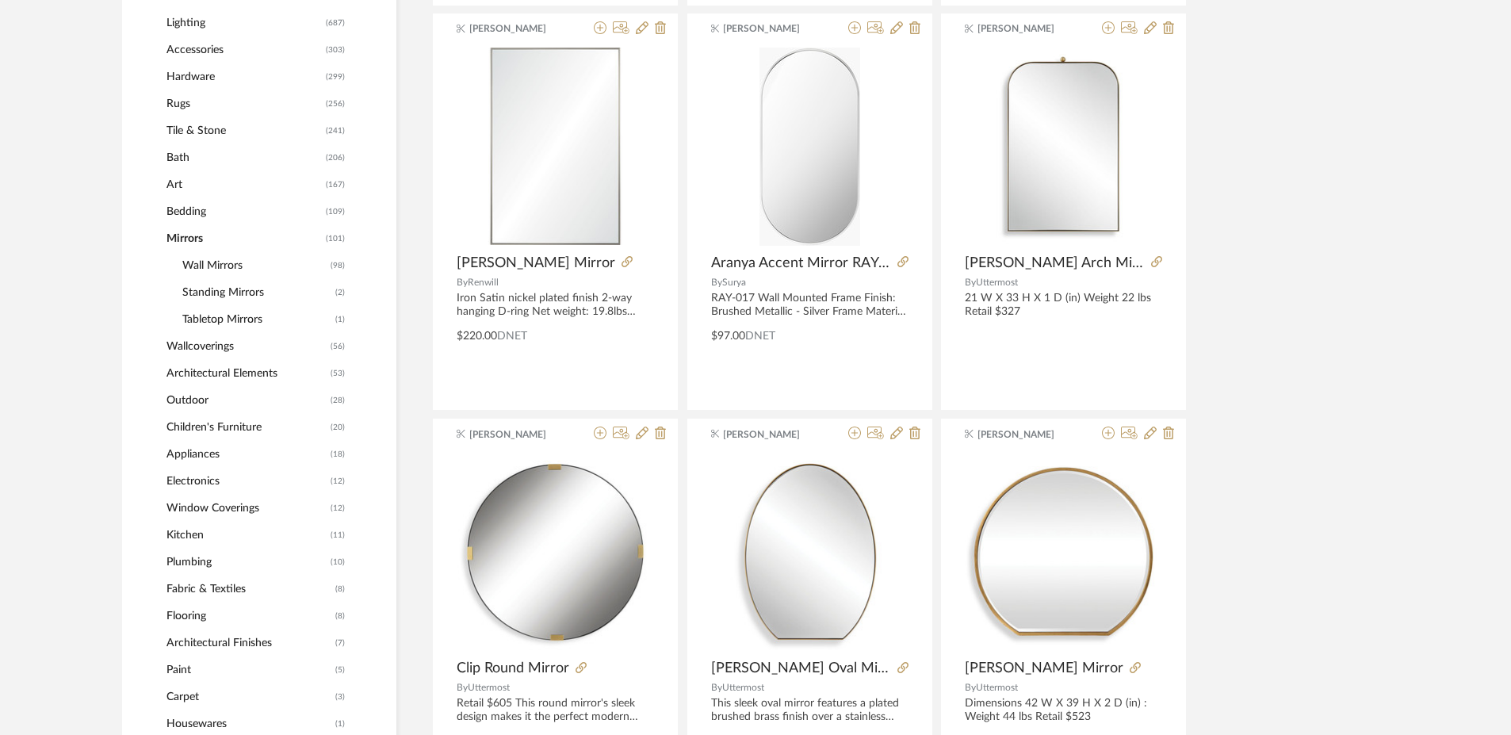
scroll to position [792, 0]
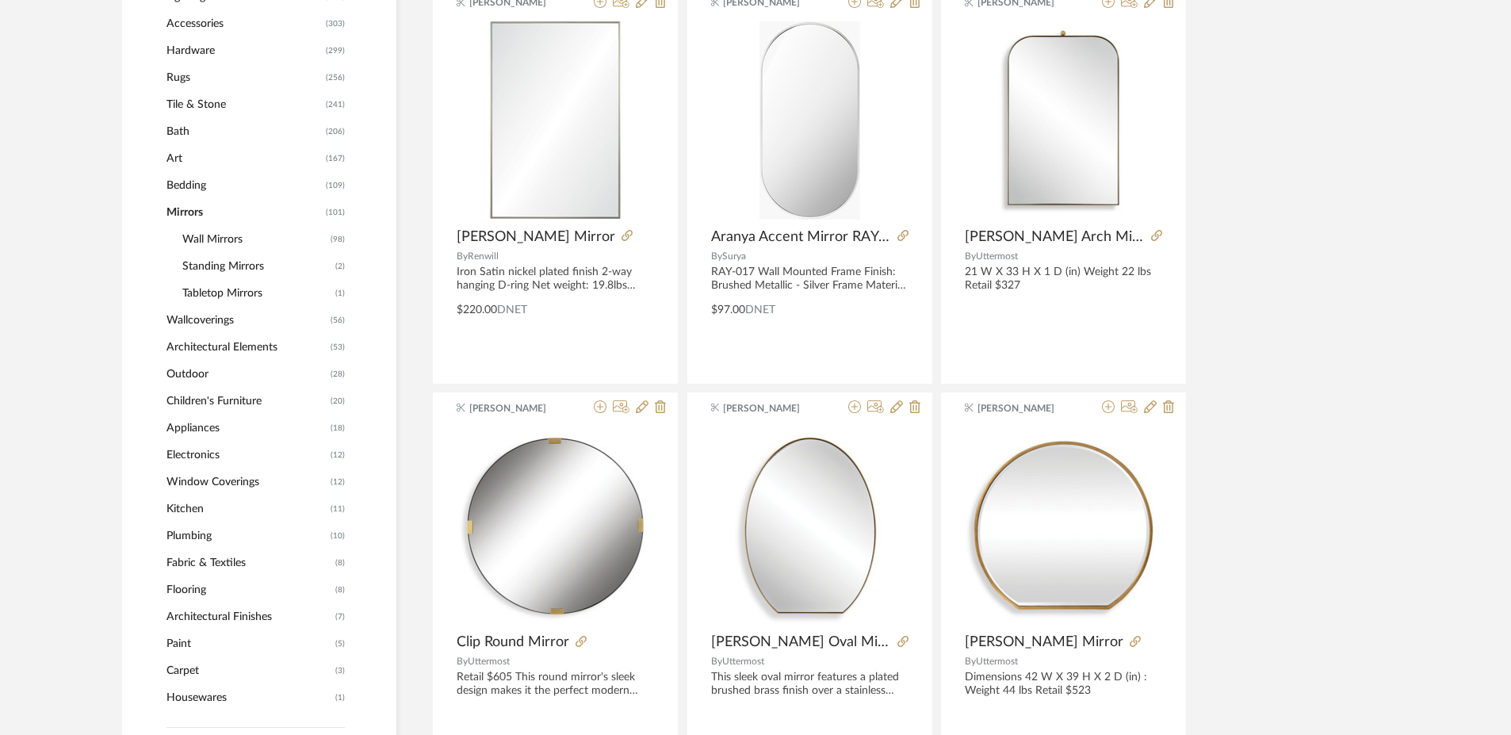
click at [217, 238] on span "Wall Mirrors" at bounding box center [254, 239] width 144 height 27
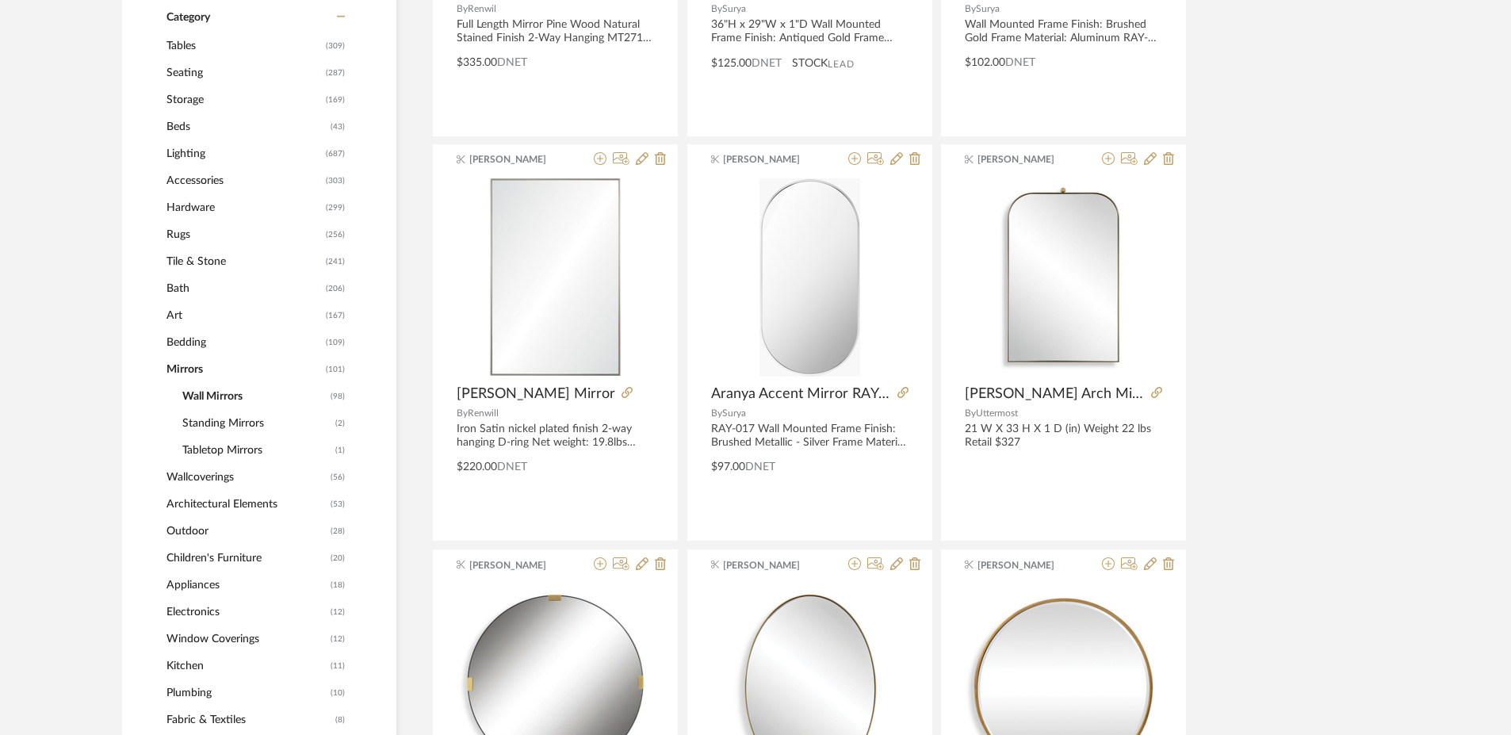
scroll to position [624, 0]
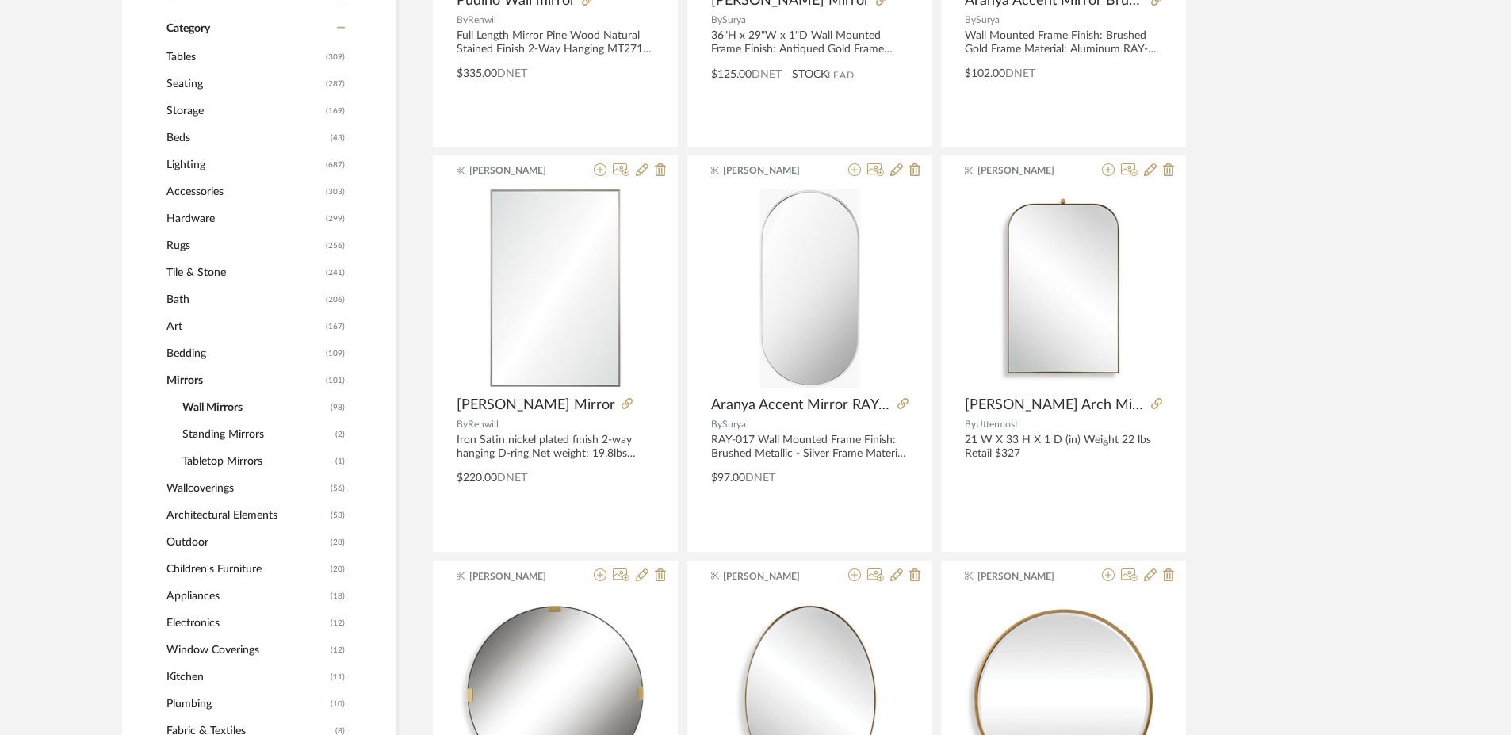
click at [178, 298] on span "Bath" at bounding box center [243, 299] width 155 height 27
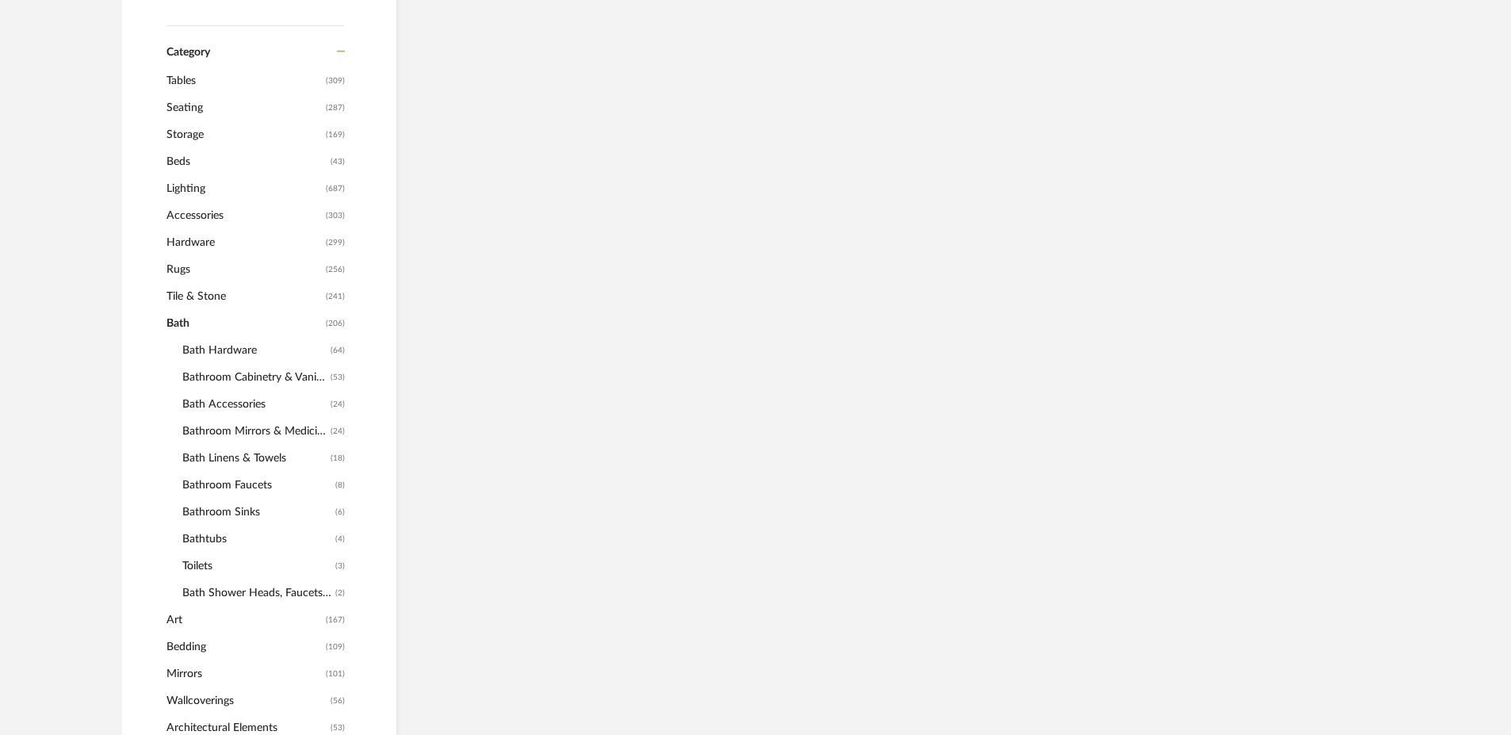
scroll to position [648, 0]
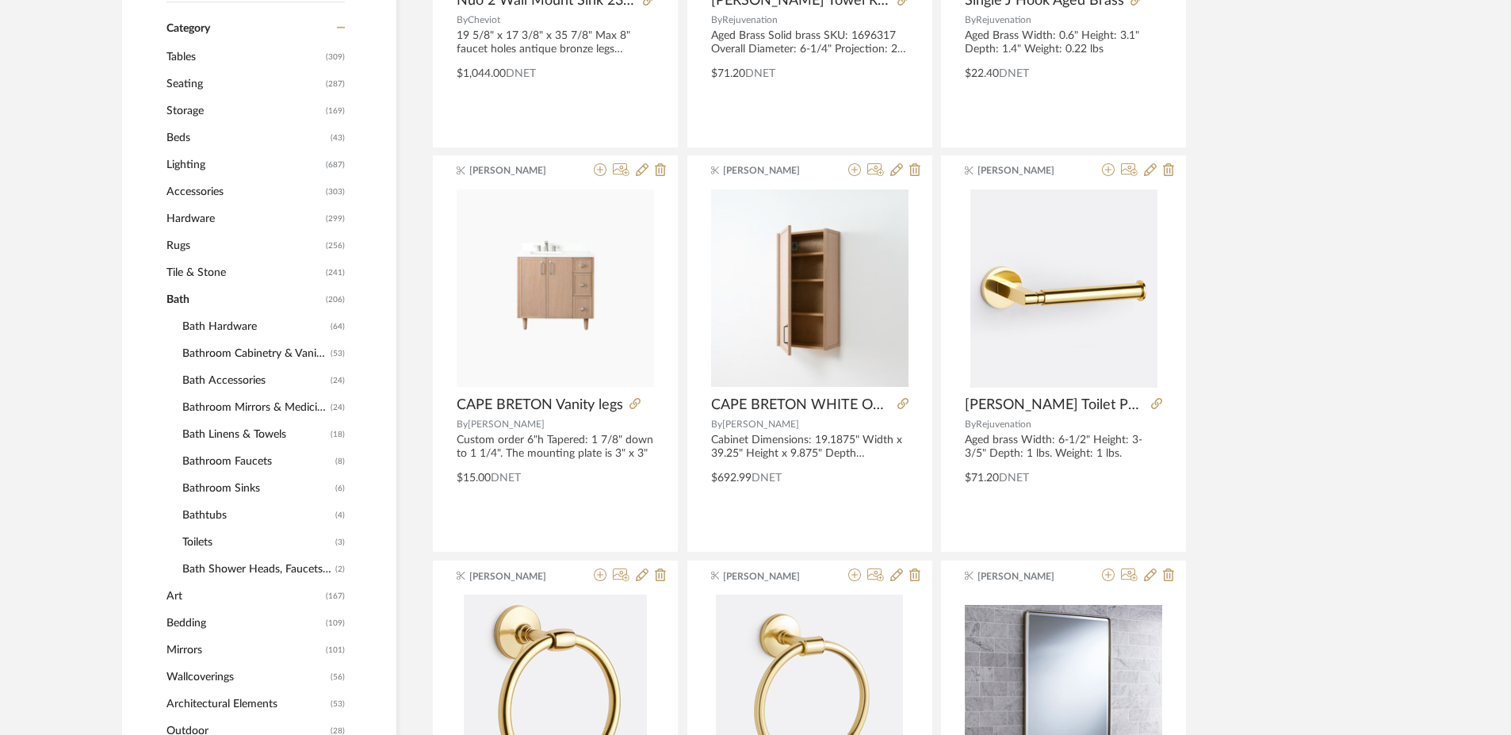
click at [257, 408] on span "Bathroom Mirrors & Medicine Cabinets" at bounding box center [254, 407] width 144 height 27
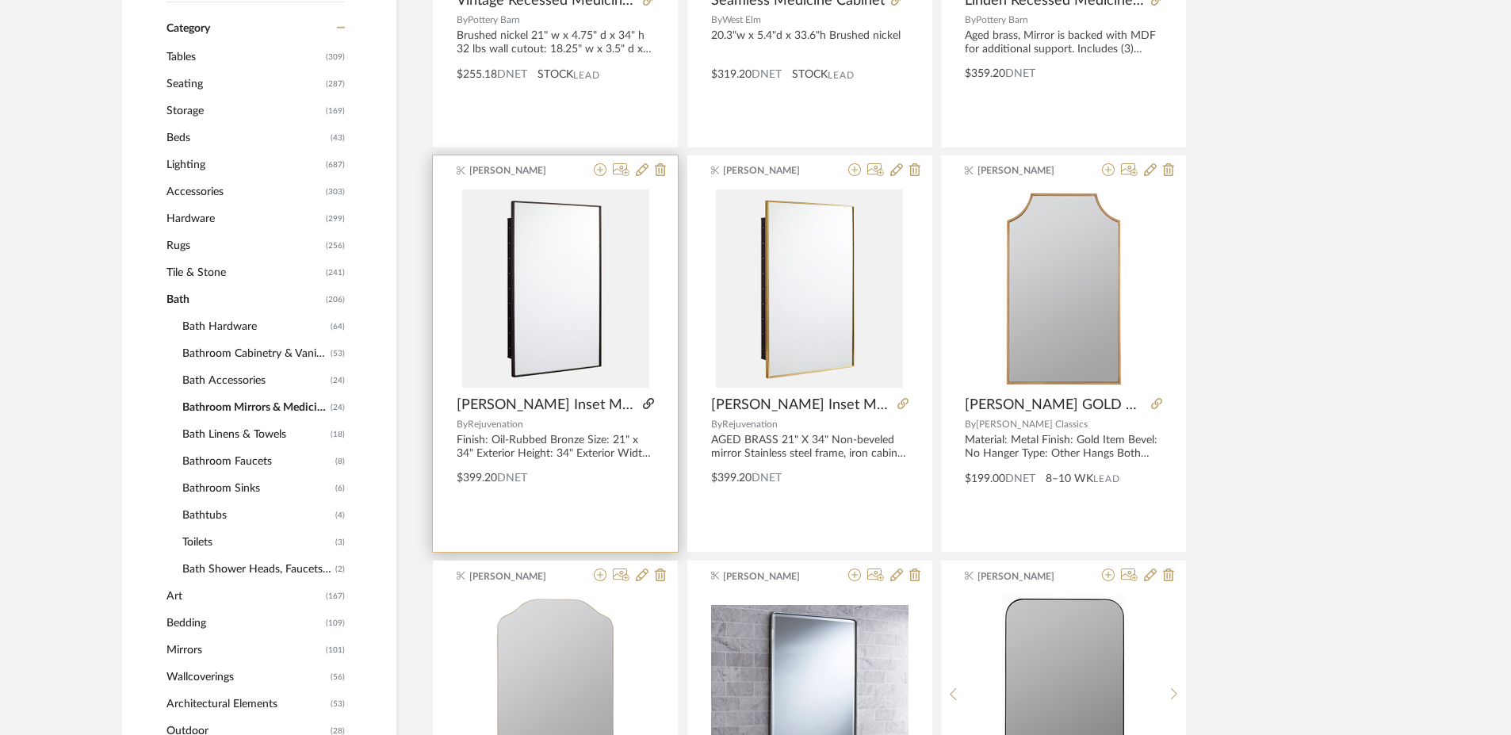
click at [649, 403] on icon at bounding box center [648, 403] width 11 height 11
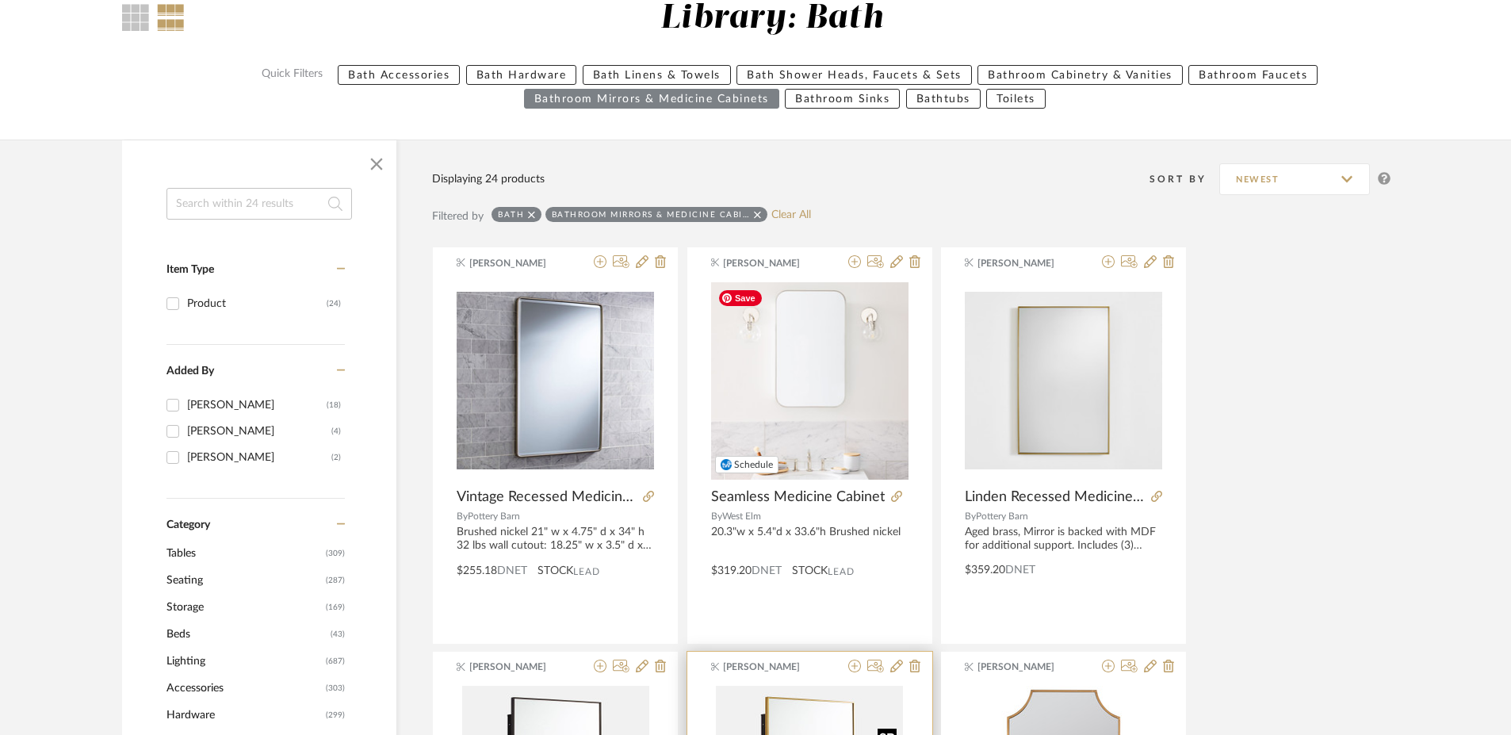
scroll to position [174, 0]
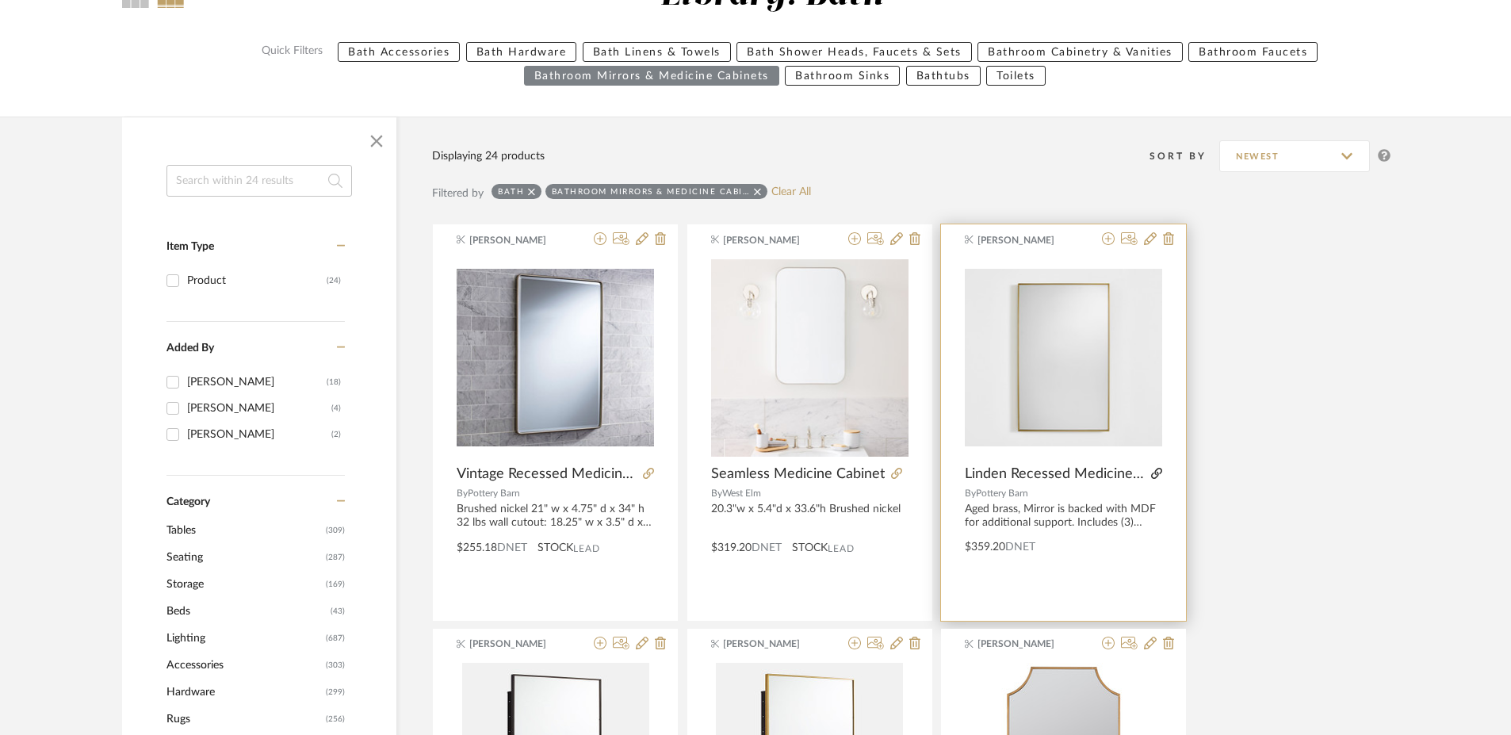
click at [1159, 470] on icon at bounding box center [1156, 473] width 11 height 11
